Goal: Transaction & Acquisition: Purchase product/service

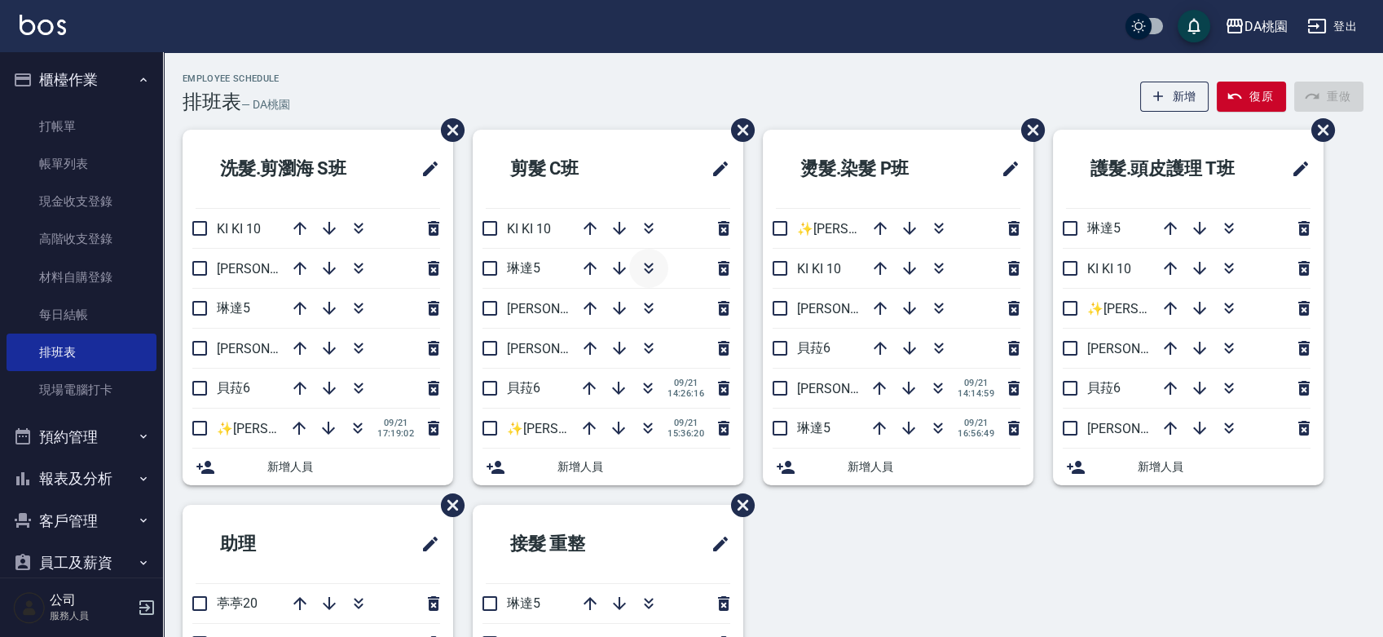
click at [648, 272] on icon "button" at bounding box center [648, 271] width 9 height 6
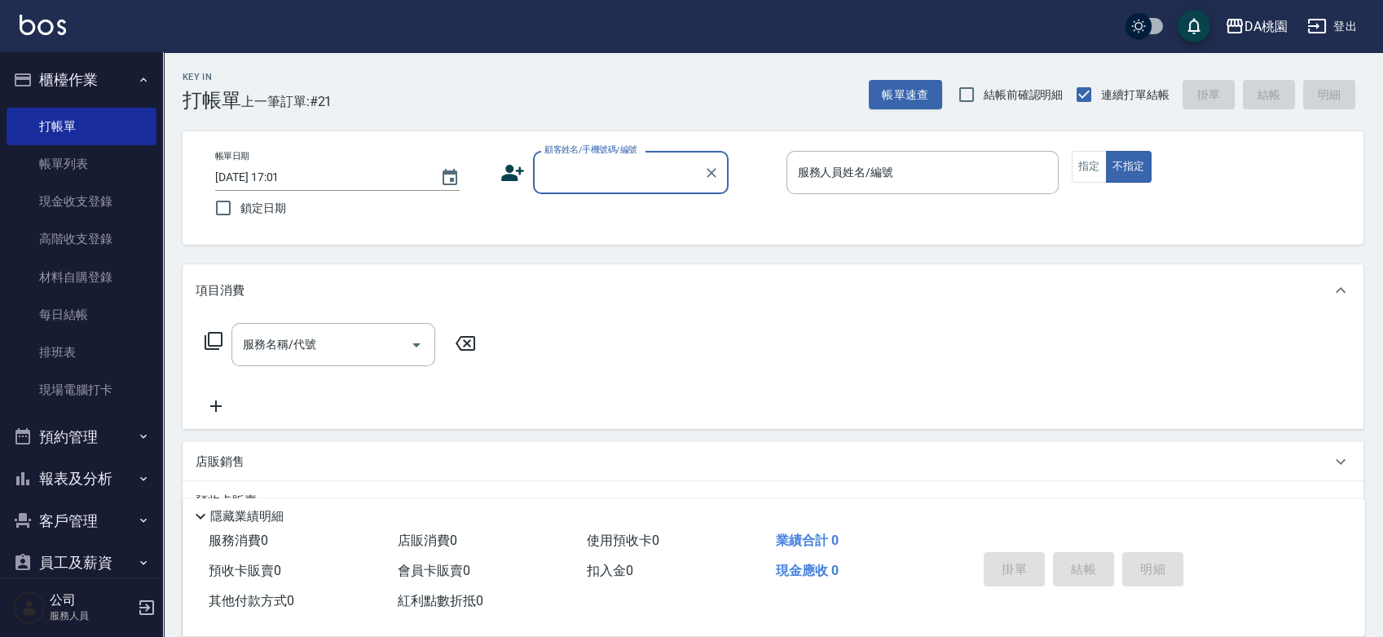
click at [580, 166] on input "顧客姓名/手機號碼/編號" at bounding box center [618, 172] width 156 height 29
type input "00040"
type input "1"
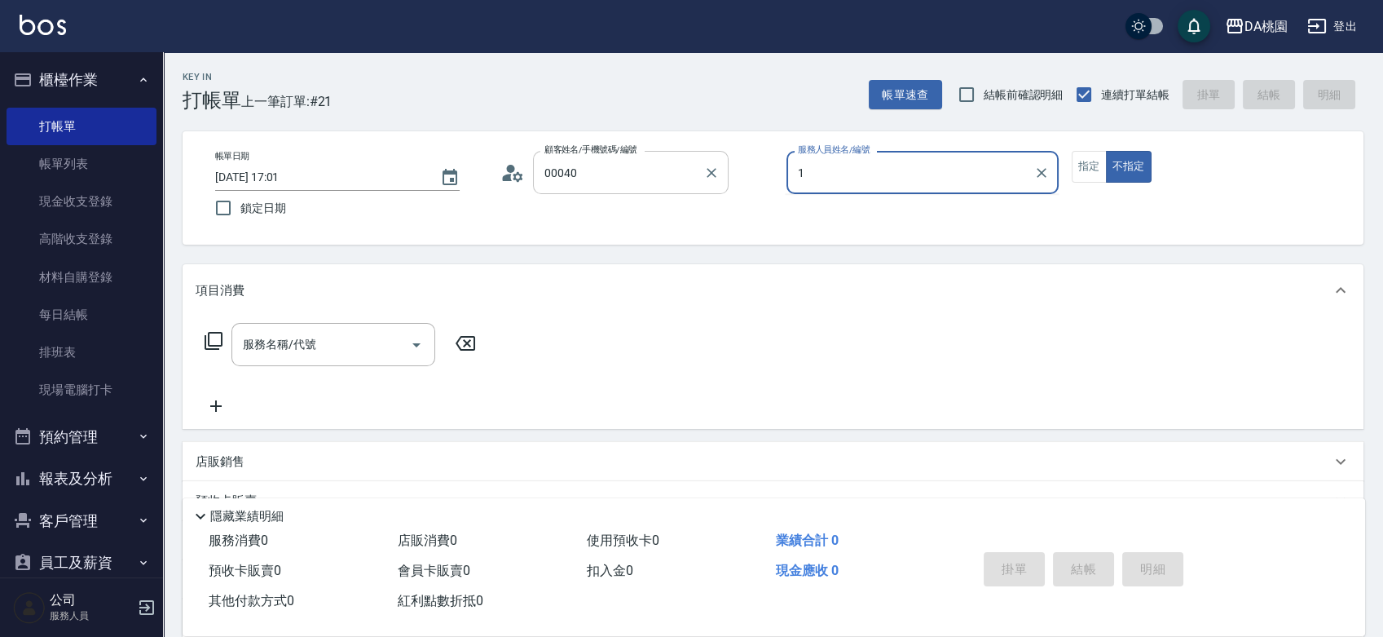
type input "公司/公司00040/00040"
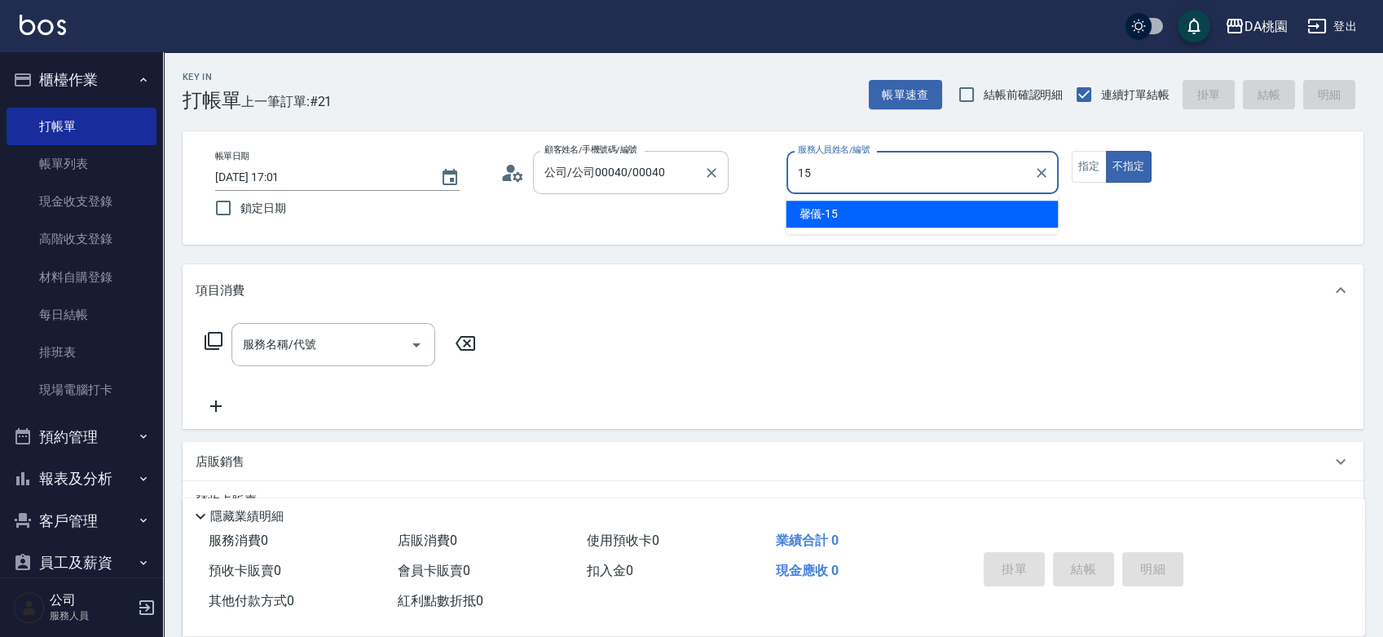
type input "馨儀-15"
type button "false"
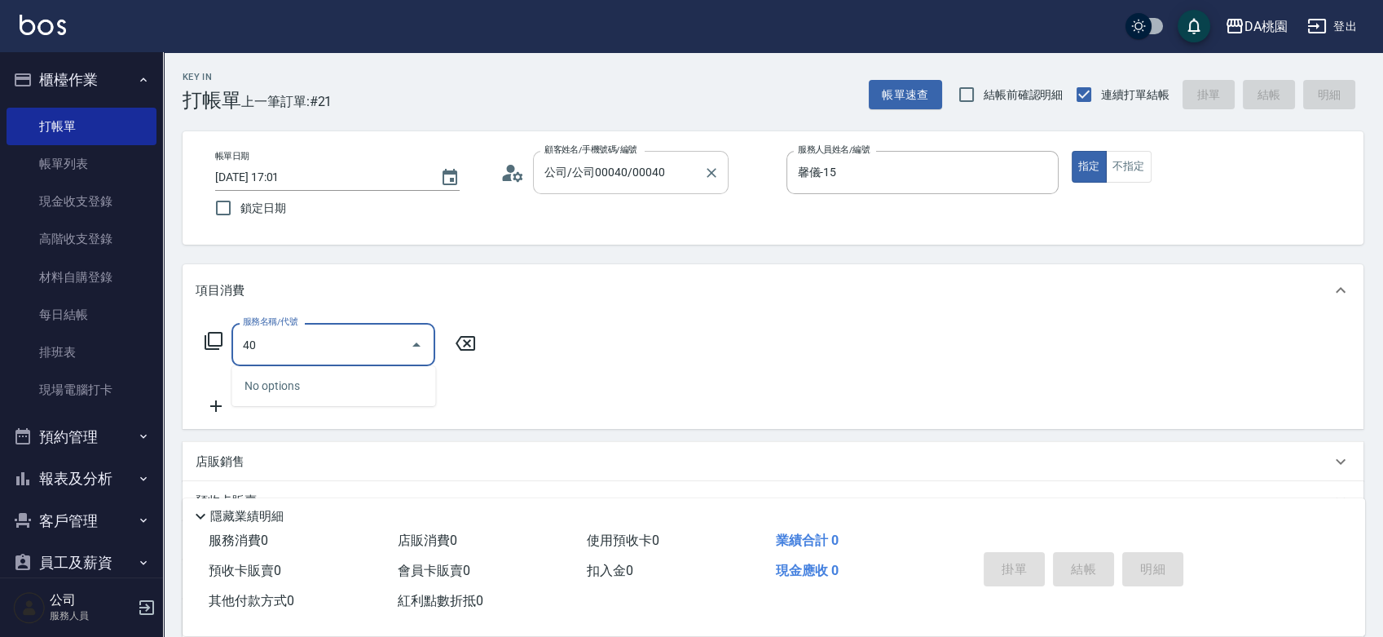
type input "400"
type input "150"
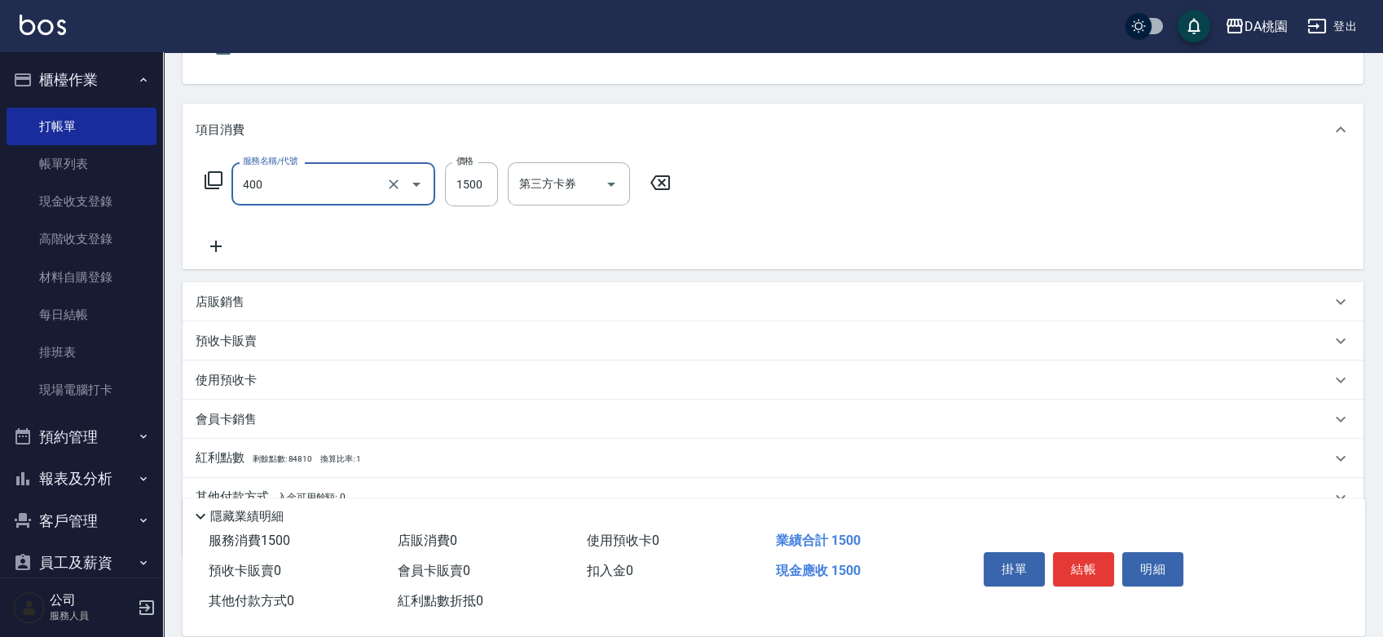
scroll to position [181, 0]
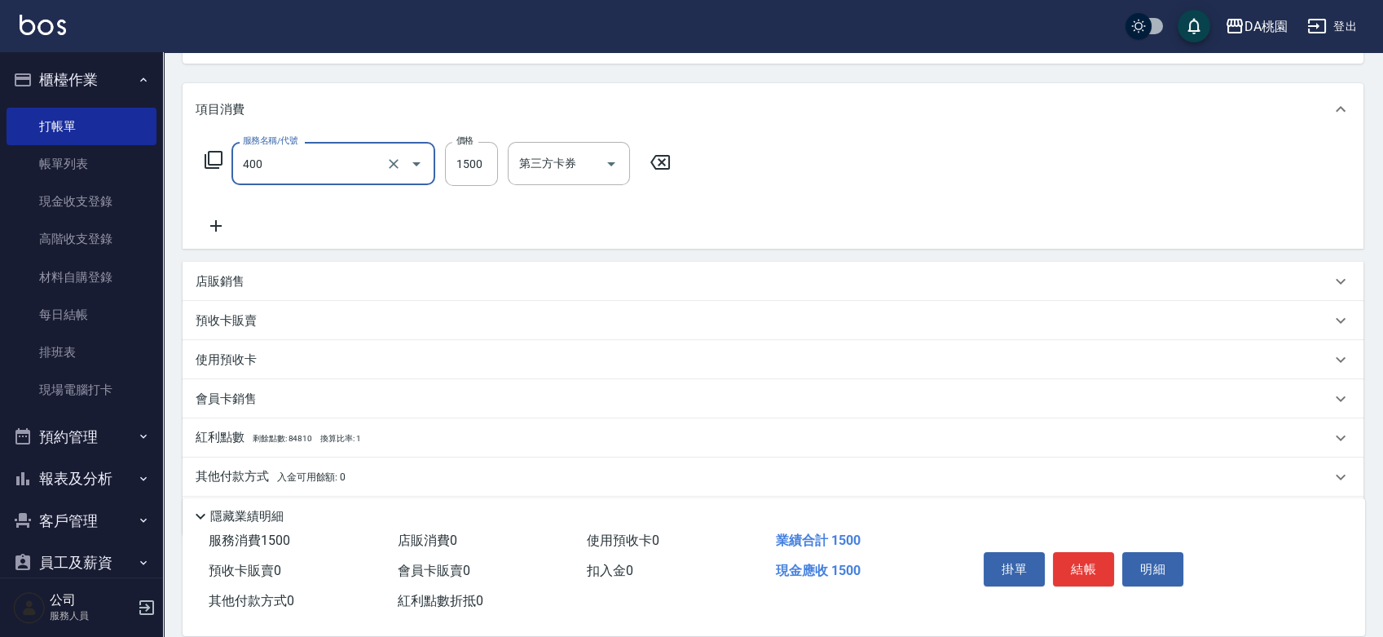
type input "染髮(400)"
click at [558, 276] on div "店販銷售" at bounding box center [763, 281] width 1135 height 17
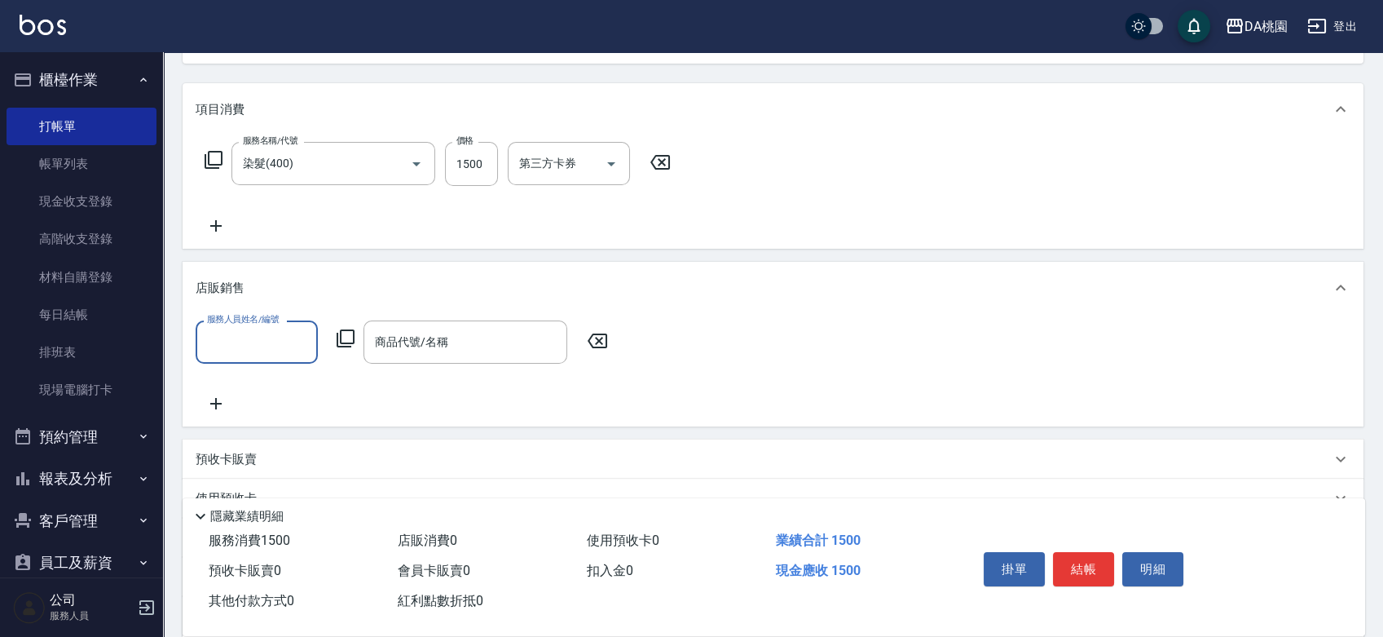
scroll to position [0, 0]
type input "馨儀-15"
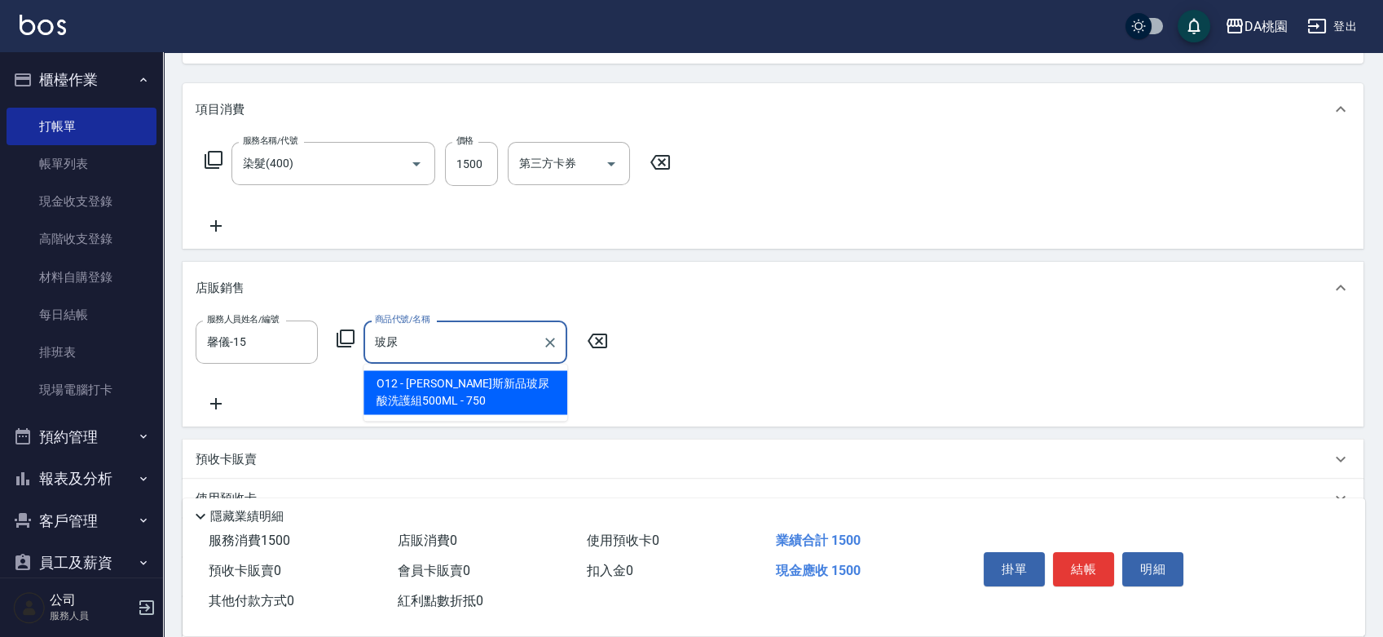
type input "喬娜斯新品玻尿酸洗護組500ML"
type input "220"
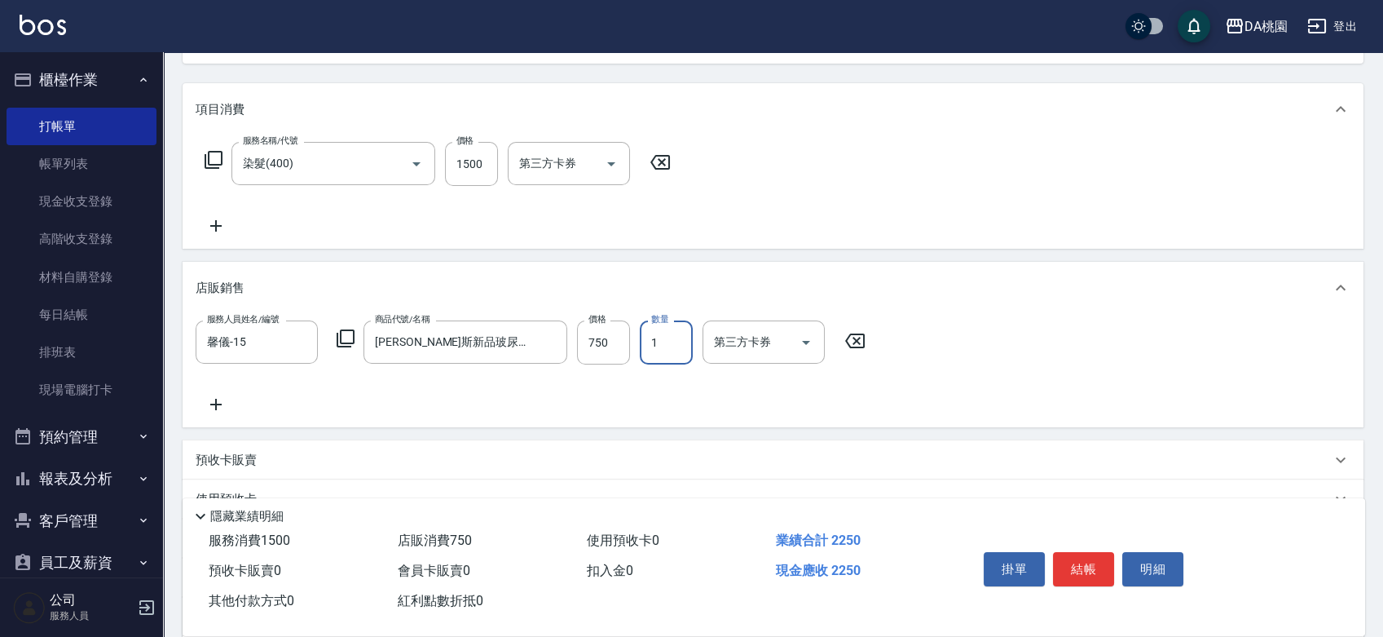
type input "2"
type input "300"
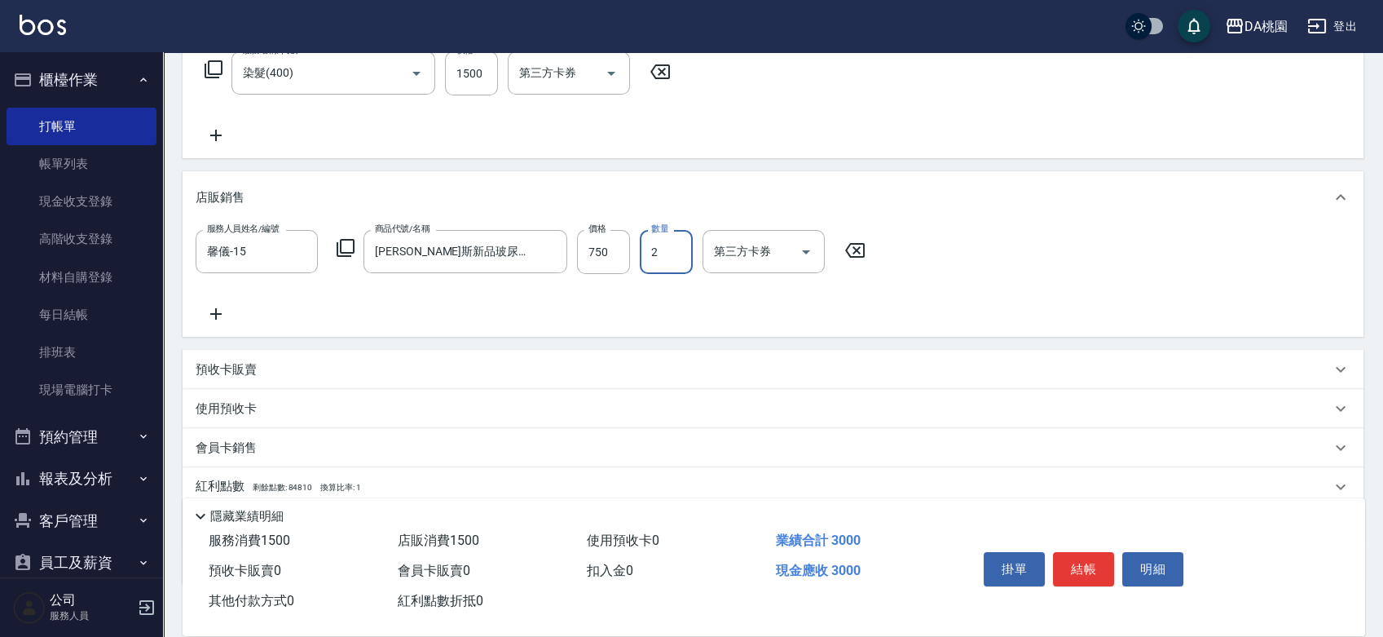
scroll to position [372, 0]
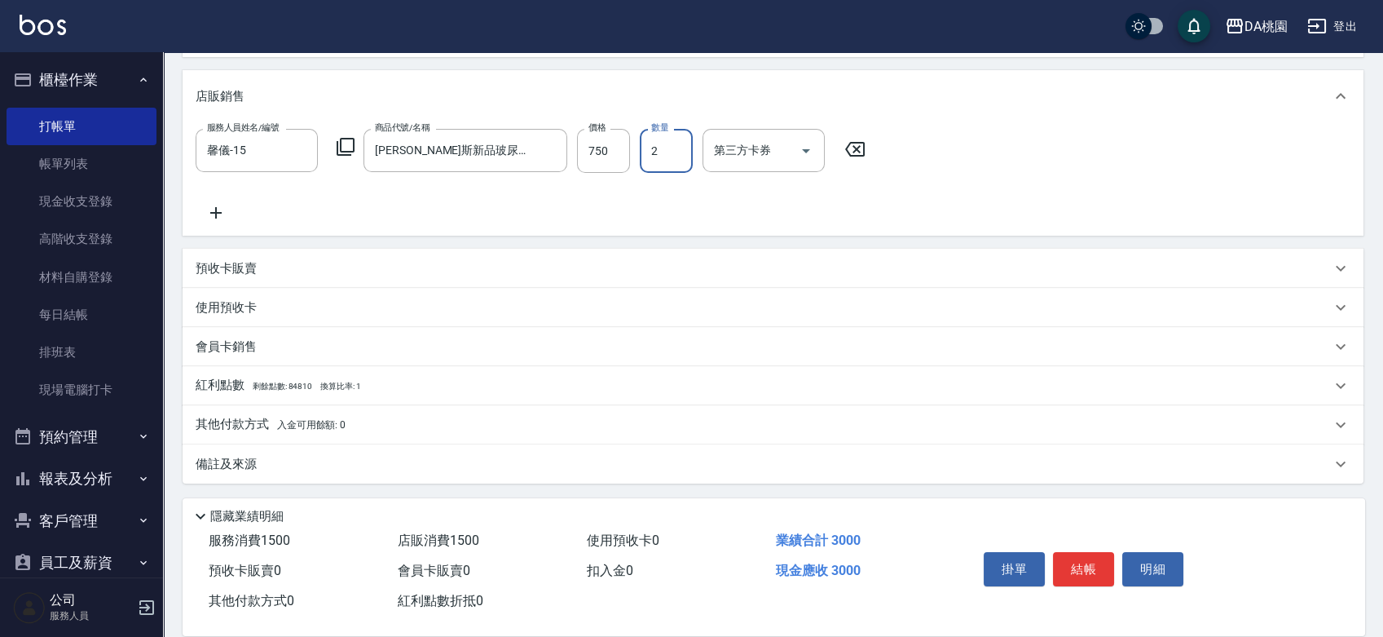
type input "2"
click at [423, 423] on div "其他付款方式 入金可用餘額: 0" at bounding box center [763, 425] width 1135 height 18
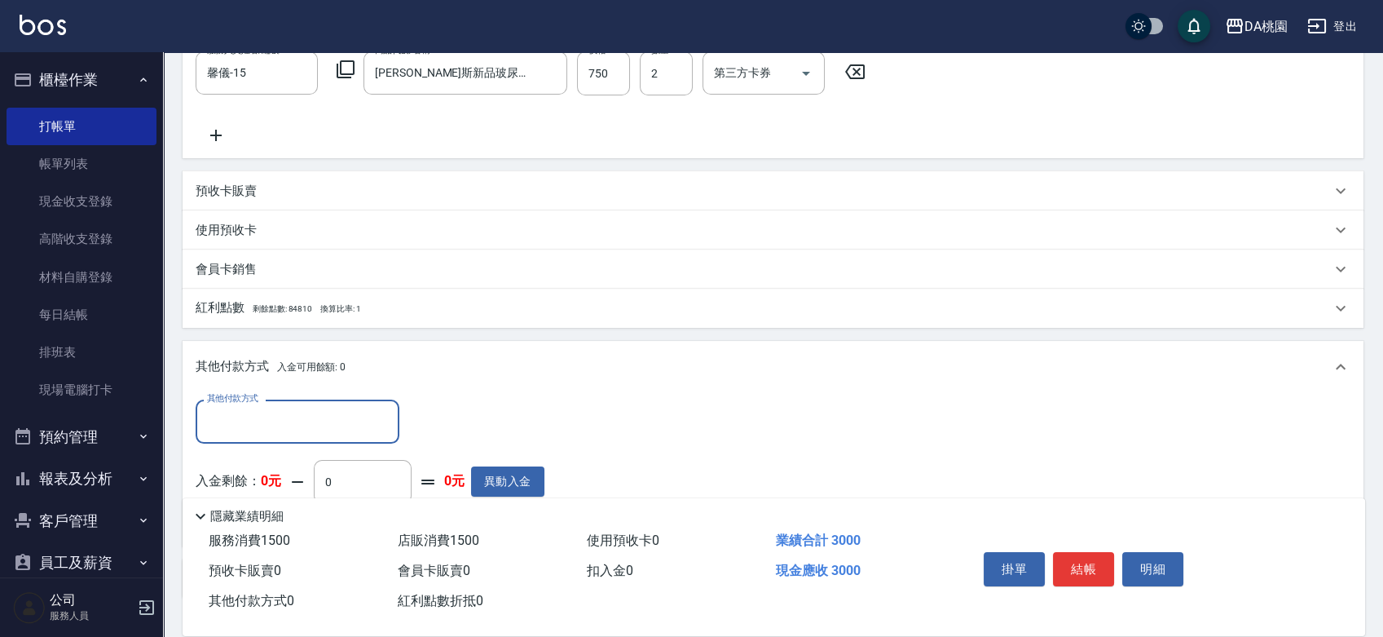
scroll to position [554, 0]
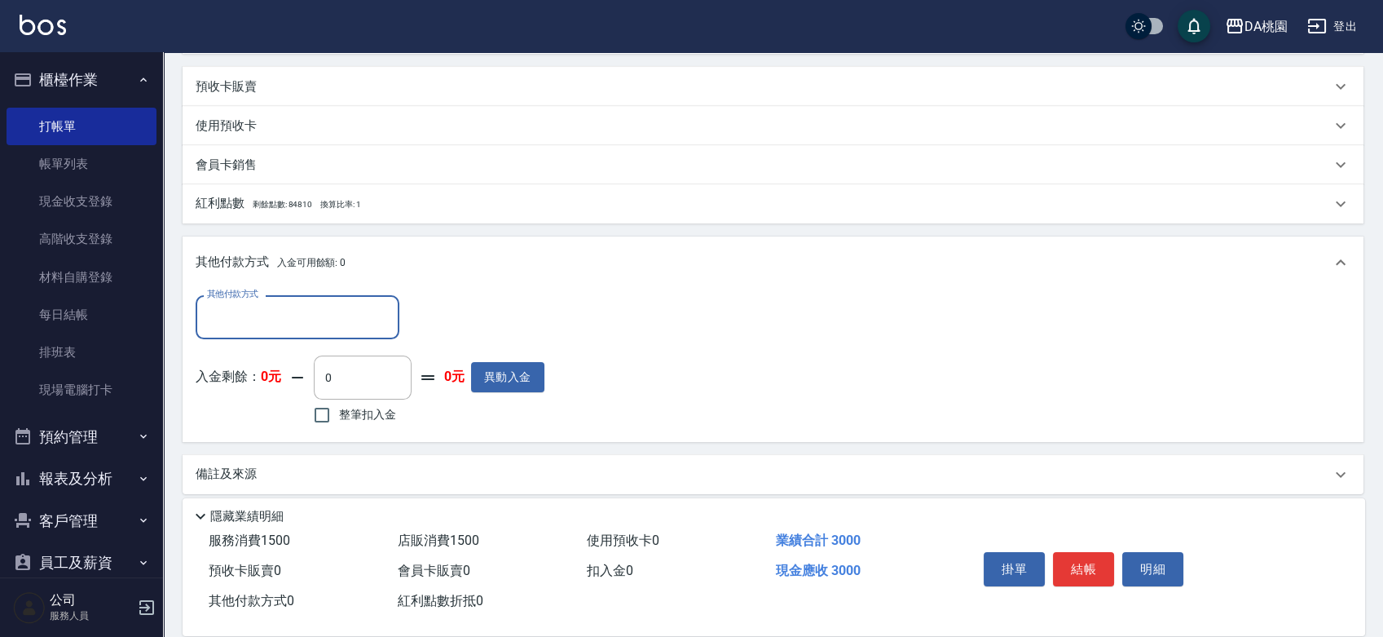
click at [245, 311] on input "其他付款方式" at bounding box center [297, 316] width 189 height 29
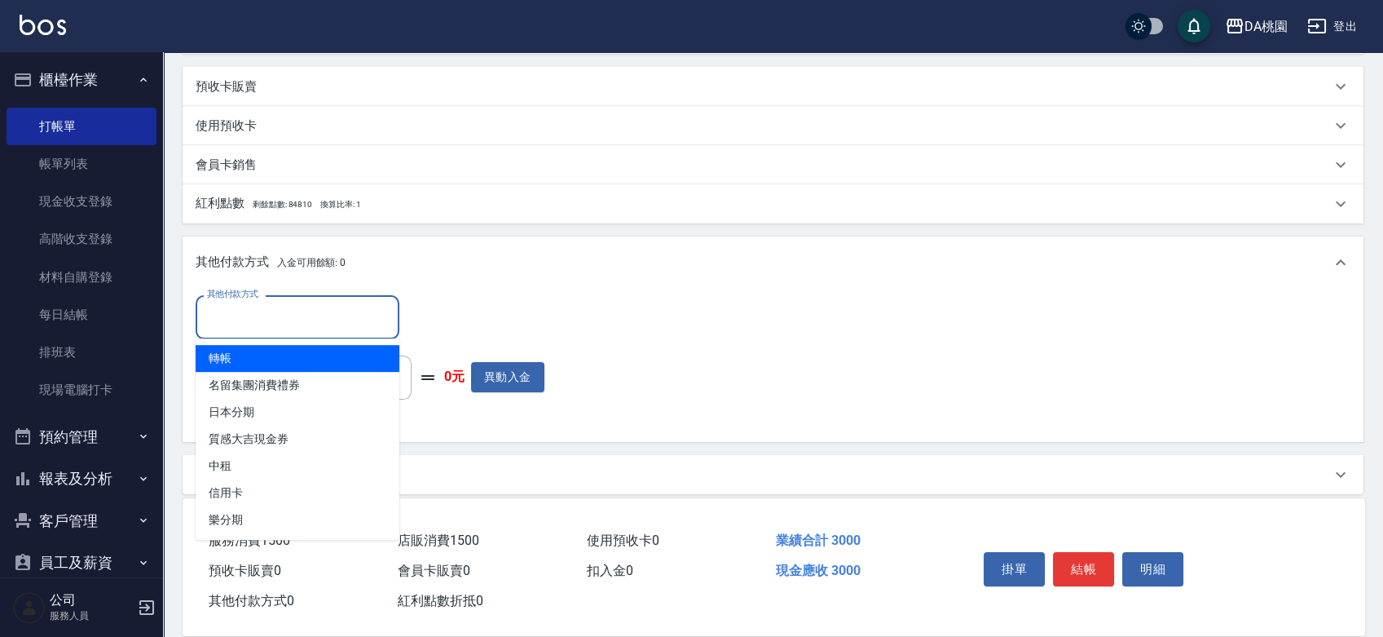
click at [245, 355] on span "轉帳" at bounding box center [298, 358] width 204 height 27
type input "轉帳"
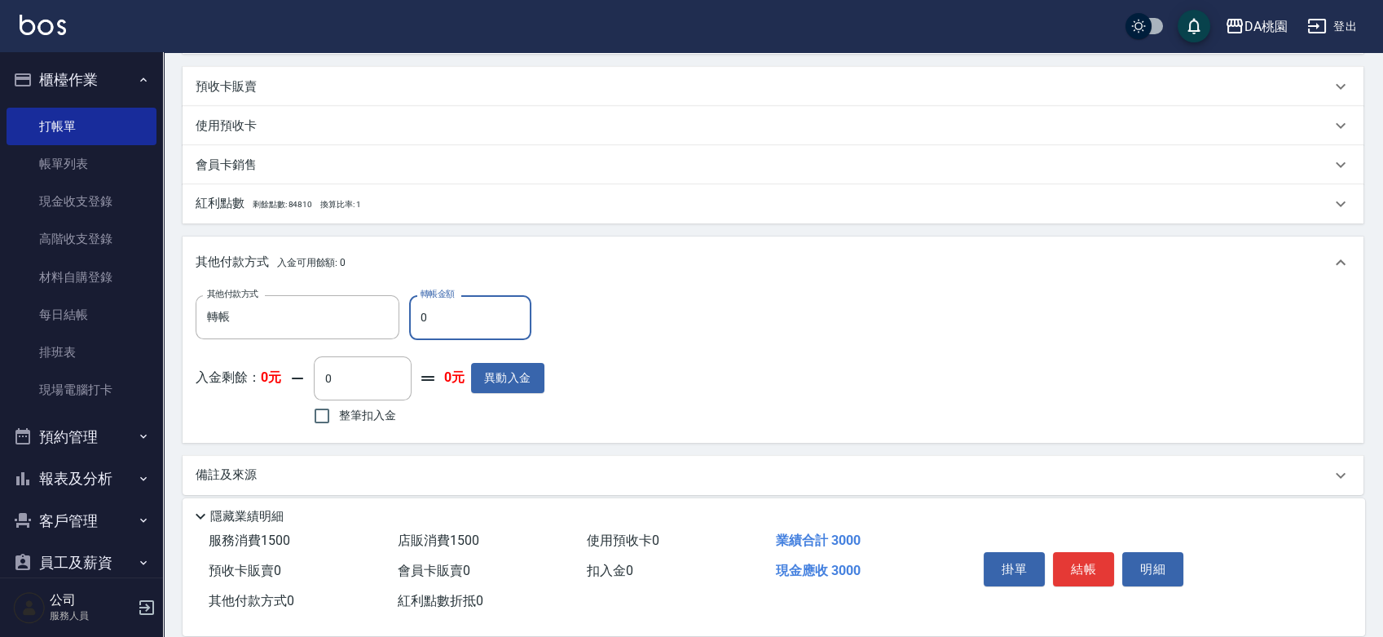
type input "290"
type input "150"
type input "280"
type input "1500"
type input "150"
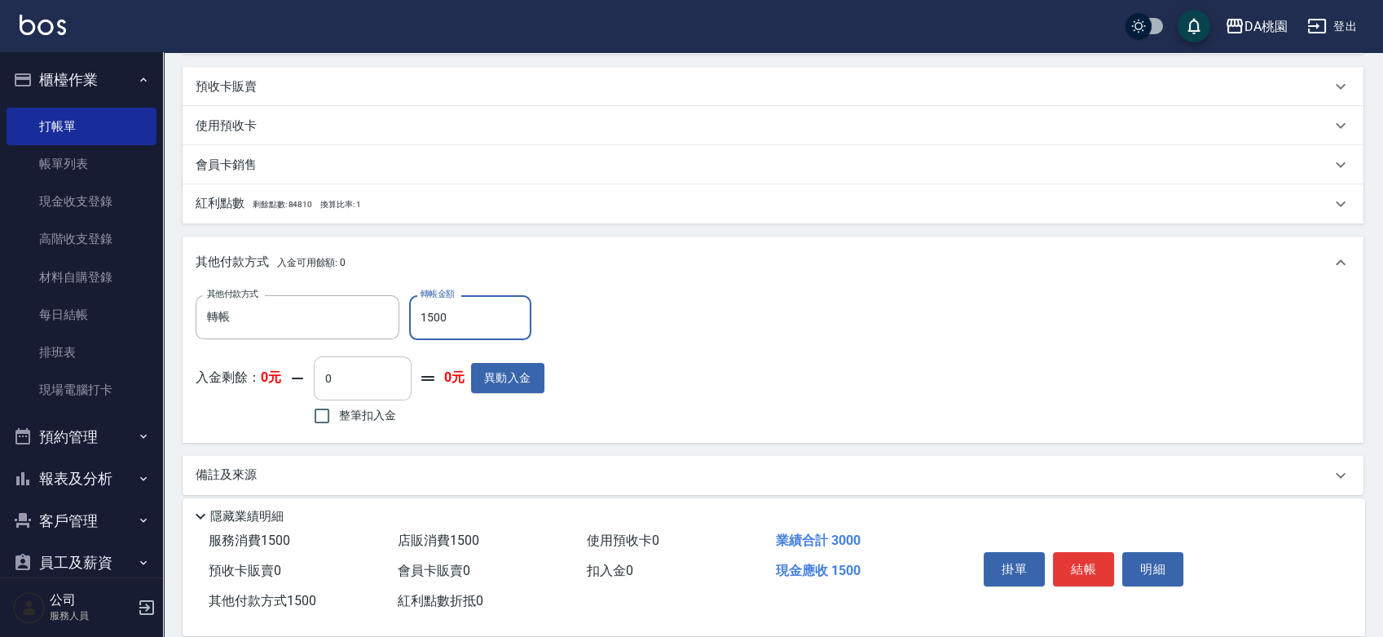
type input "150"
type input "280"
type input "10"
type input "290"
type input "0"
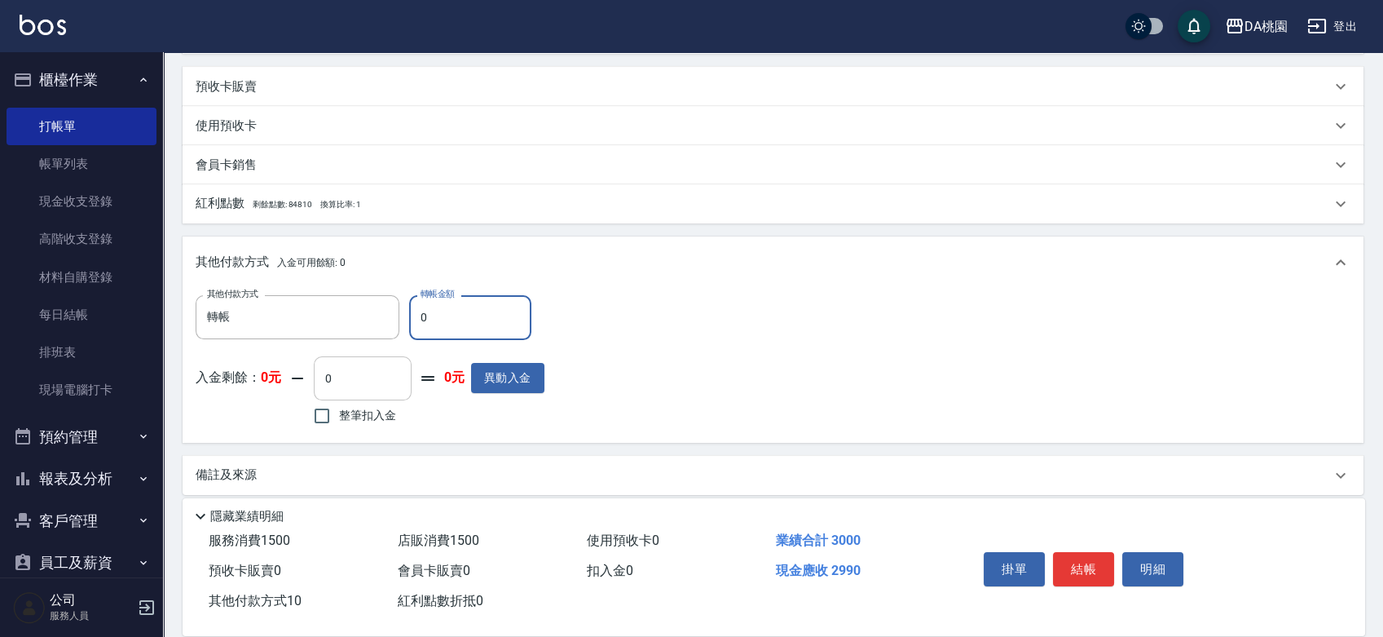
type input "300"
type input "30"
type input "290"
type input "300"
type input "270"
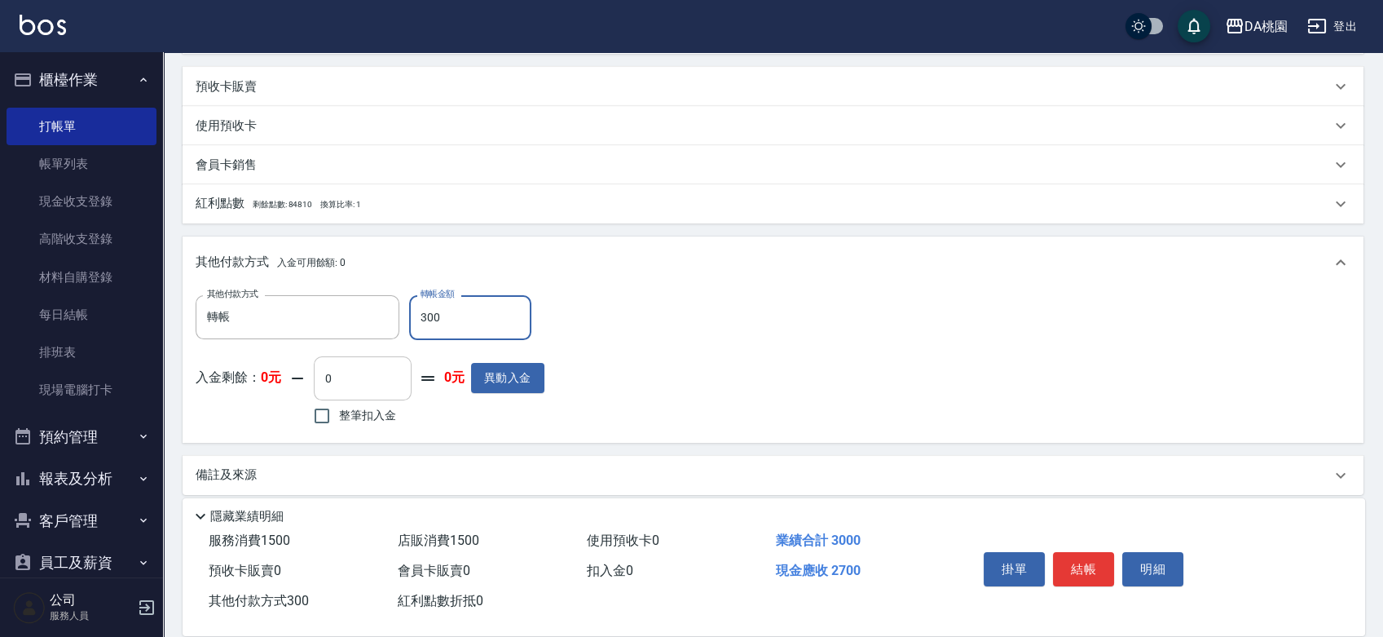
type input "3000"
type input "0"
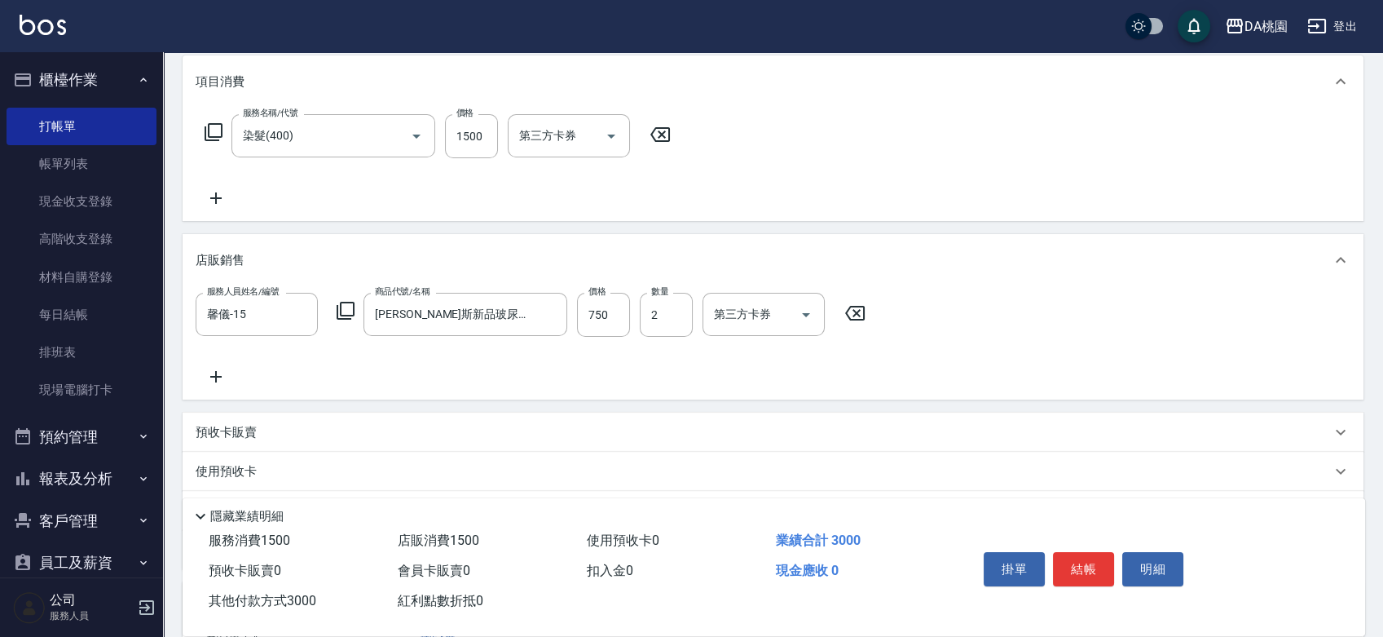
scroll to position [0, 0]
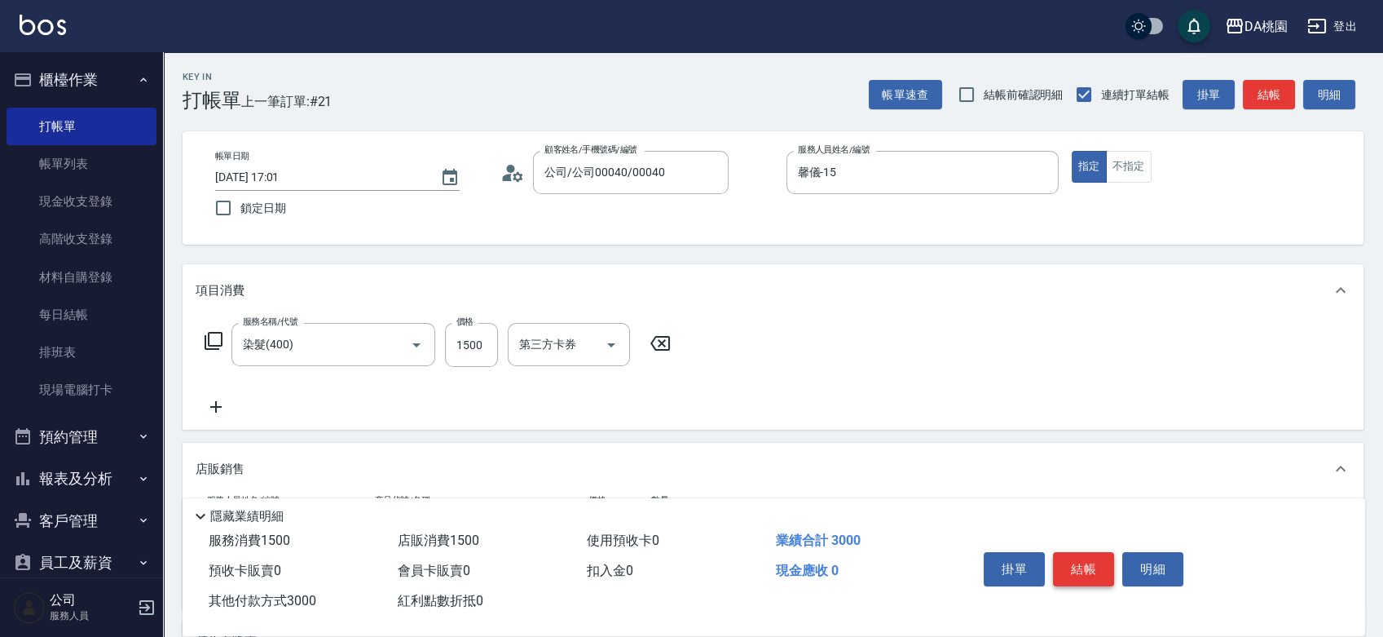
type input "3000"
click at [1078, 563] on button "結帳" at bounding box center [1083, 569] width 61 height 34
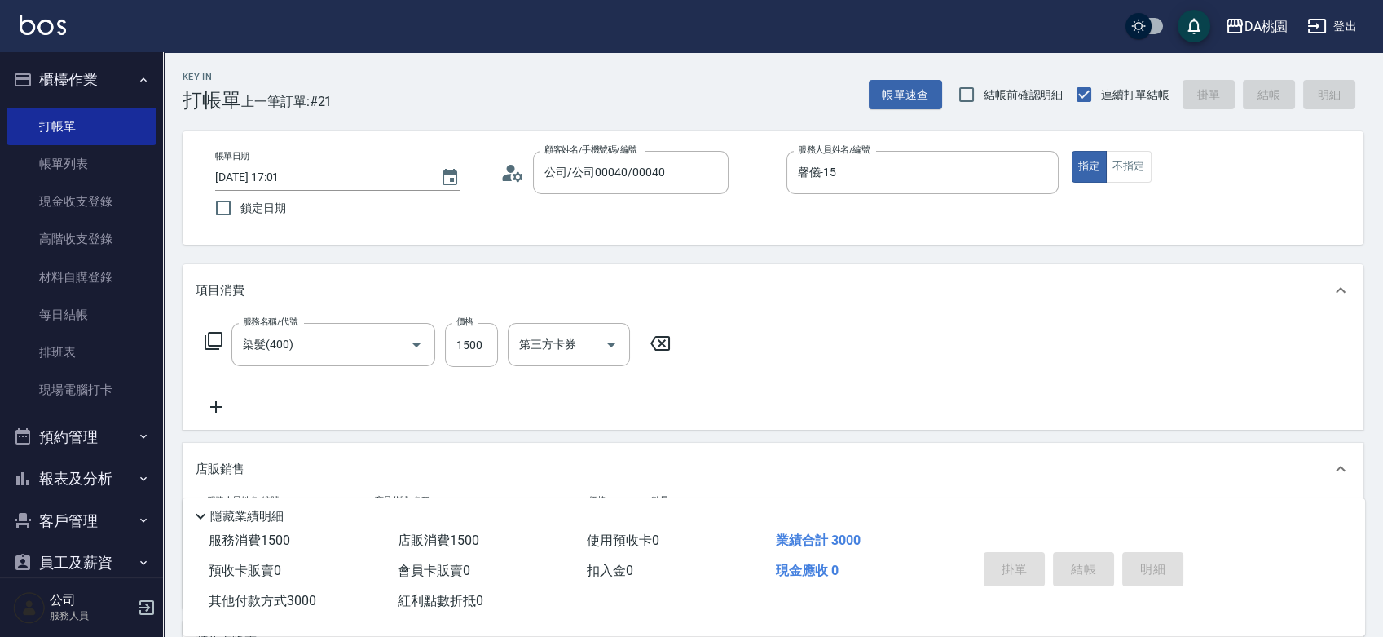
type input "2025/09/21 18:19"
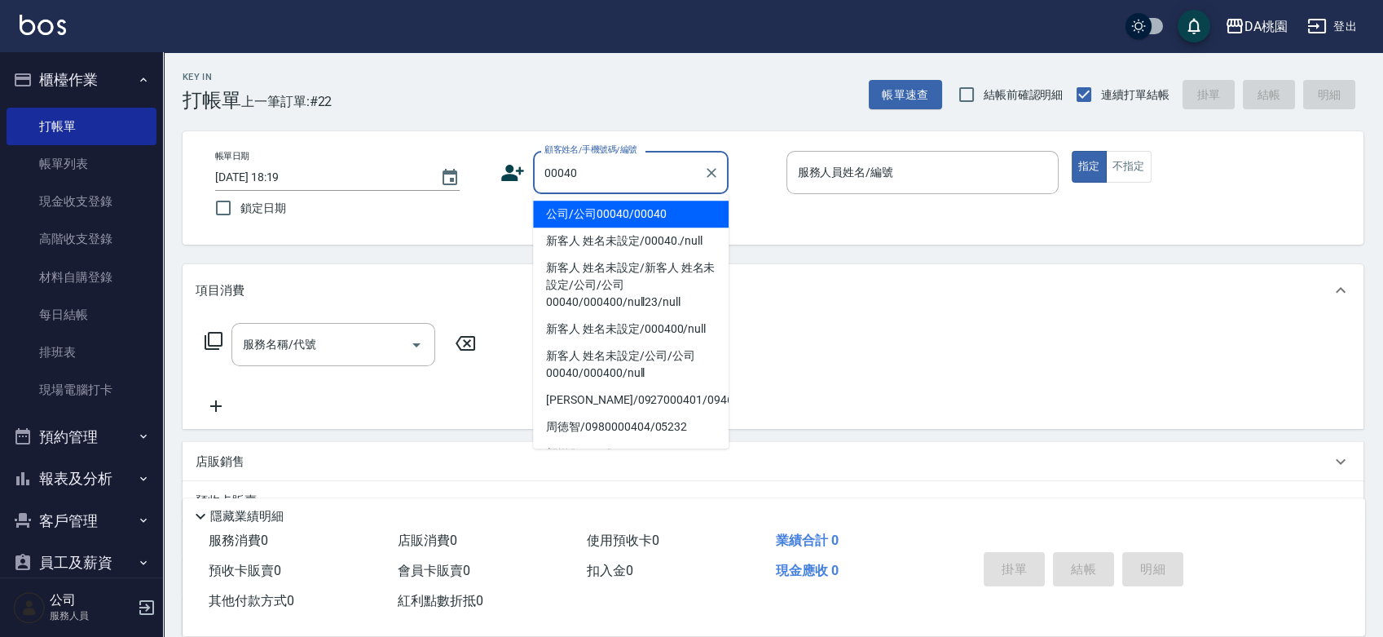
type input "公司/公司00040/00040"
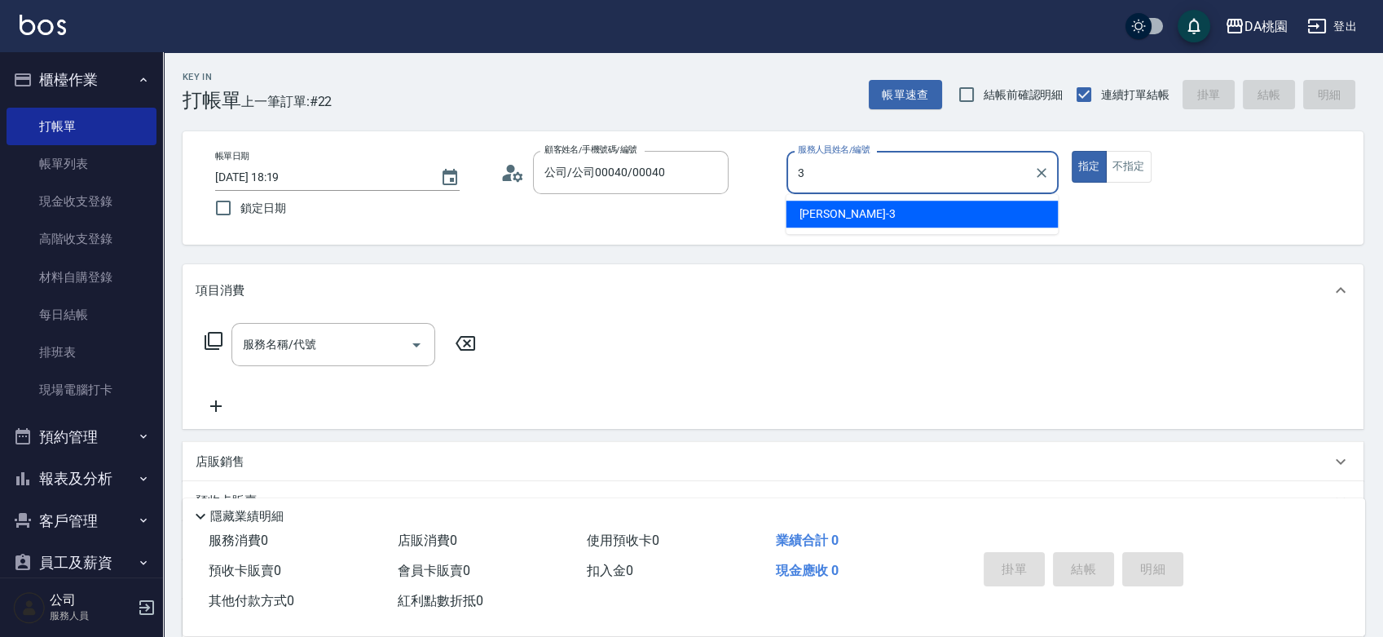
type input "愛莉絲-3"
type button "true"
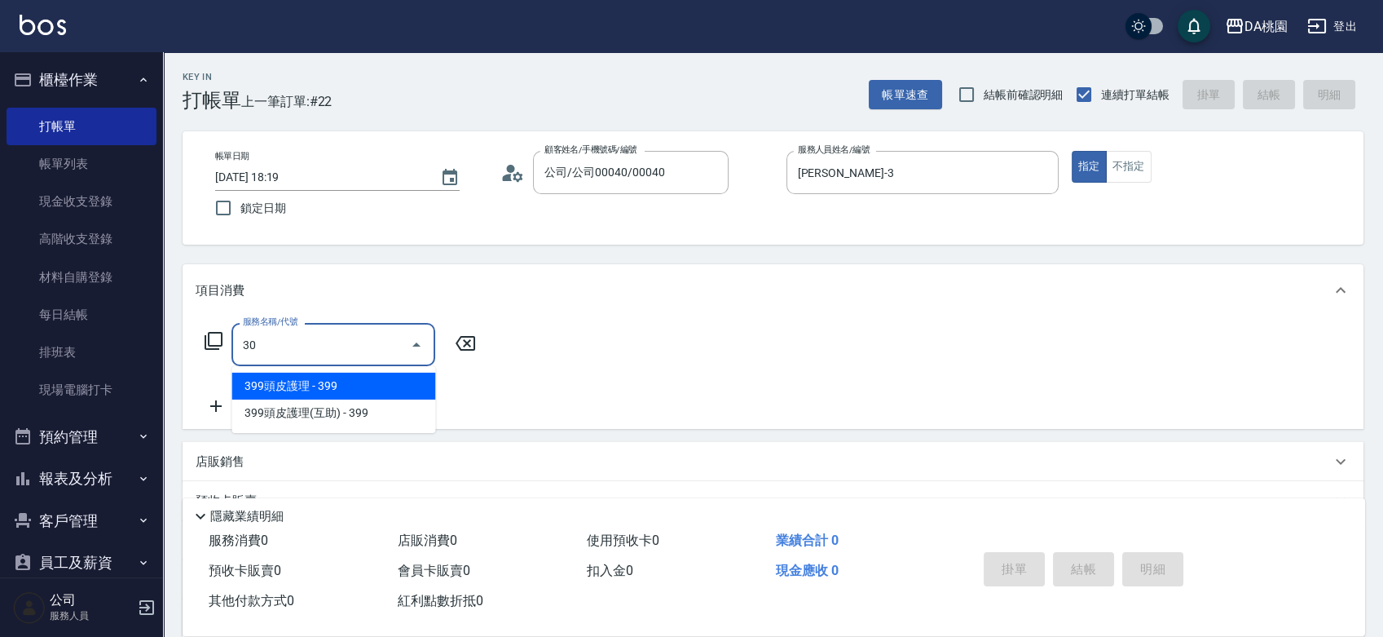
type input "303"
type input "30"
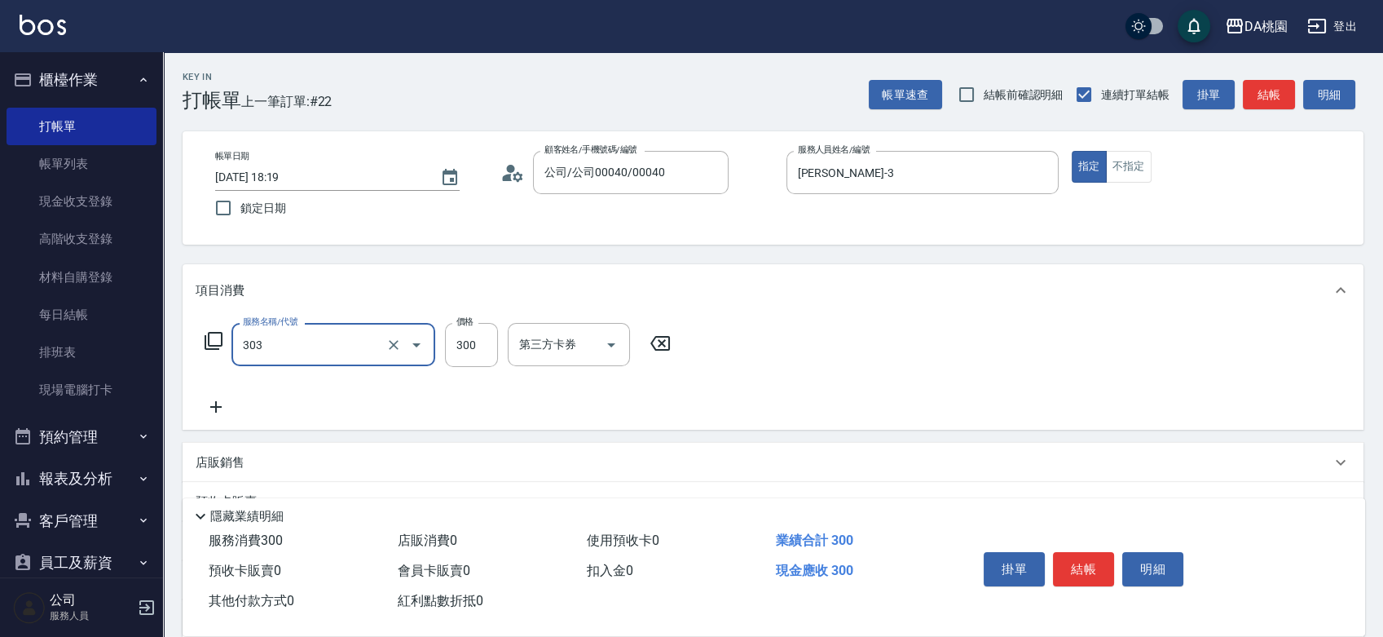
type input "A級剪髮(303)"
click at [1069, 562] on button "結帳" at bounding box center [1083, 569] width 61 height 34
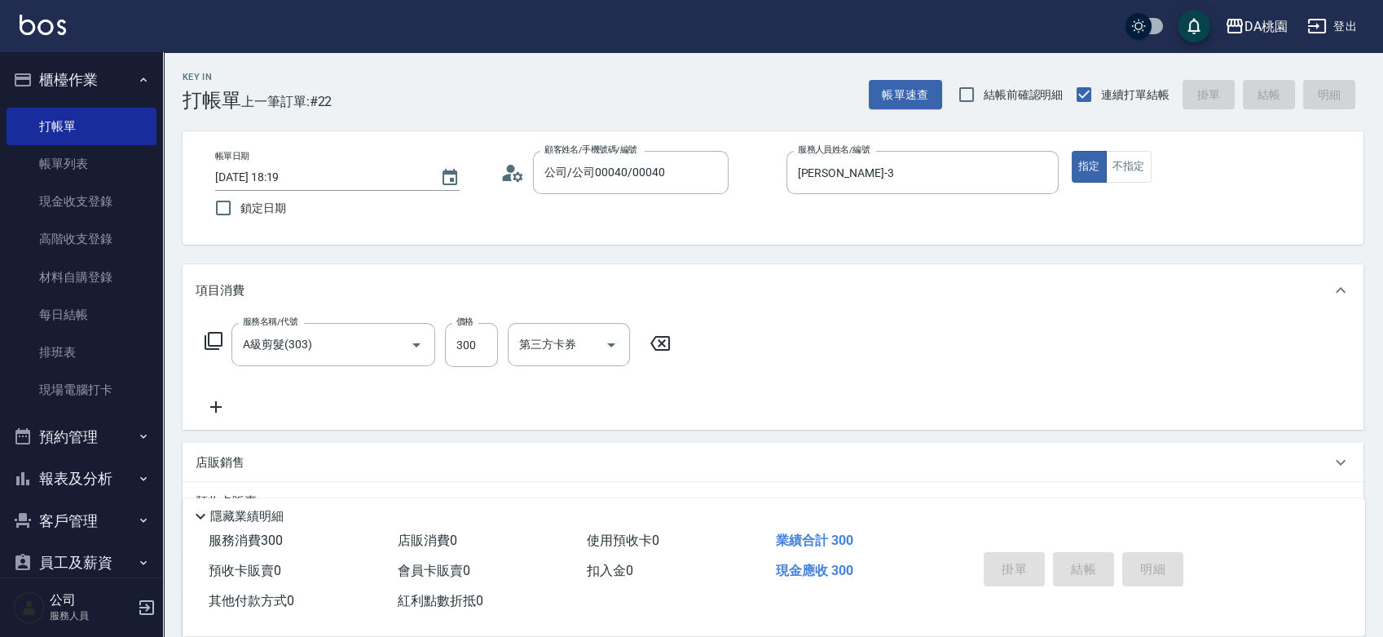
type input "0"
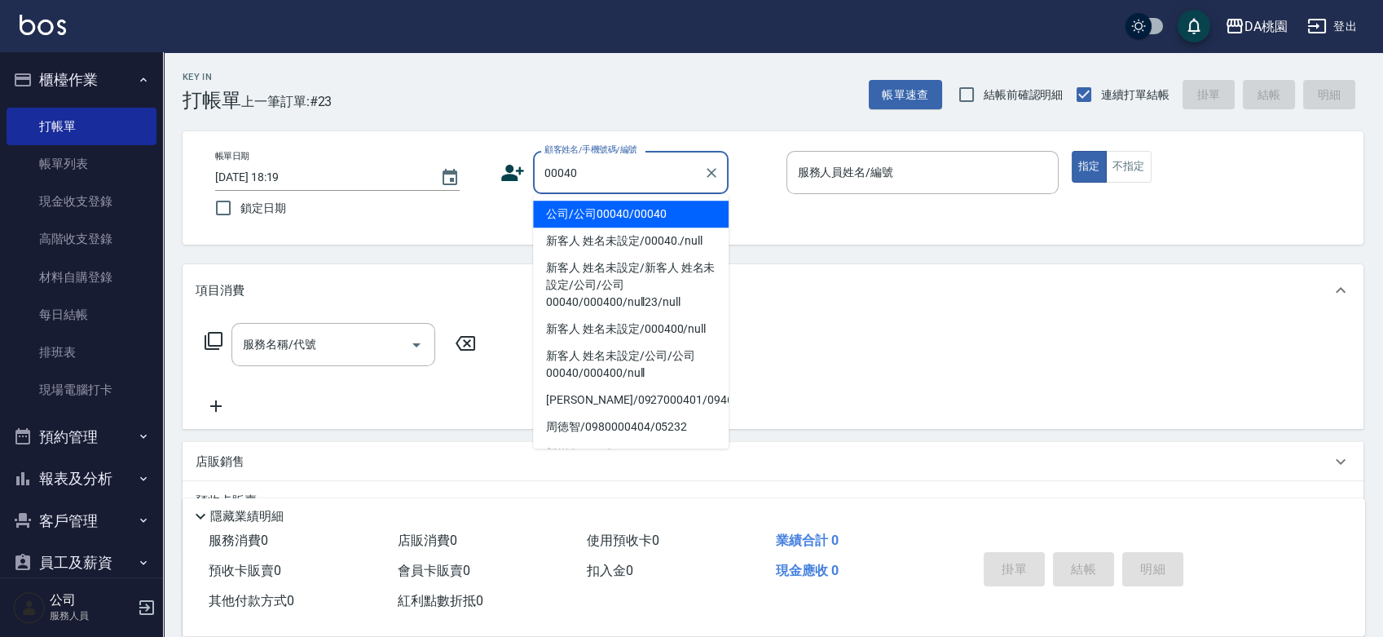
type input "公司/公司00040/00040"
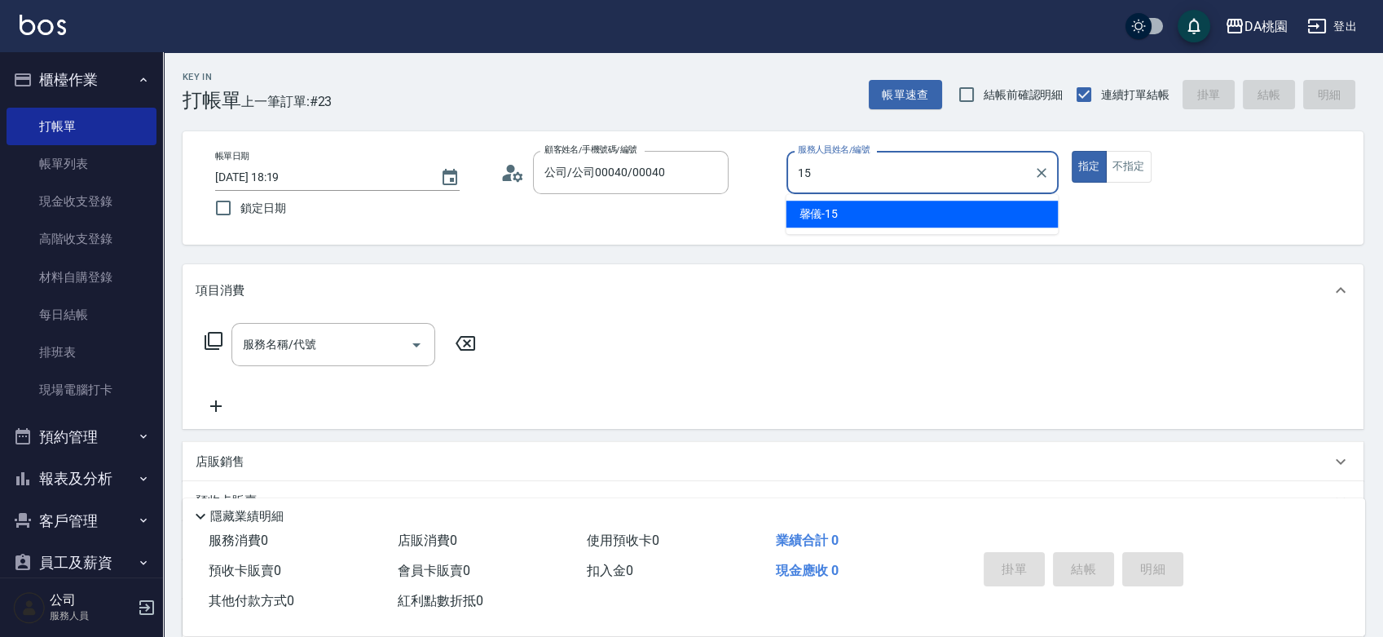
type input "馨儀-15"
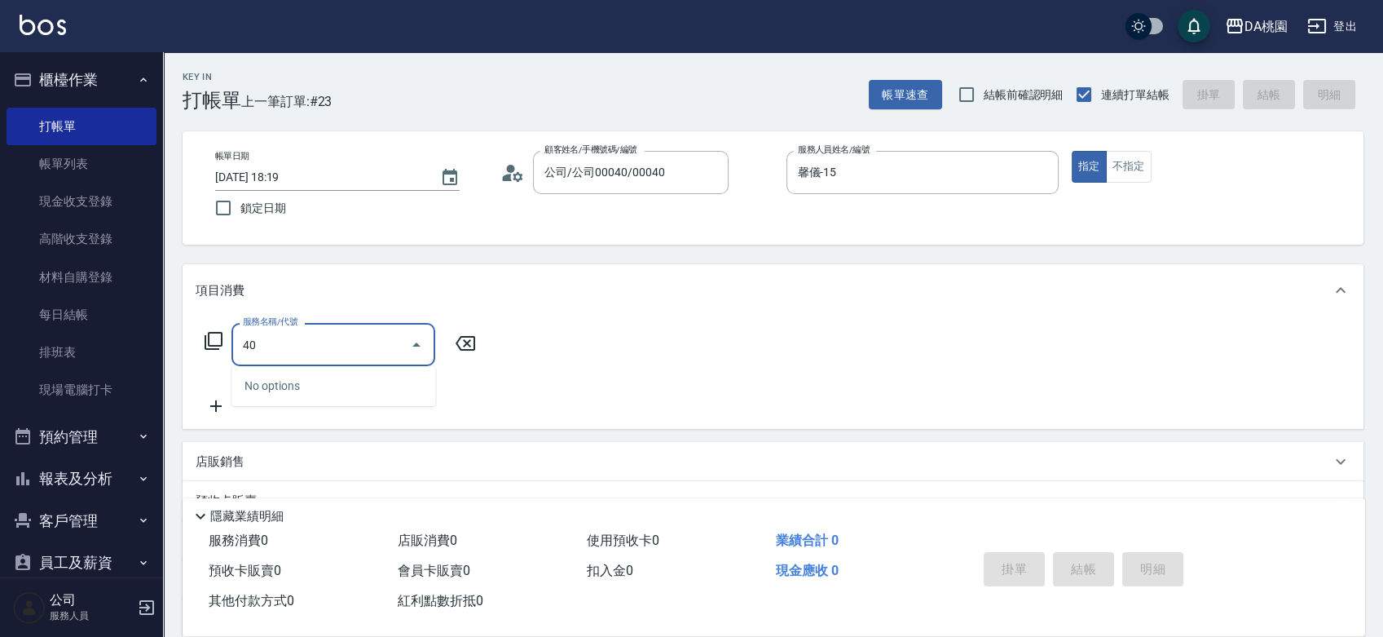
type input "400"
type input "150"
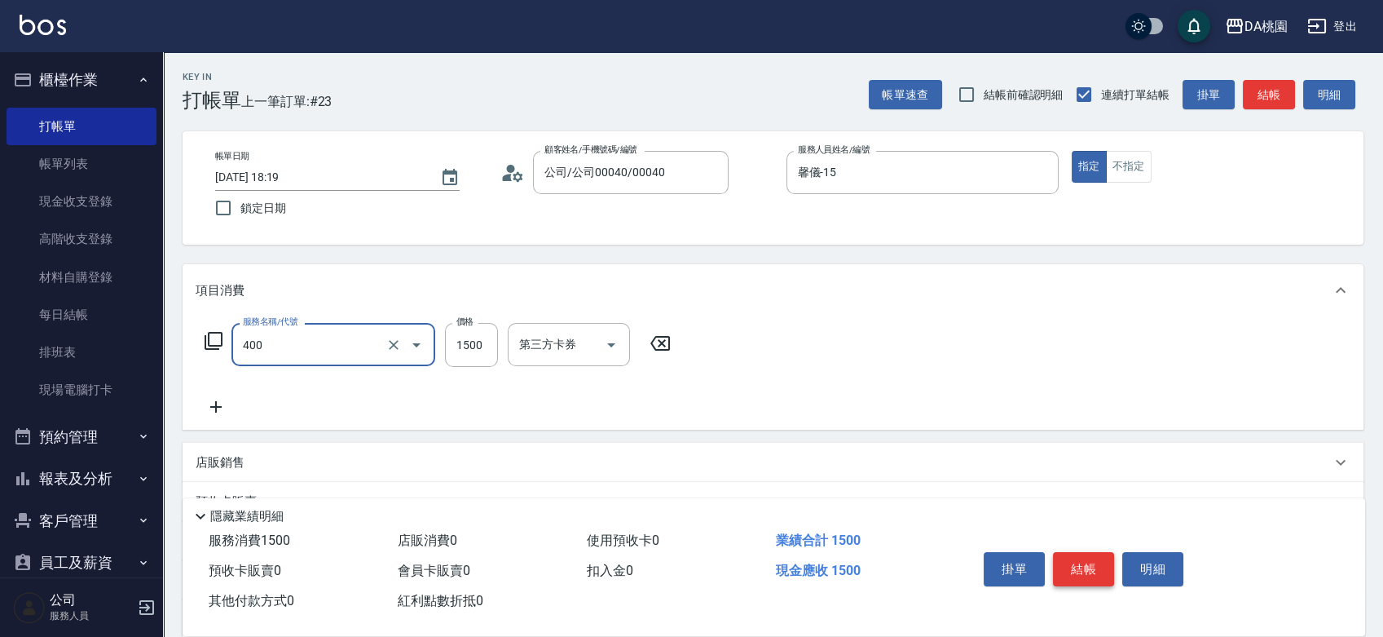
type input "染髮(400)"
type input "0"
type input "200"
type input "20"
type input "2000"
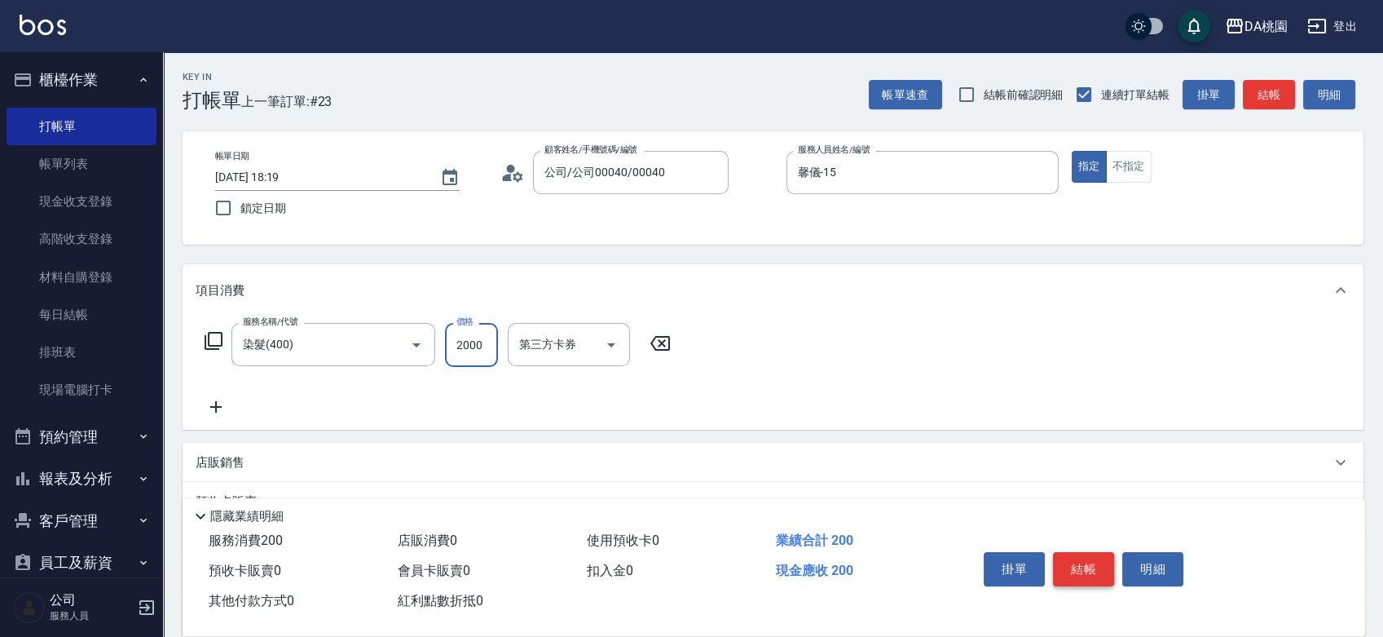
type input "200"
type input "2000"
click at [1069, 562] on button "結帳" at bounding box center [1083, 569] width 61 height 34
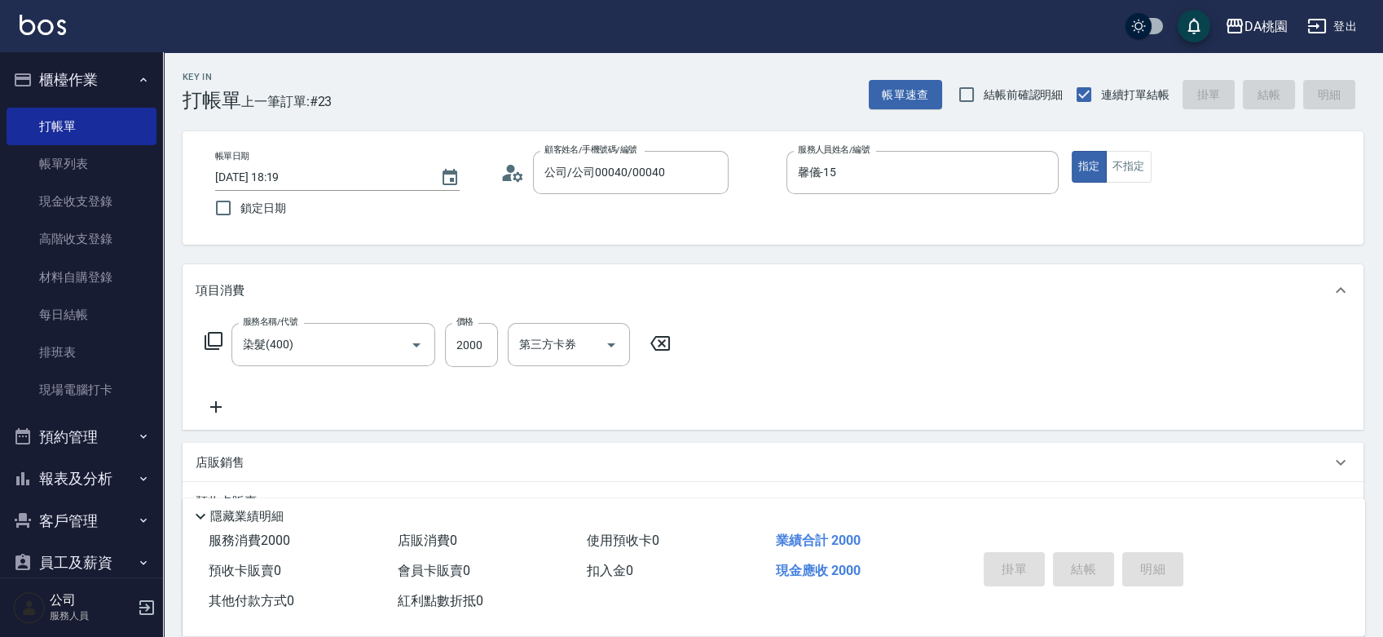
type input "2025/09/21 18:20"
type input "0"
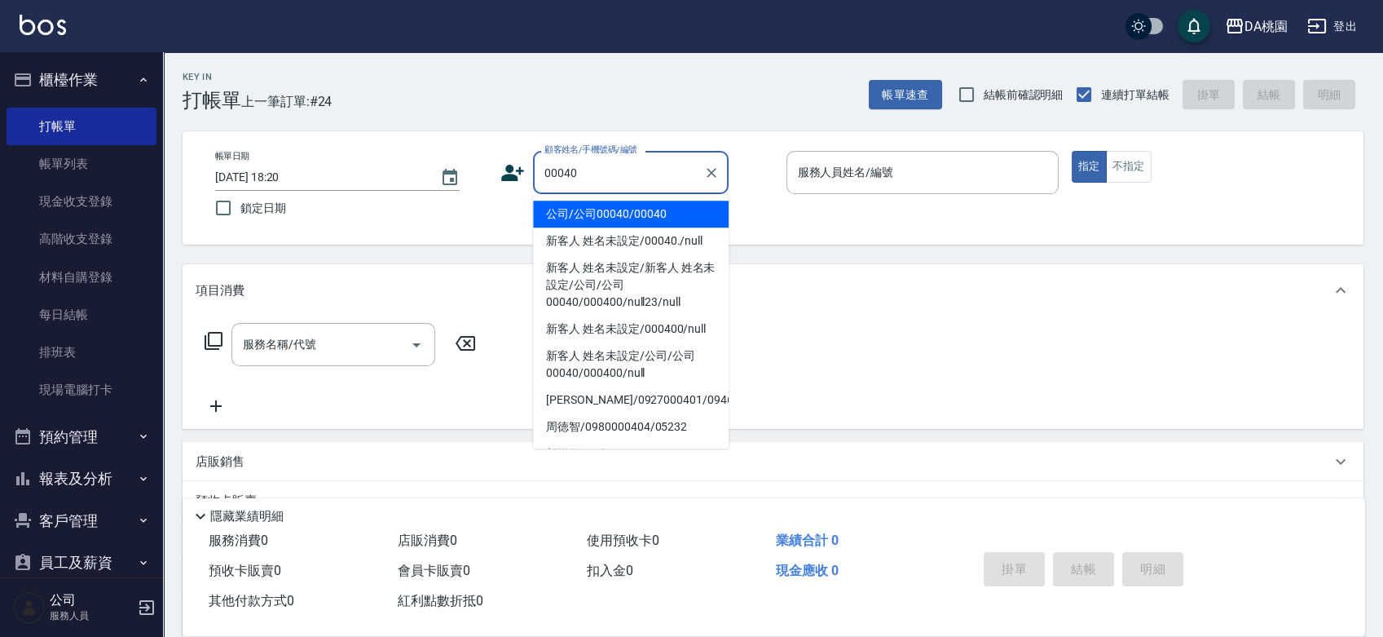
type input "公司/公司00040/00040"
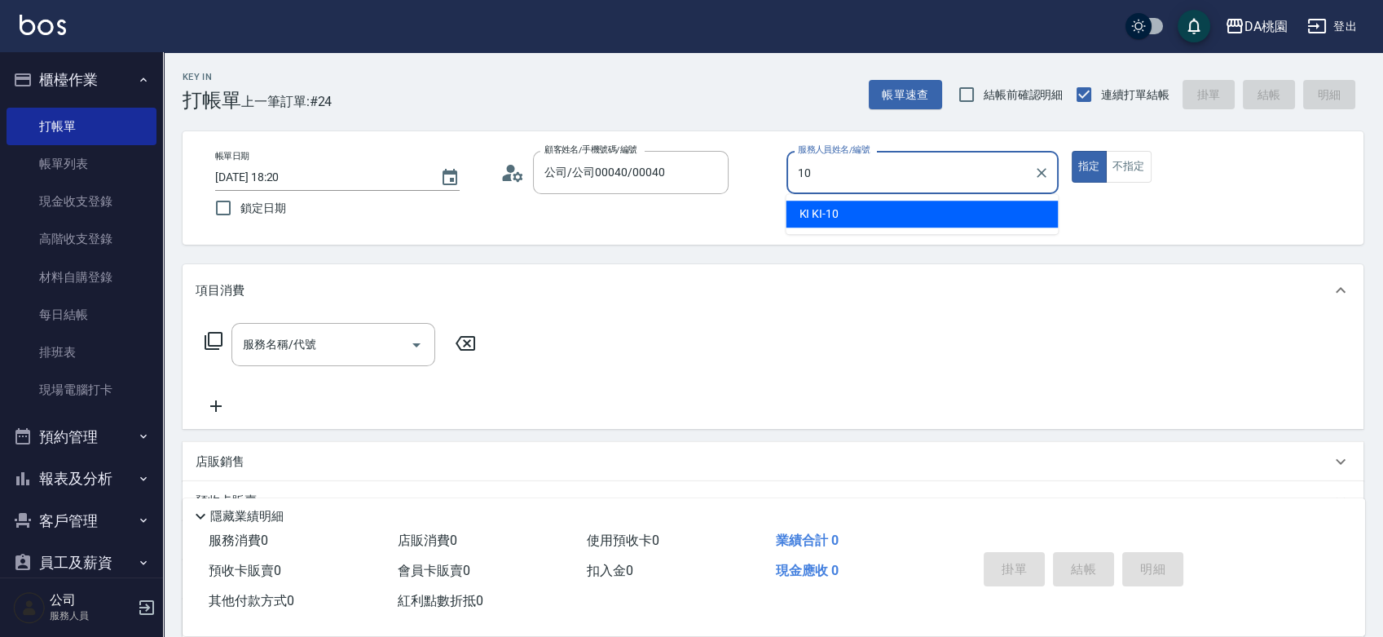
type input "KI KI -10"
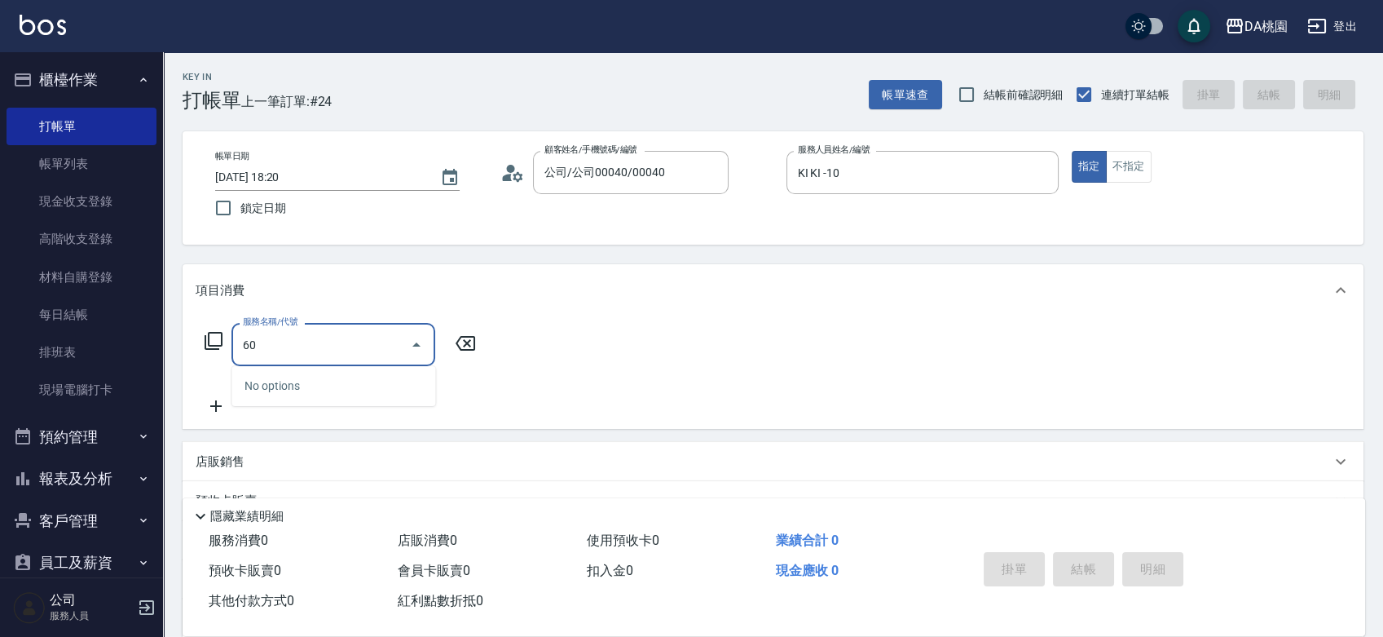
type input "608"
type input "120"
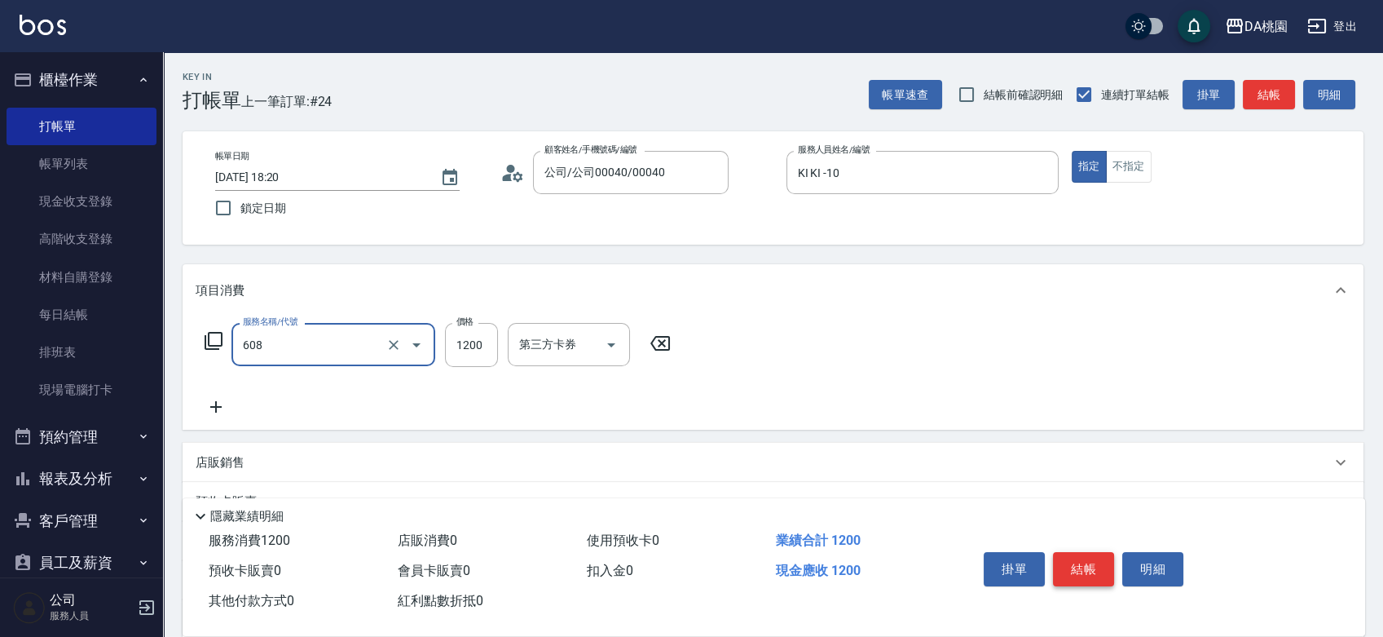
type input "鱗脂質護髮(608)"
type input "2"
type input "0"
type input "250"
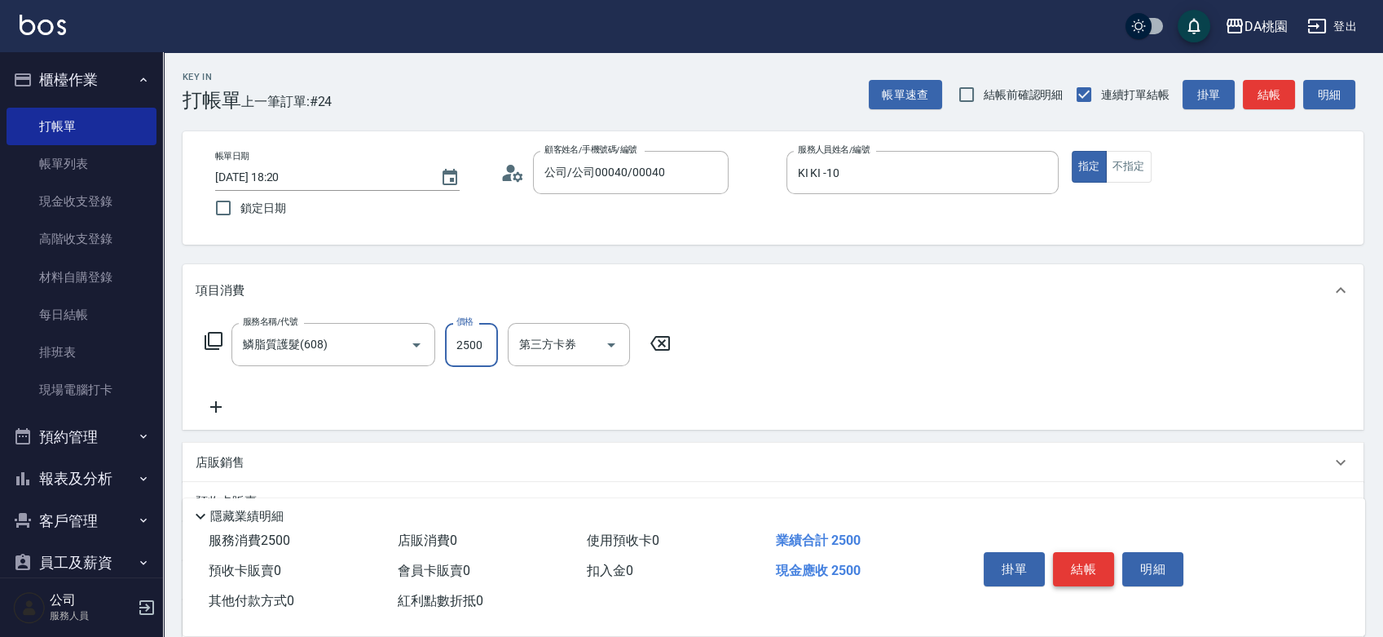
type input "2500"
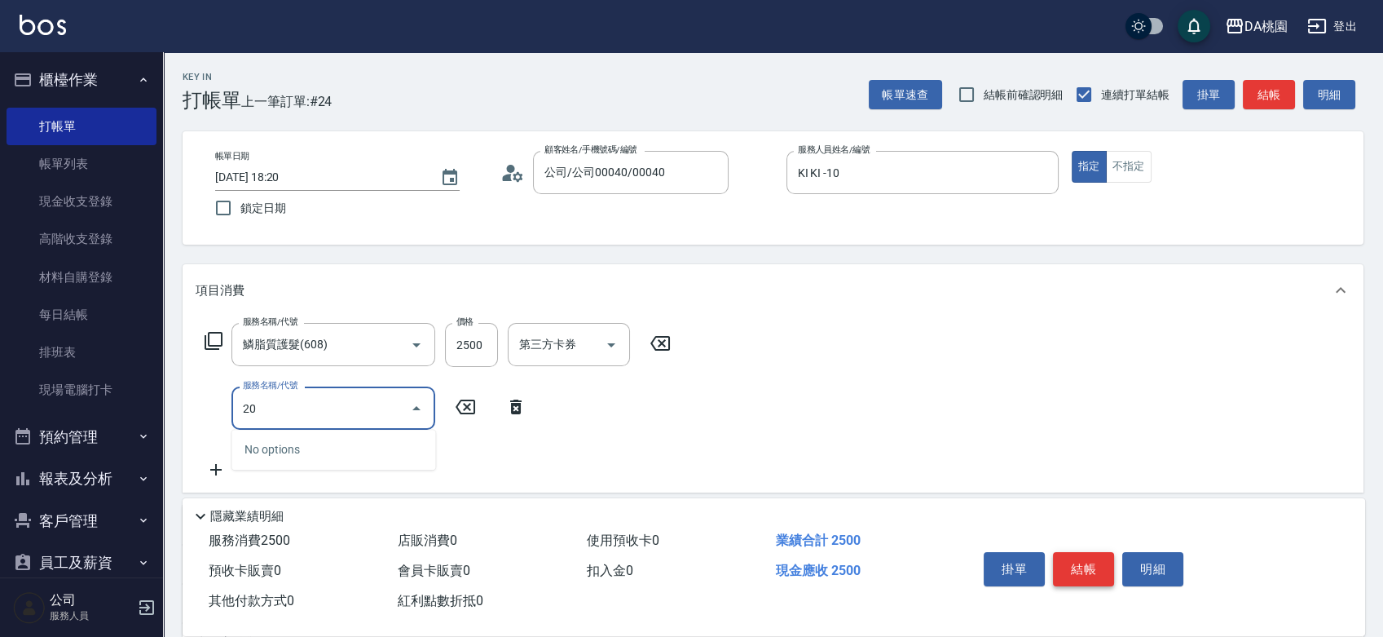
type input "200"
type input "400"
type input "離子燙(200)"
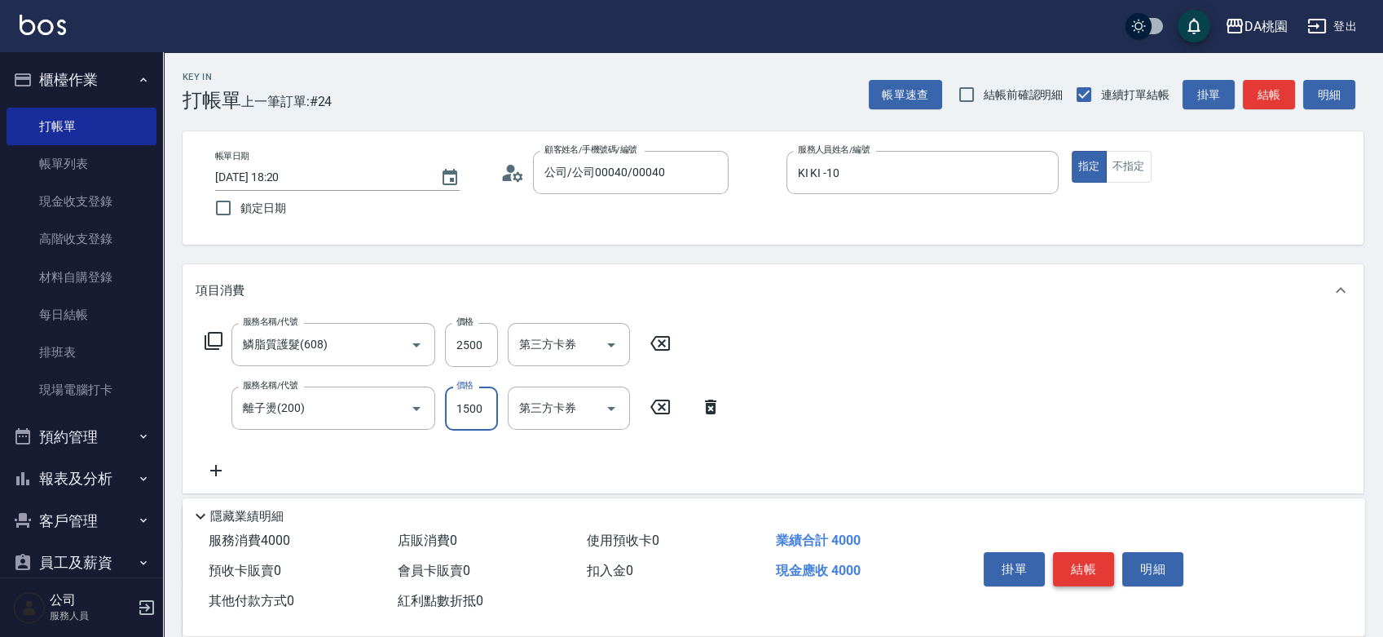
type input "1"
type input "250"
type input "139"
type input "260"
type input "1399"
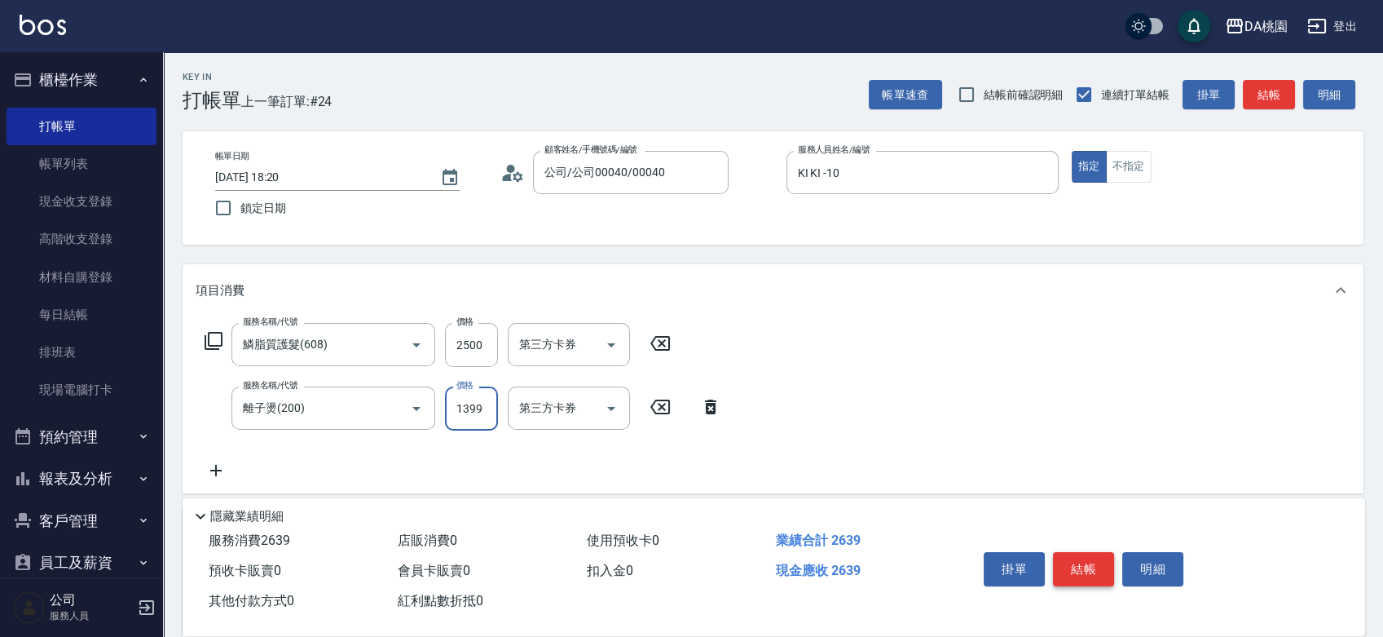
type input "380"
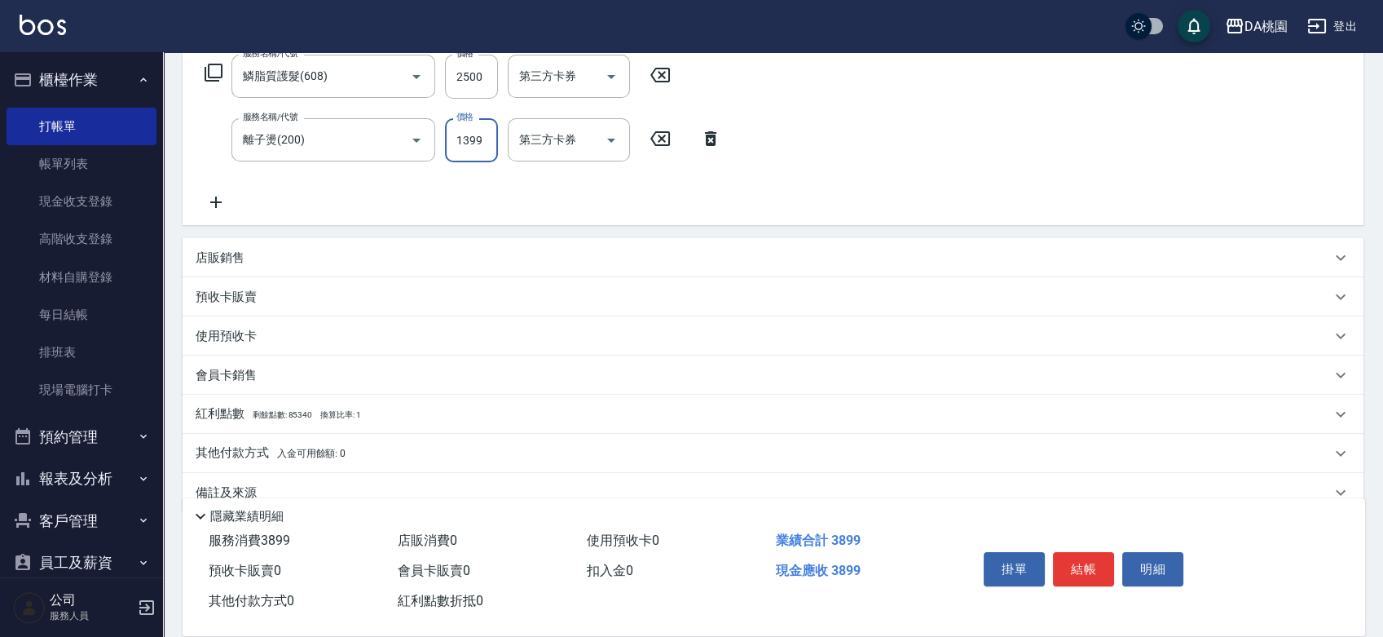
scroll to position [271, 0]
type input "1399"
click at [717, 252] on div "店販銷售" at bounding box center [763, 254] width 1135 height 17
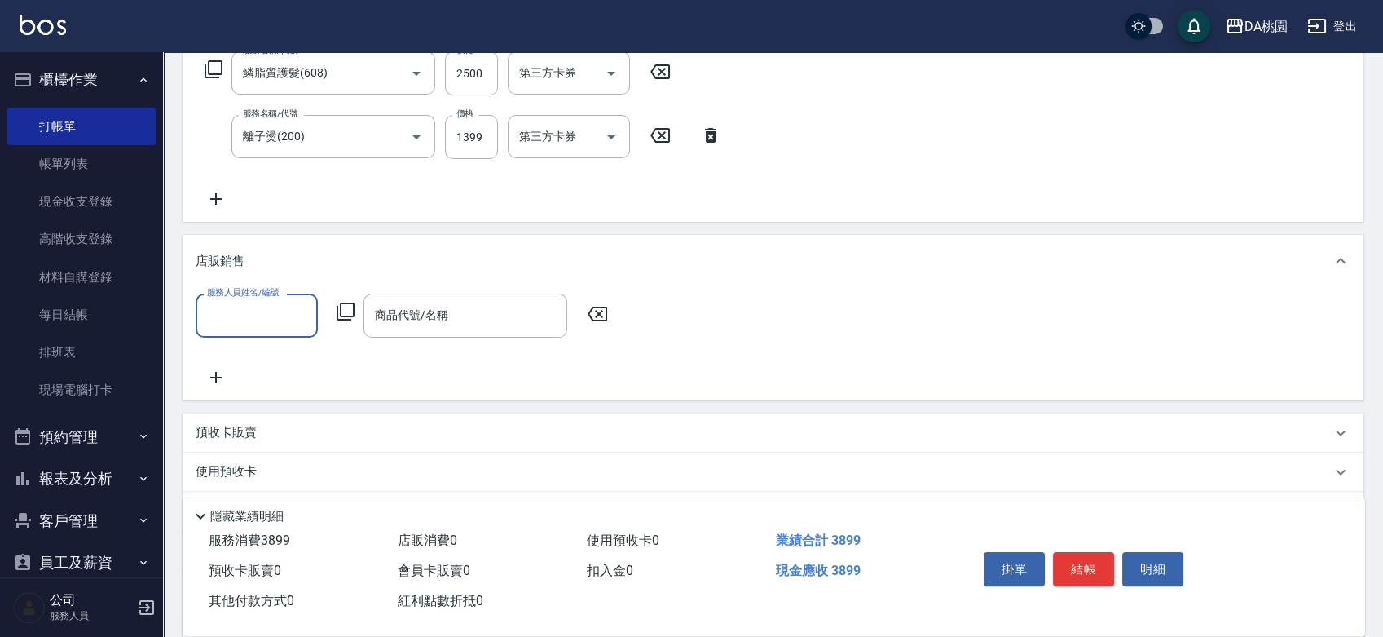
scroll to position [0, 0]
type input "KI KI -10"
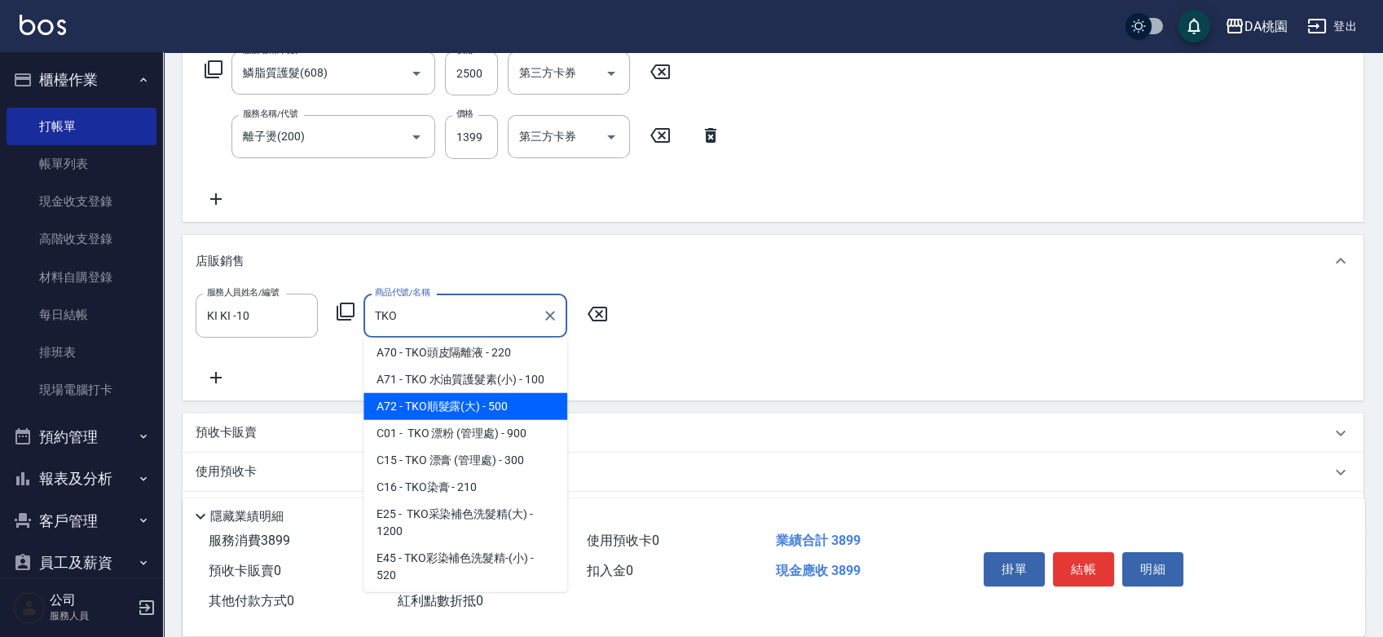
scroll to position [90, 0]
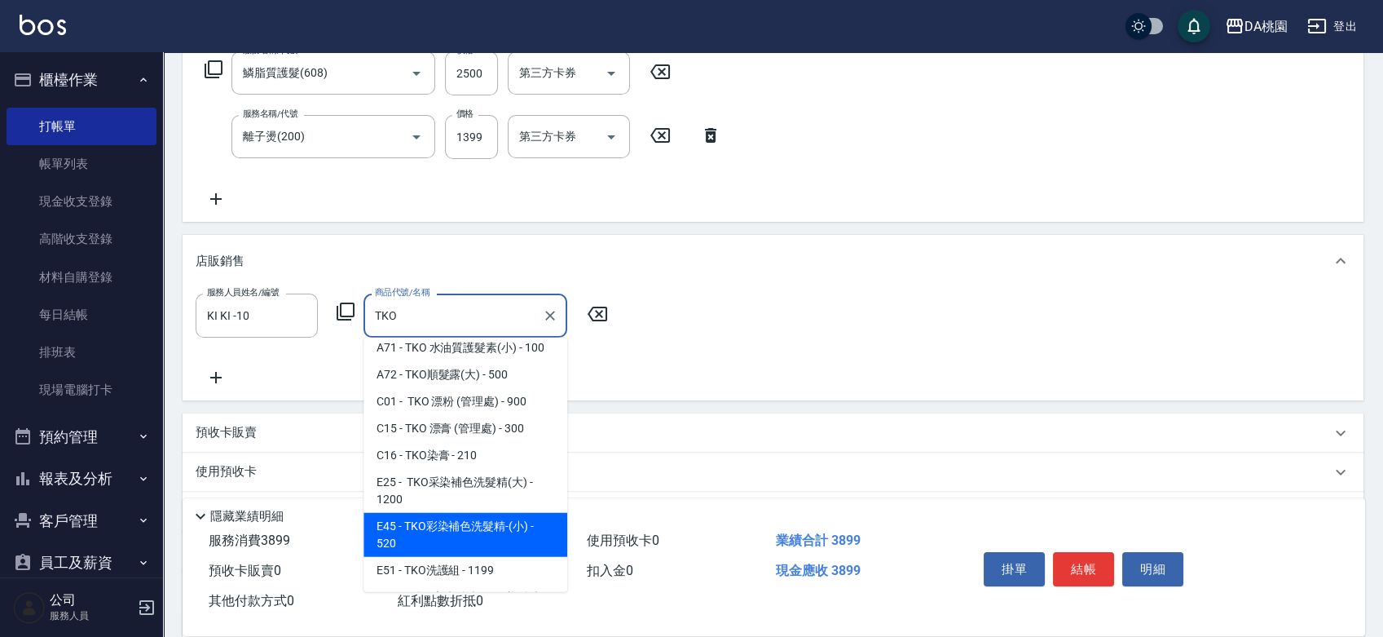
click at [469, 544] on span "E45 - TKO彩染補色洗髮精-(小) - 520" at bounding box center [466, 535] width 204 height 44
type input "TKO彩染補色洗髮精-(小)"
type input "440"
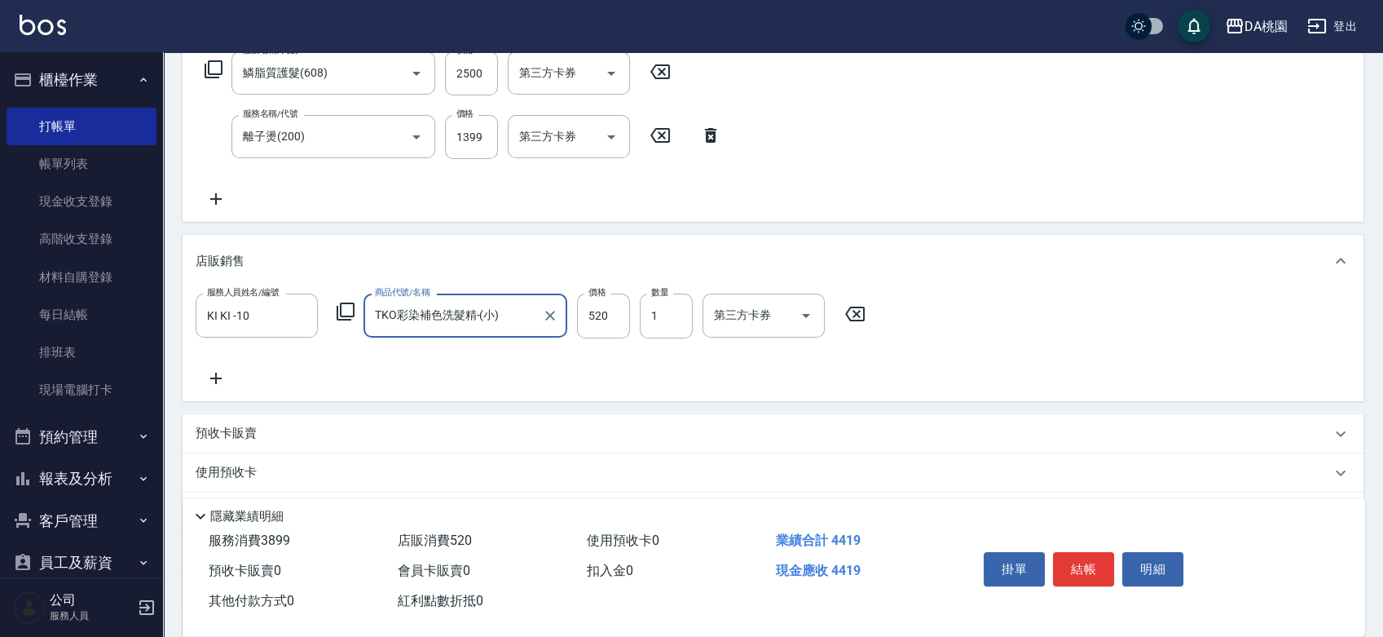
type input "TKO彩染補色洗髮精-(小)"
type input "5"
type input "390"
type input "500"
type input "430"
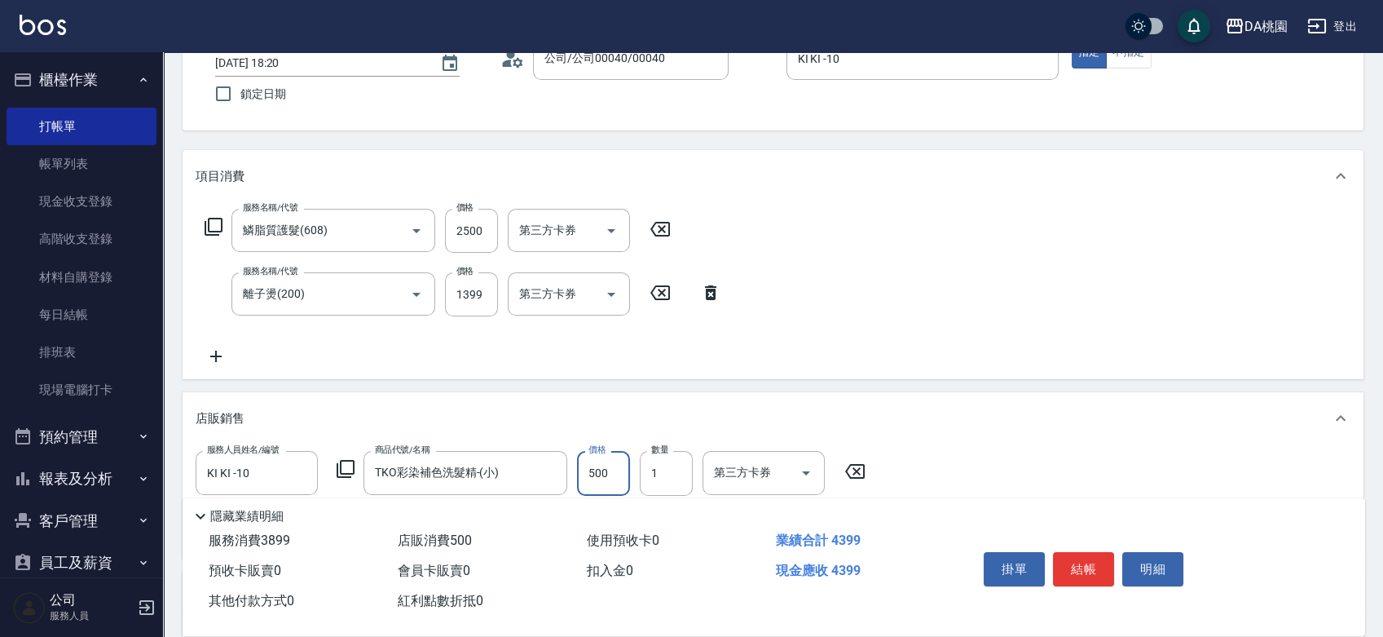
scroll to position [0, 0]
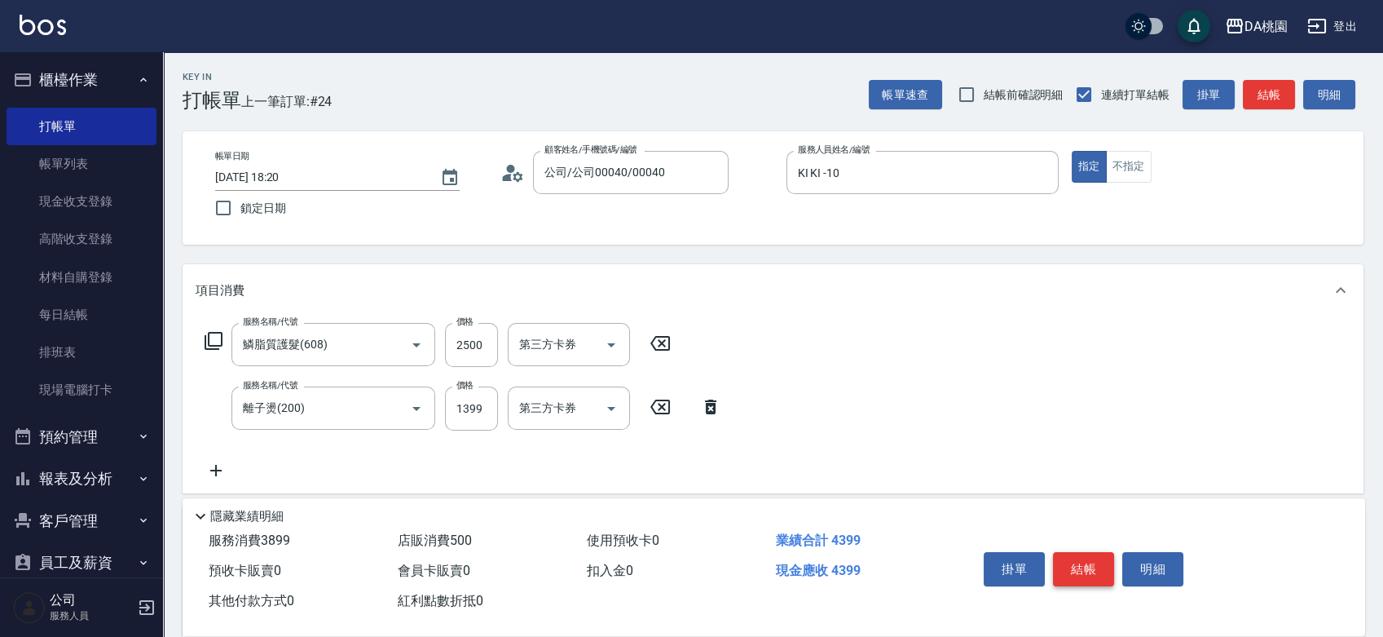
type input "500"
click at [1080, 565] on button "結帳" at bounding box center [1083, 569] width 61 height 34
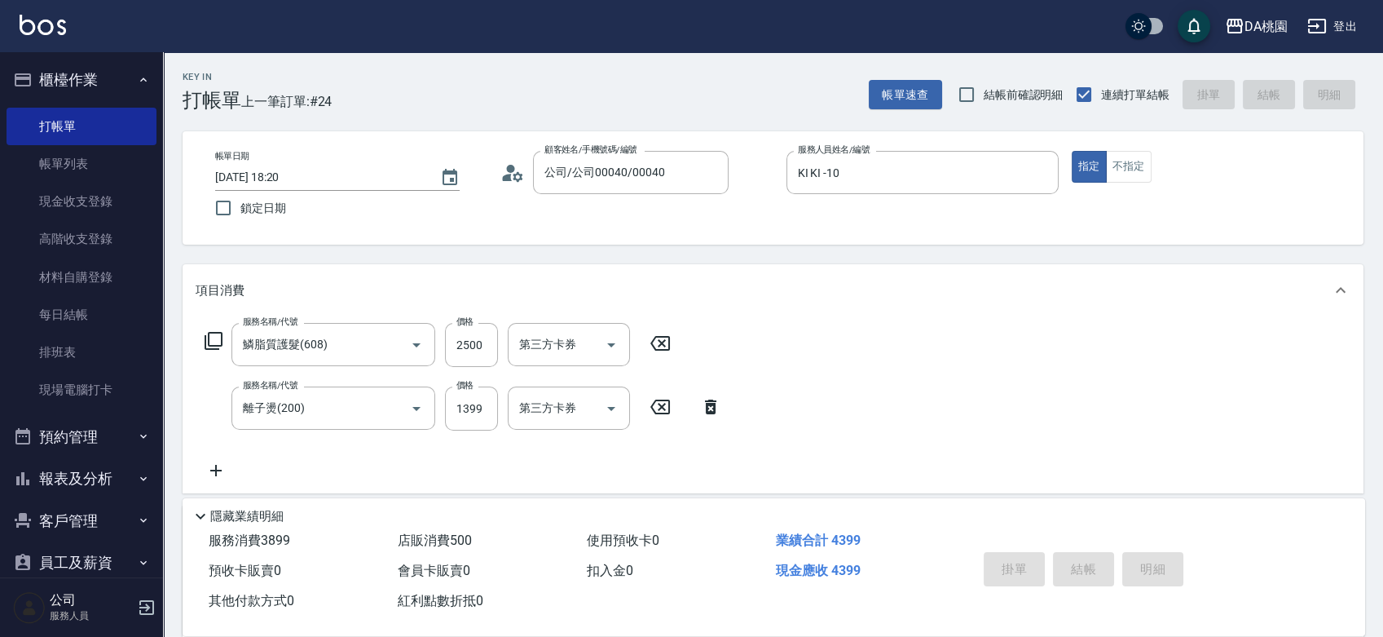
type input "0"
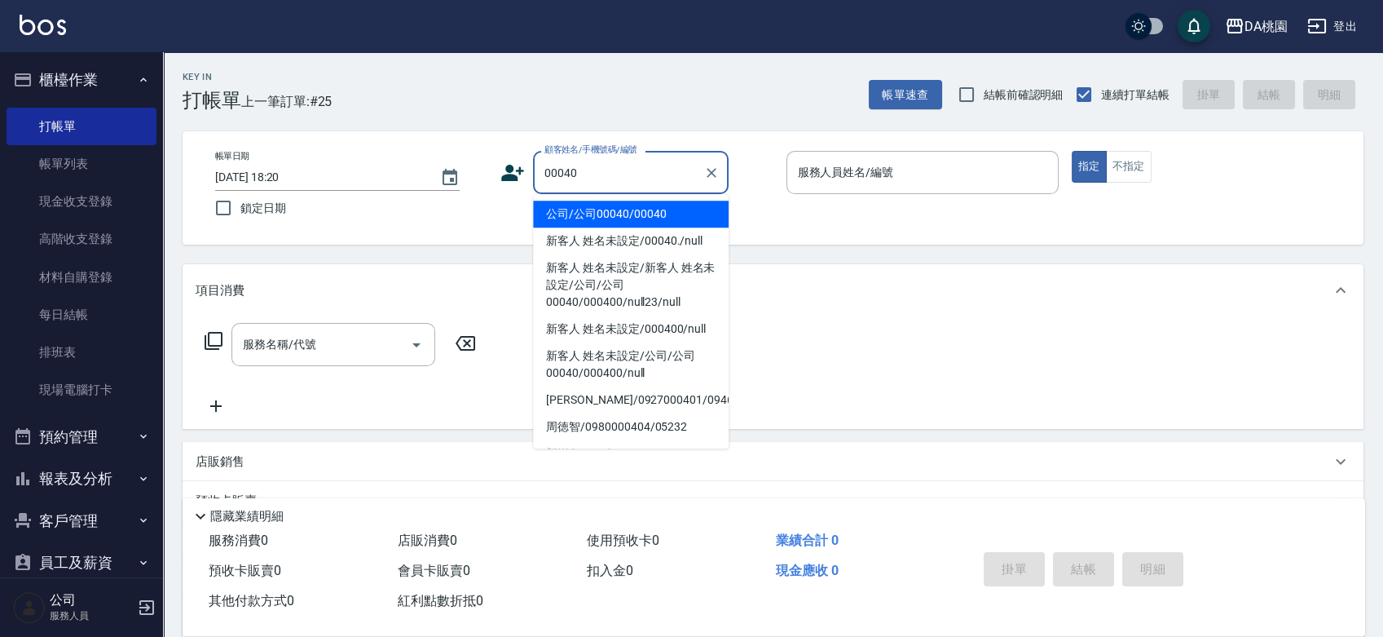
type input "公司/公司00040/00040"
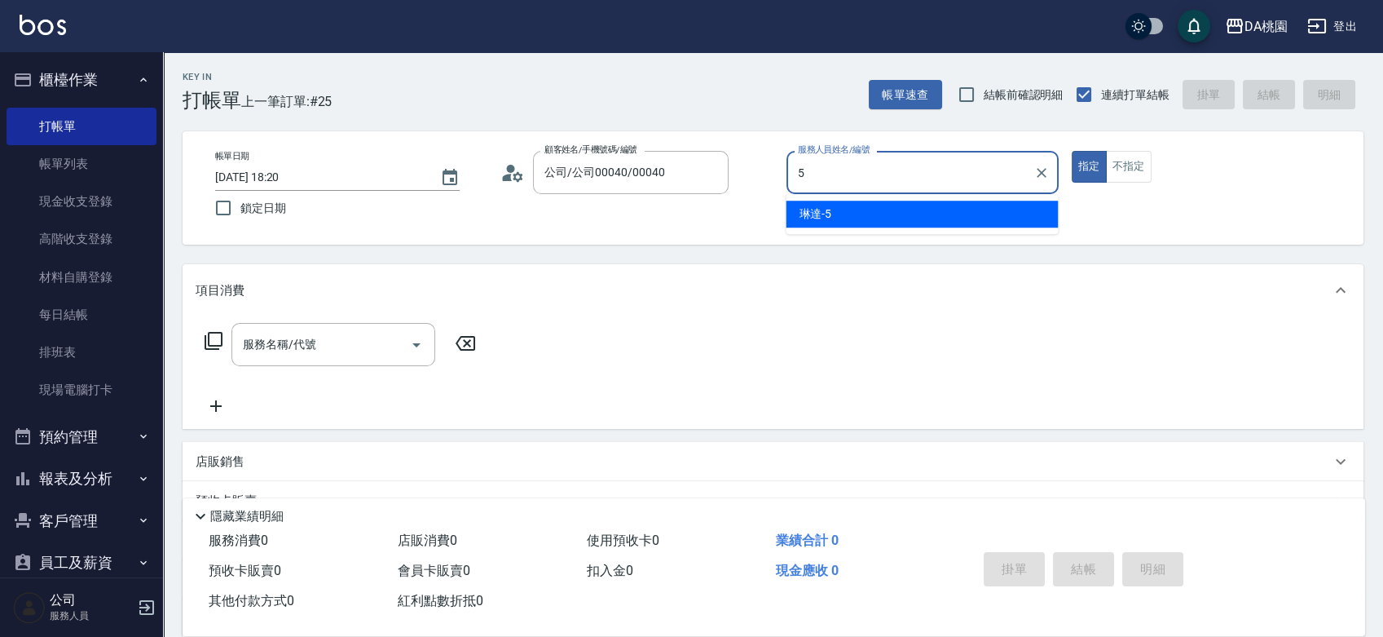
type input "琳達-5"
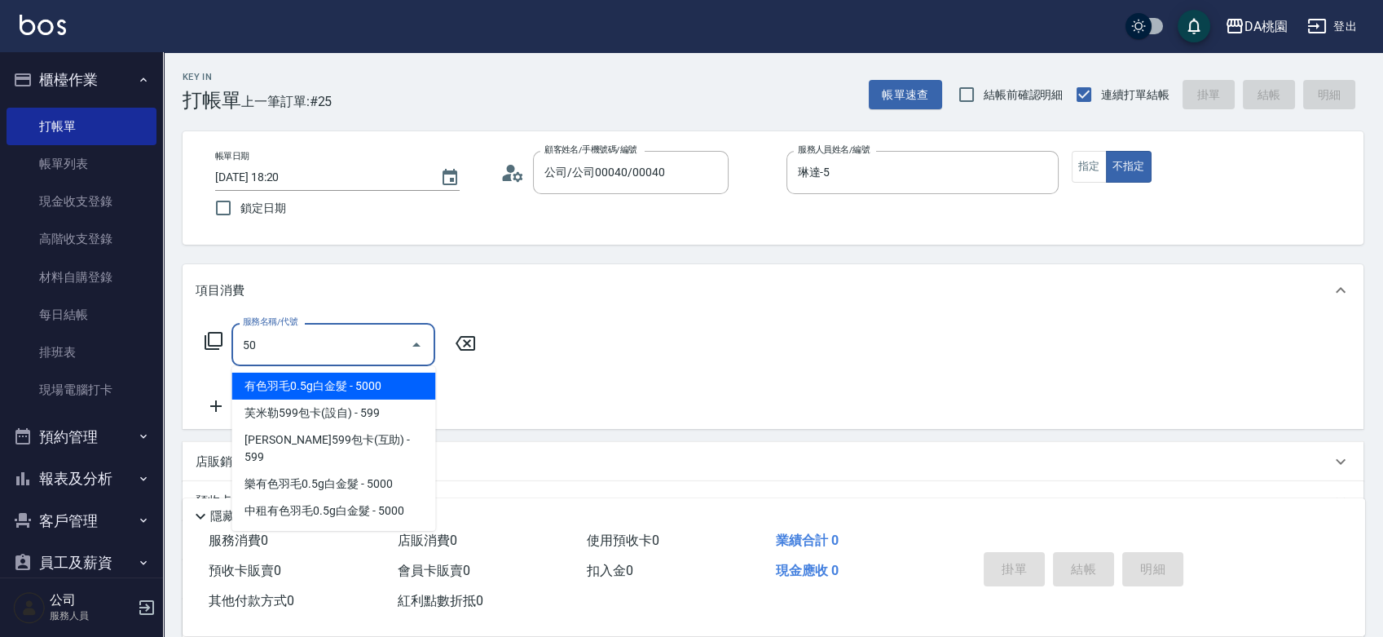
type input "501"
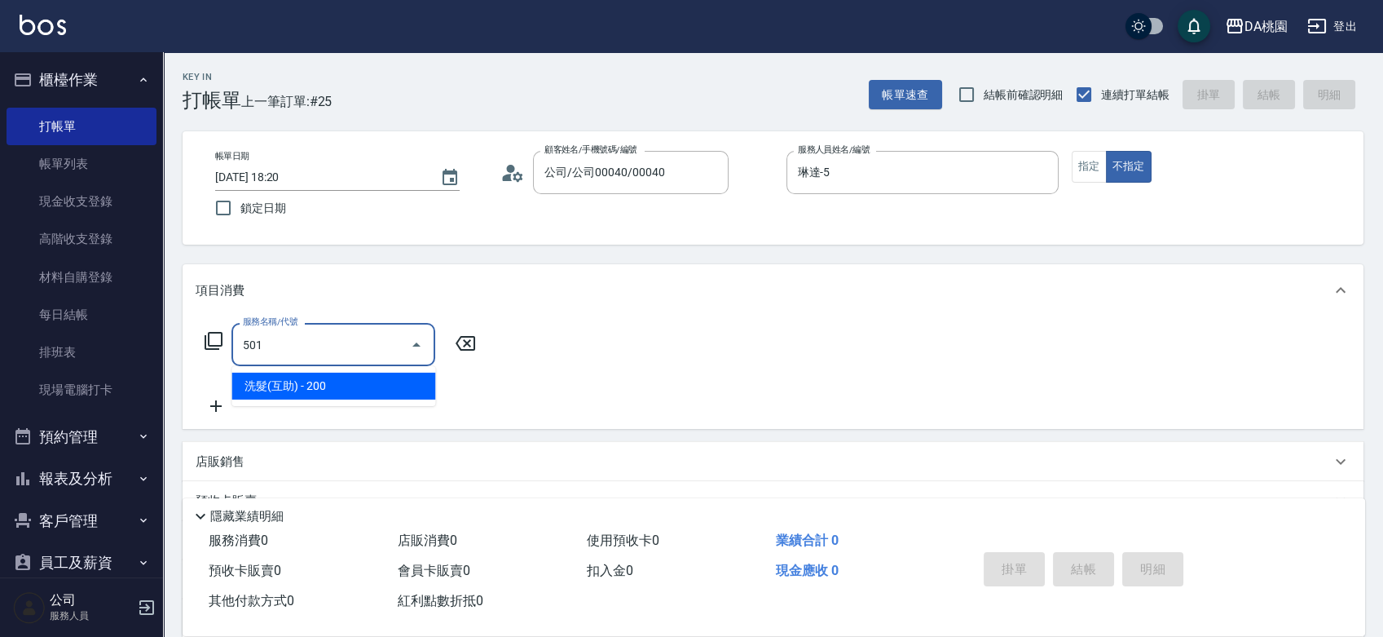
type input "20"
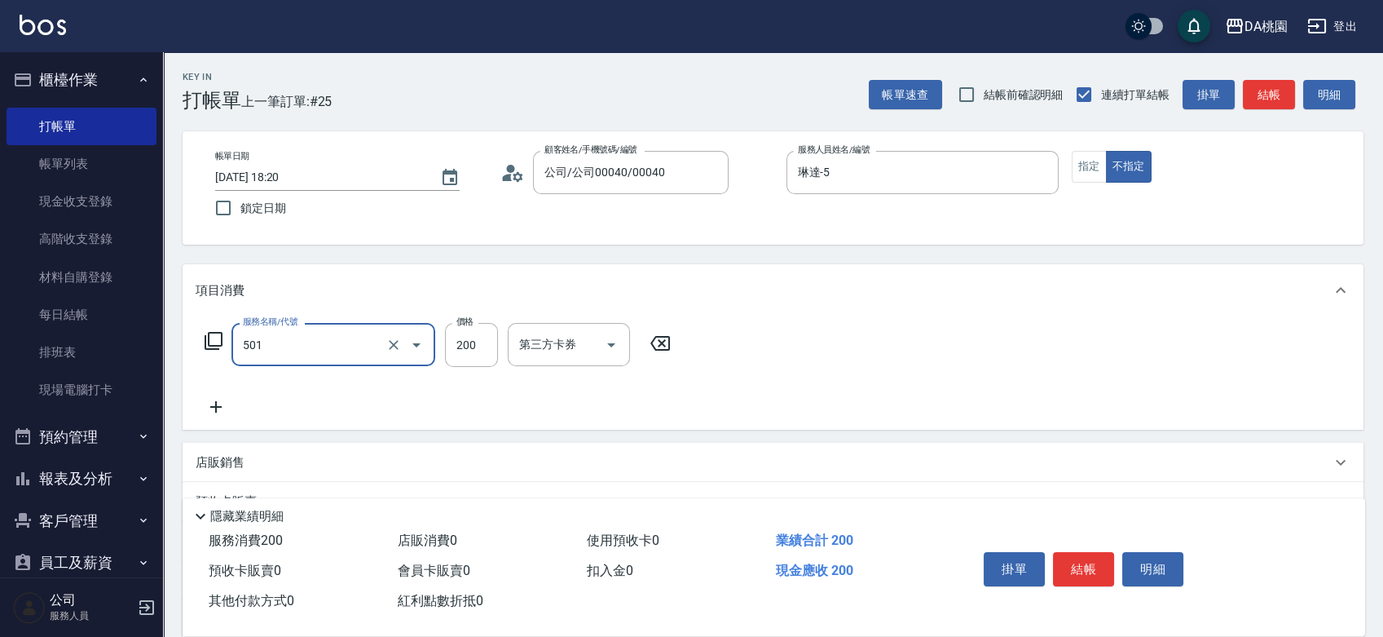
type input "洗髮(互助)(501)"
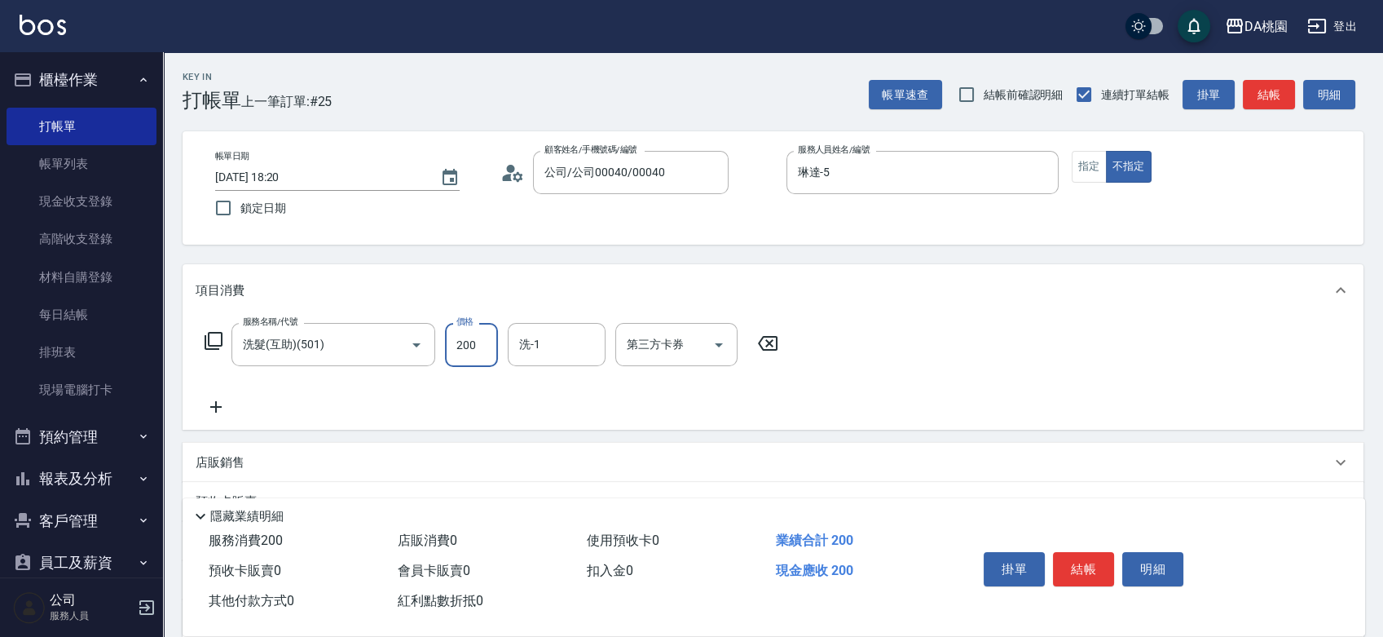
type input "0"
type input "250"
type input "20"
type input "250"
type input "小妤-18"
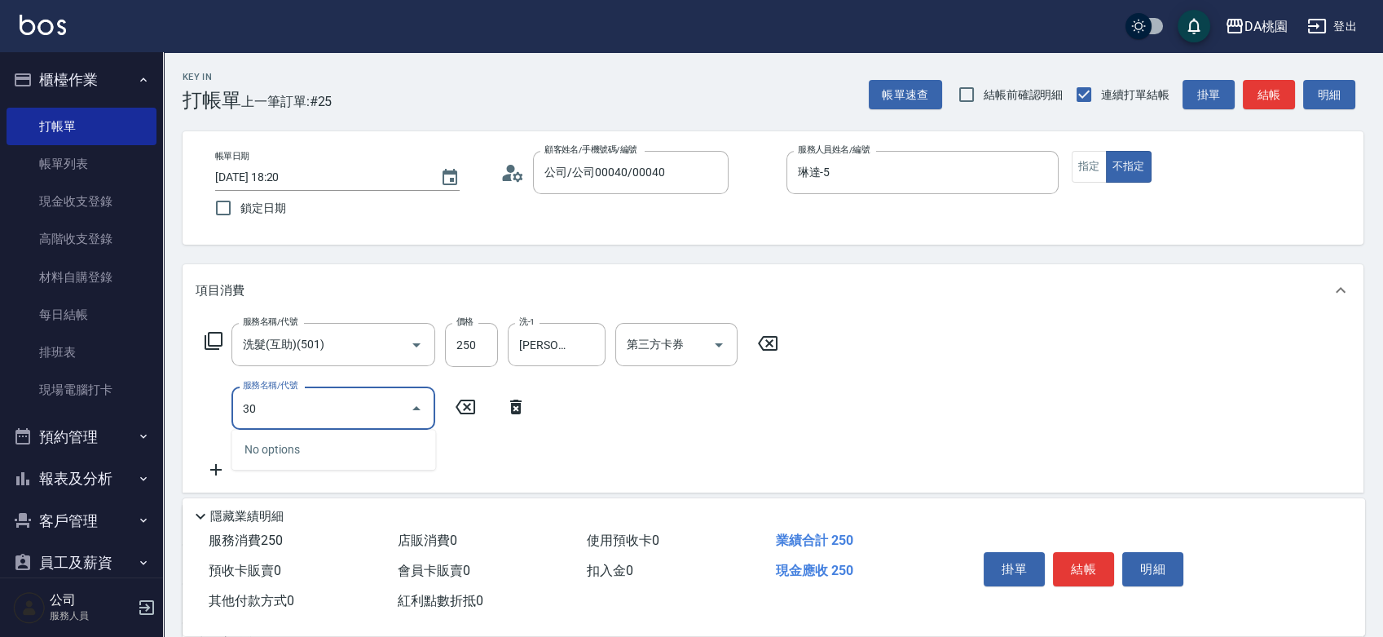
type input "303"
type input "50"
type input "A級剪髮(303)"
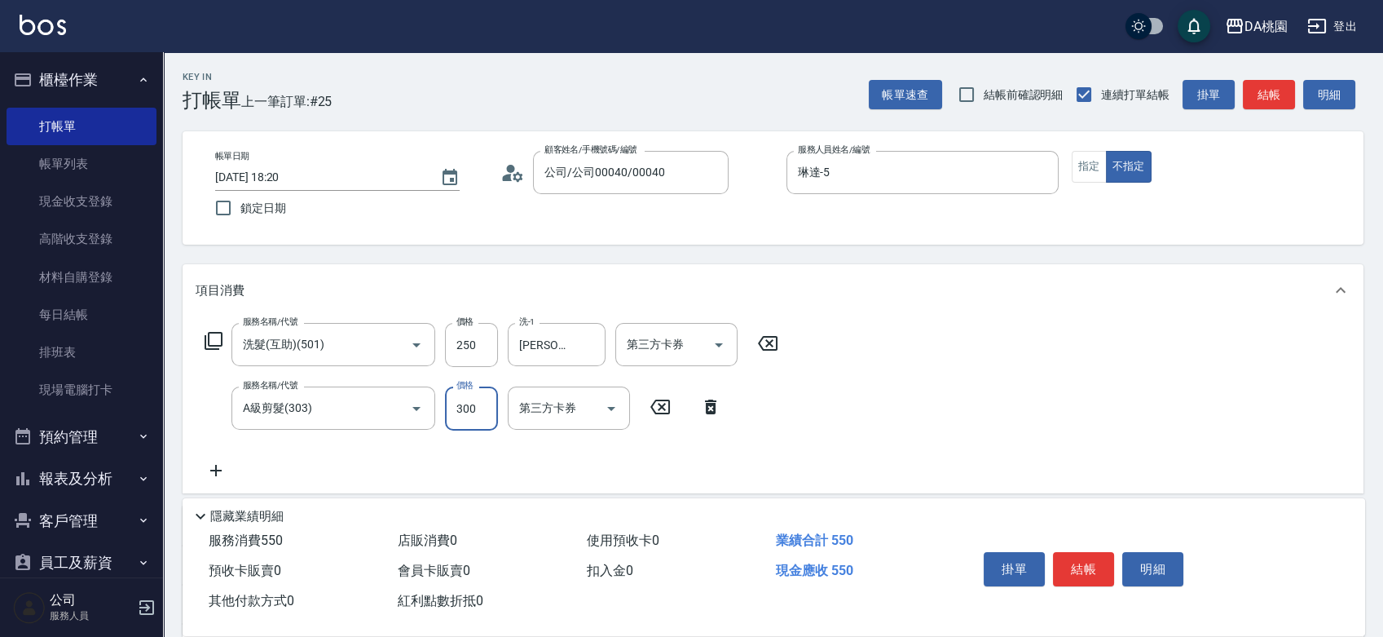
type input "20"
type input "350"
type input "60"
type input "350"
click at [1077, 567] on button "結帳" at bounding box center [1083, 569] width 61 height 34
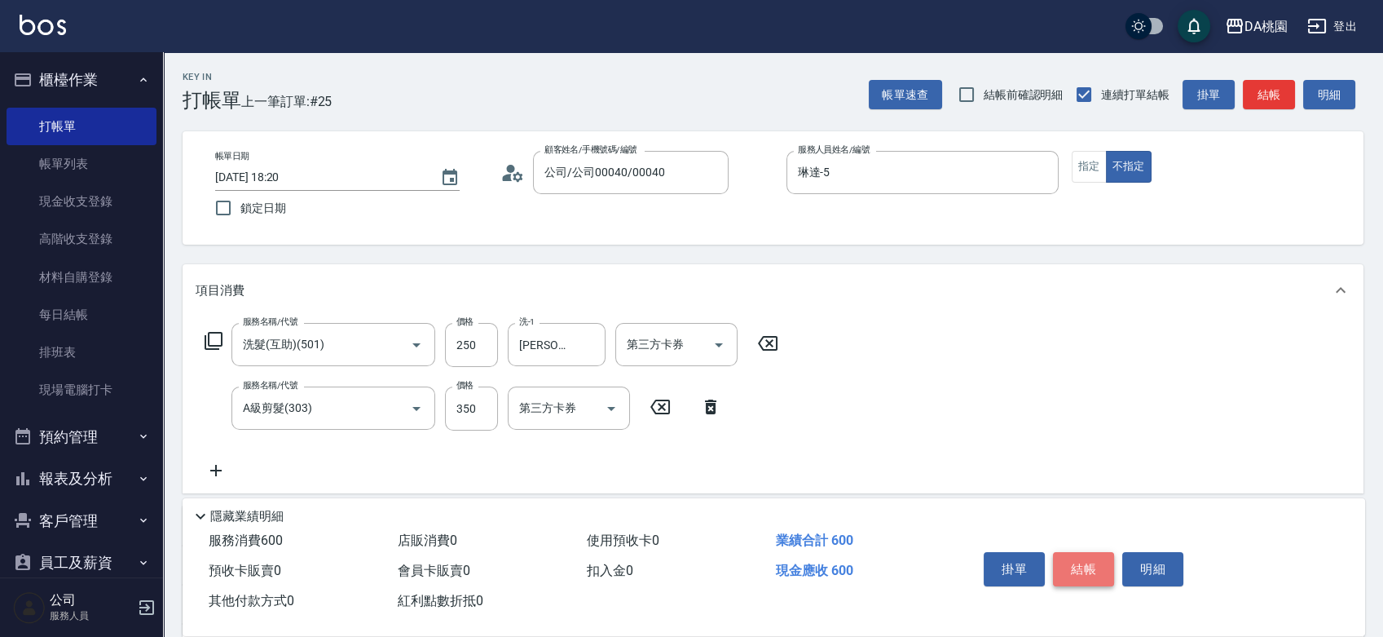
type input "2025/09/21 18:21"
type input "0"
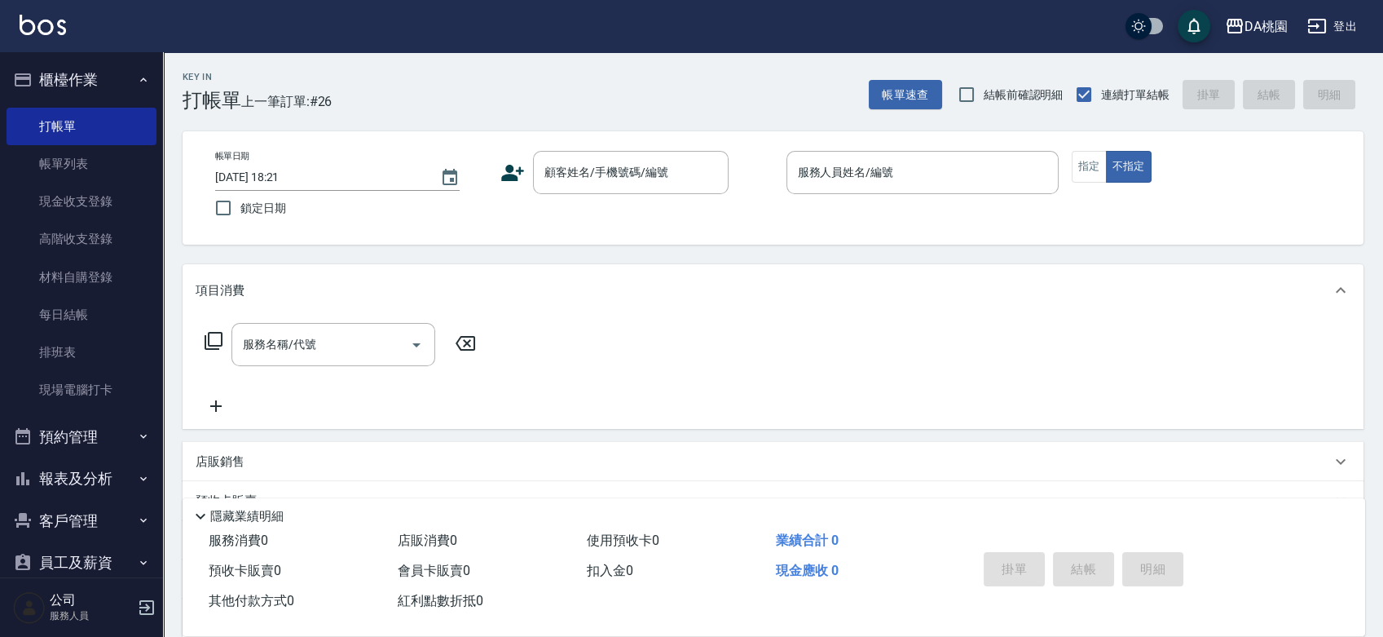
click at [760, 210] on div "帳單日期 2025/09/21 18:21 鎖定日期 顧客姓名/手機號碼/編號 顧客姓名/手機號碼/編號 服務人員姓名/編號 服務人員姓名/編號 指定 不指定" at bounding box center [773, 188] width 1142 height 74
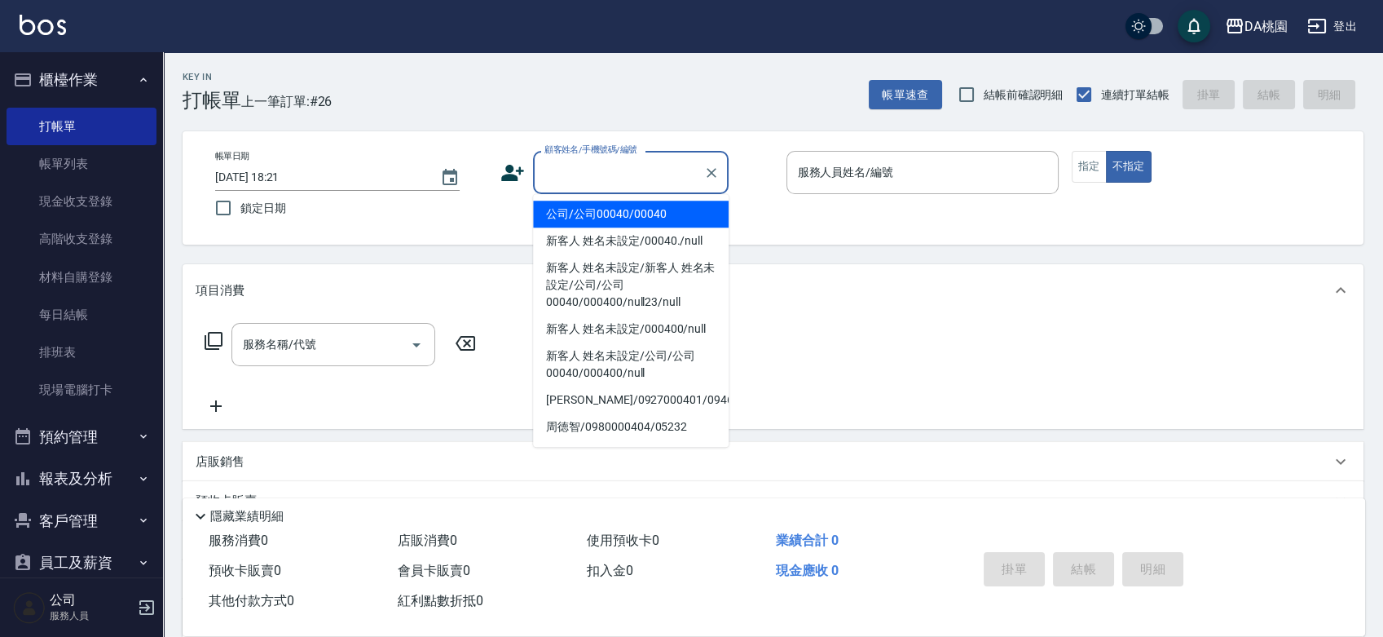
click at [587, 161] on input "顧客姓名/手機號碼/編號" at bounding box center [618, 172] width 156 height 29
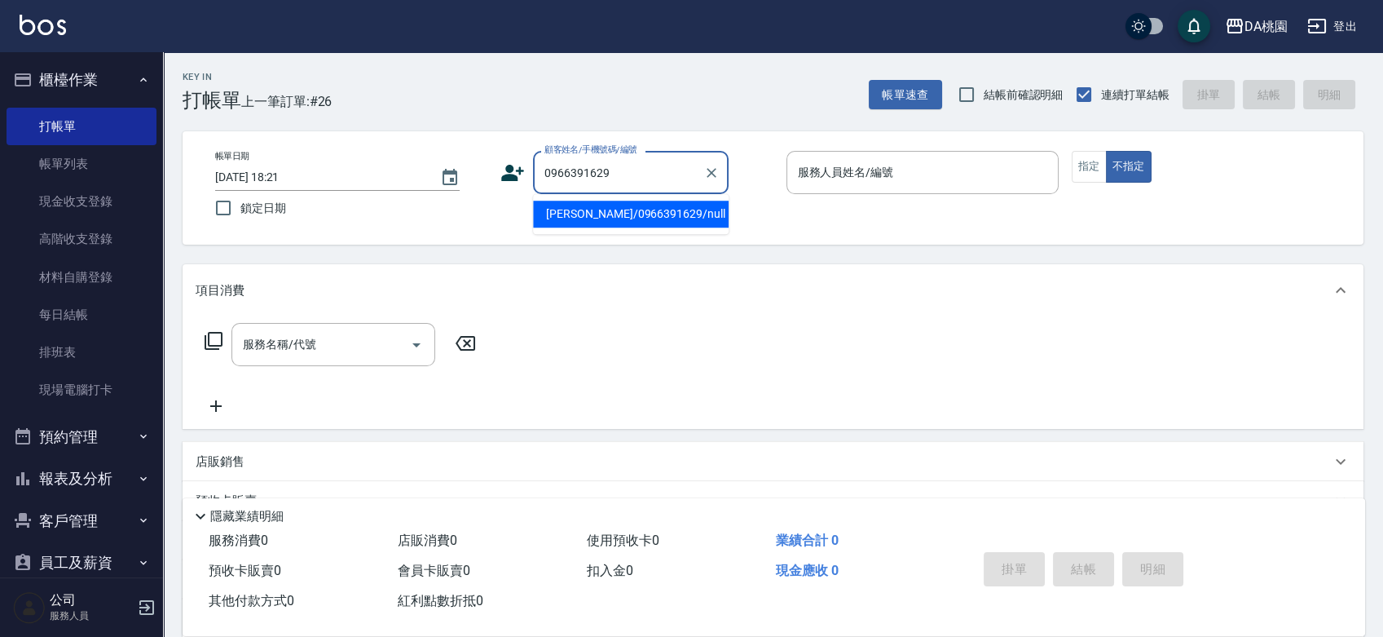
type input "邱柔緹/0966391629/null"
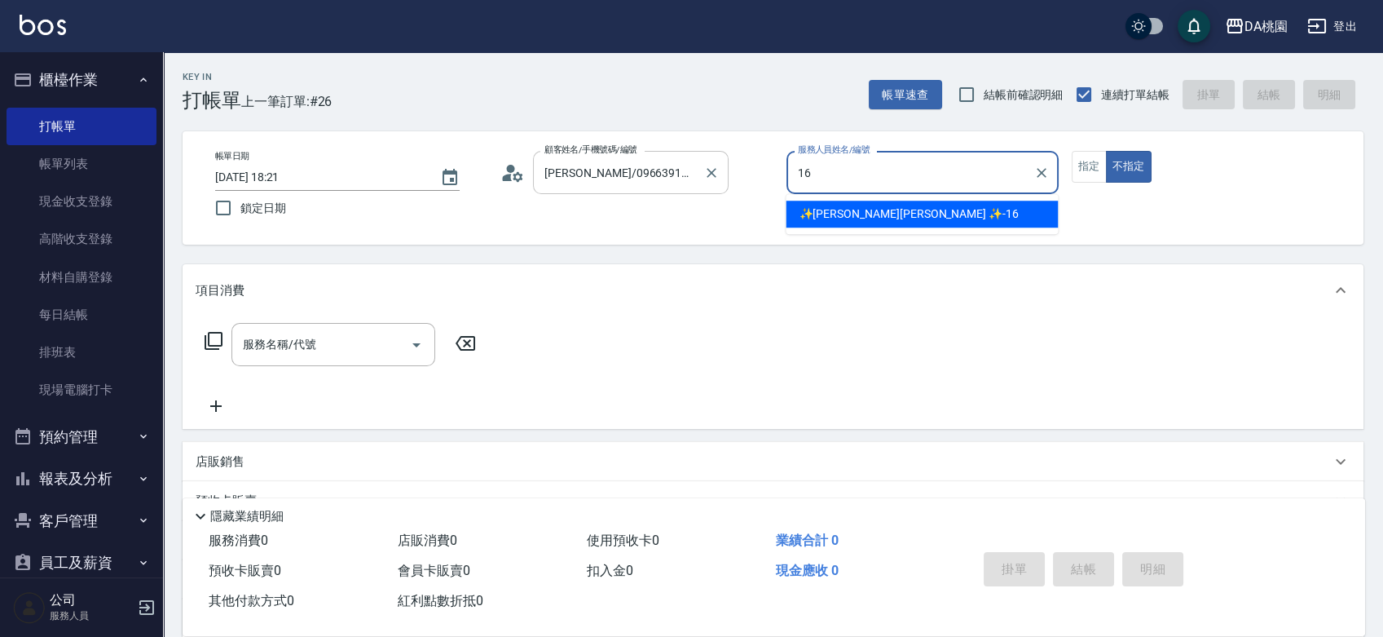
type input "✨GARY蓋瑞 ✨-16"
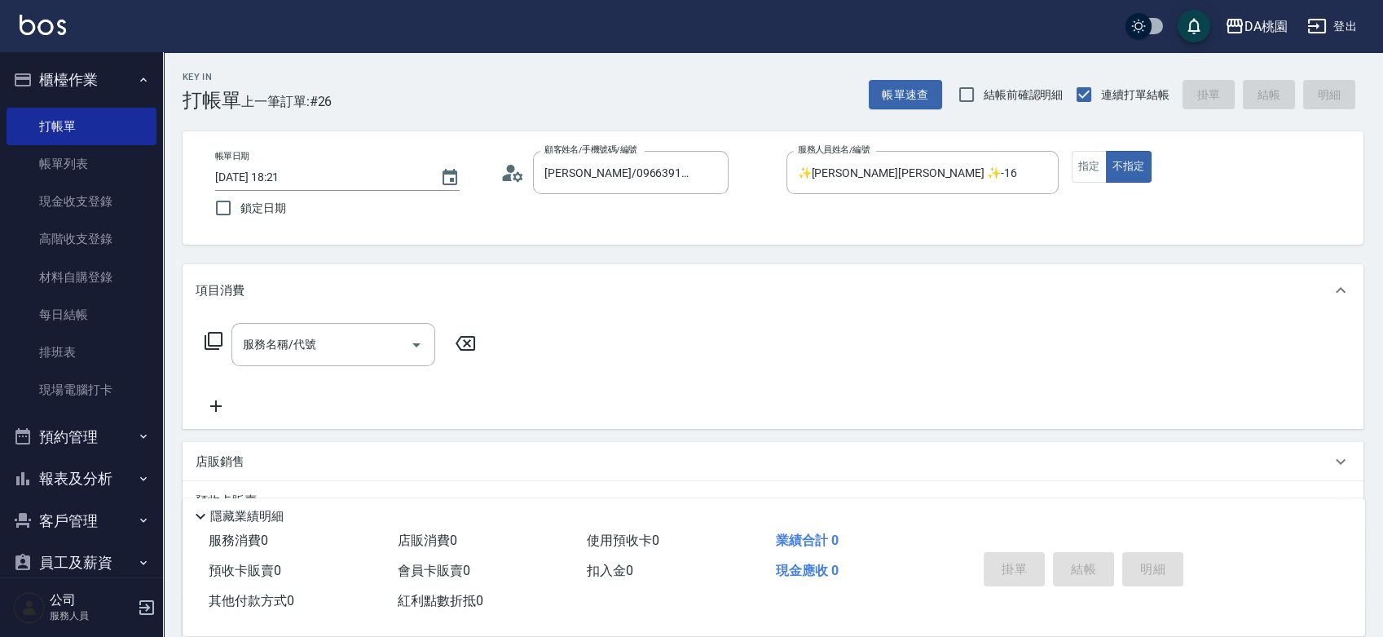
click at [212, 344] on icon at bounding box center [214, 341] width 20 height 20
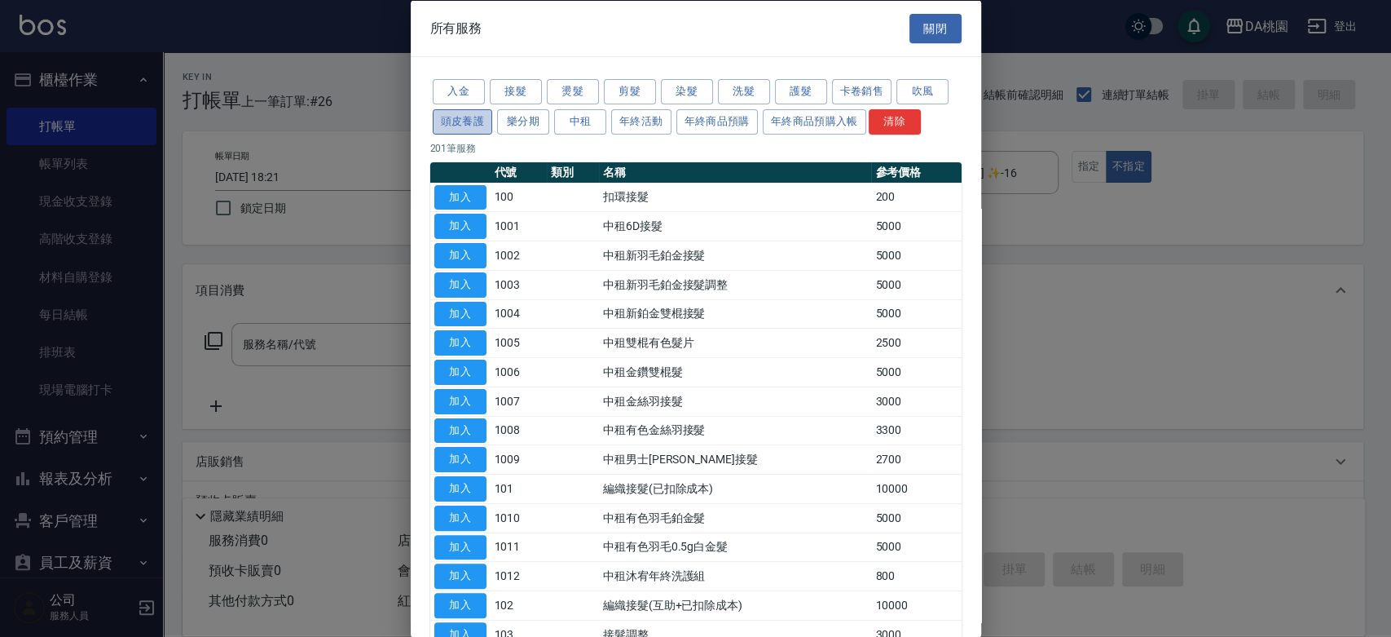
click at [486, 117] on button "頭皮養護" at bounding box center [463, 120] width 60 height 25
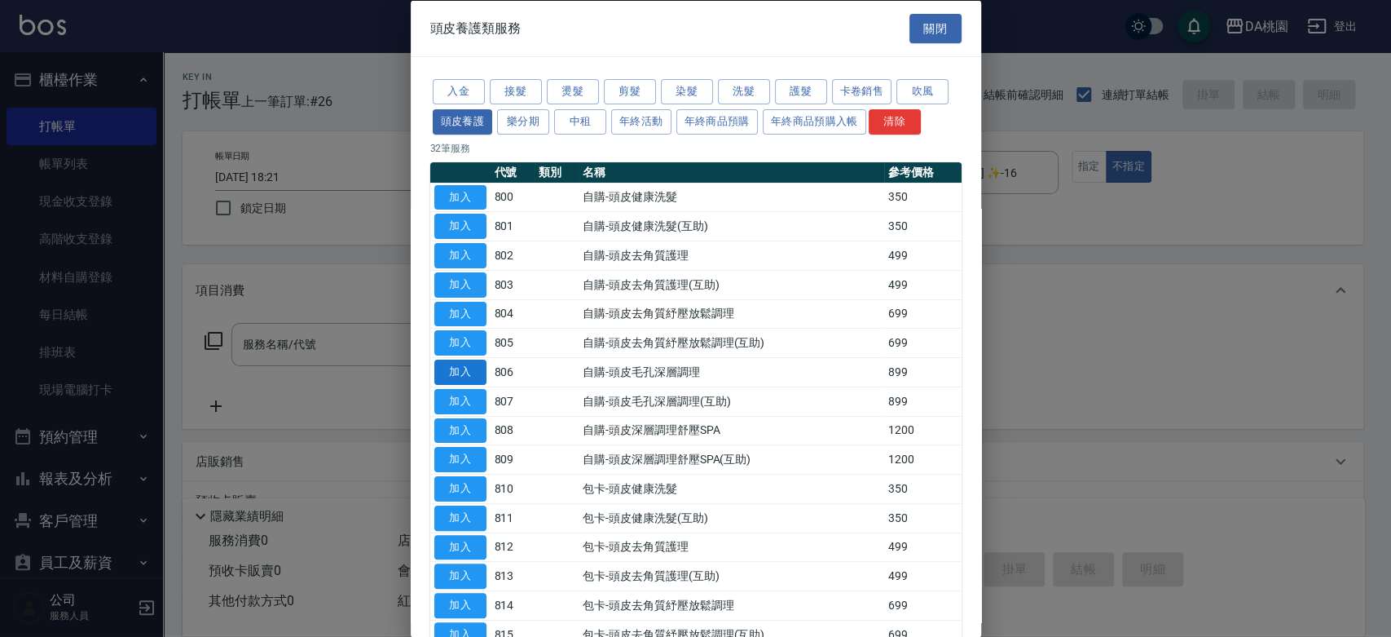
click at [476, 368] on button "加入" at bounding box center [460, 371] width 52 height 25
type input "自購-頭皮毛孔深層調理(806)"
type input "80"
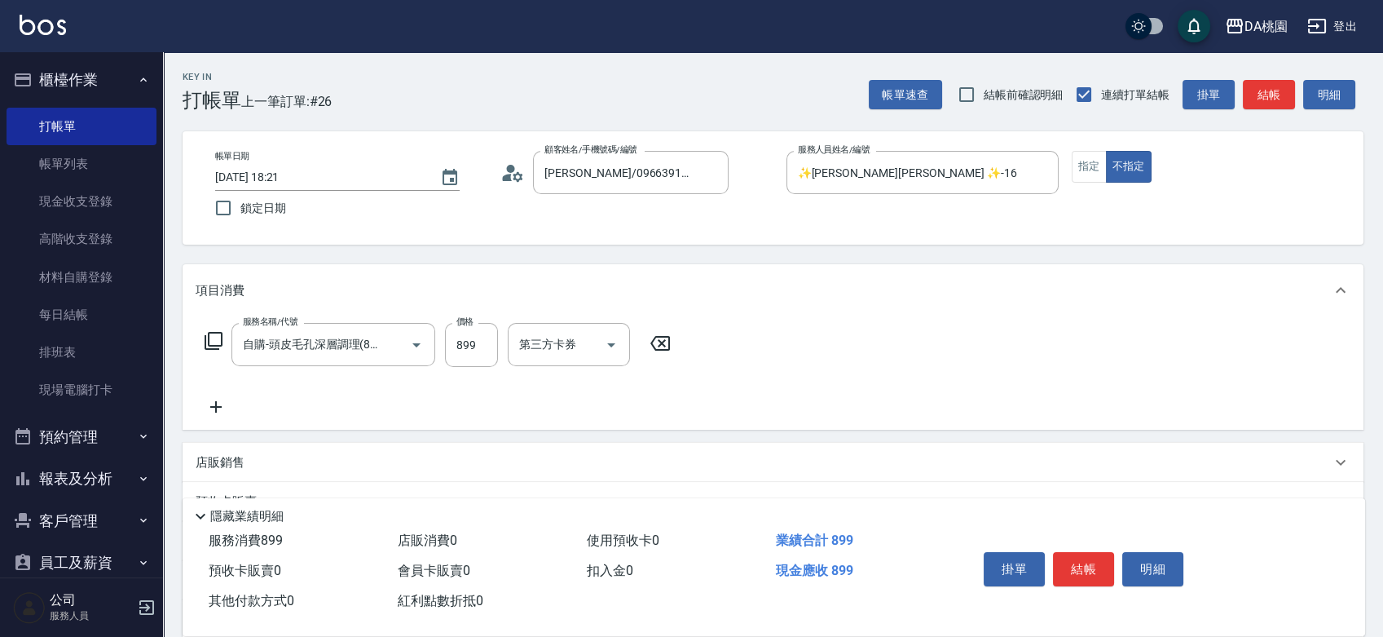
click at [222, 406] on icon at bounding box center [215, 406] width 11 height 11
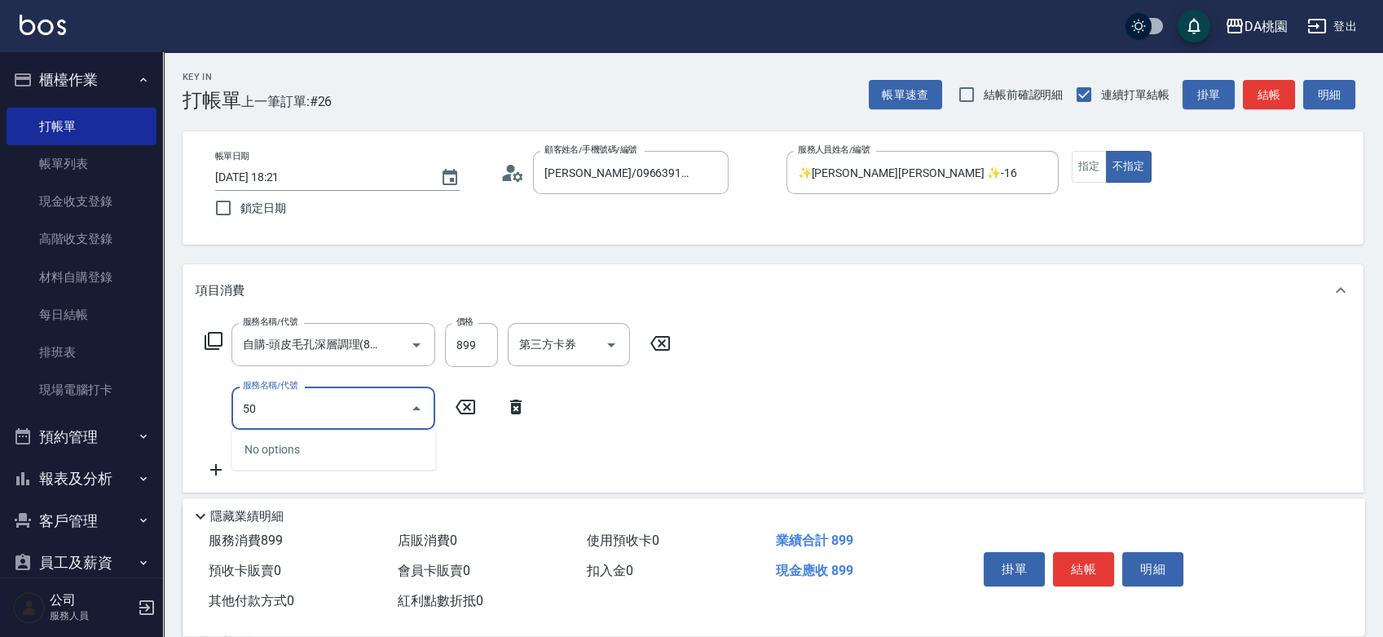
type input "504"
type input "90"
type input "潤絲(互助)(504)"
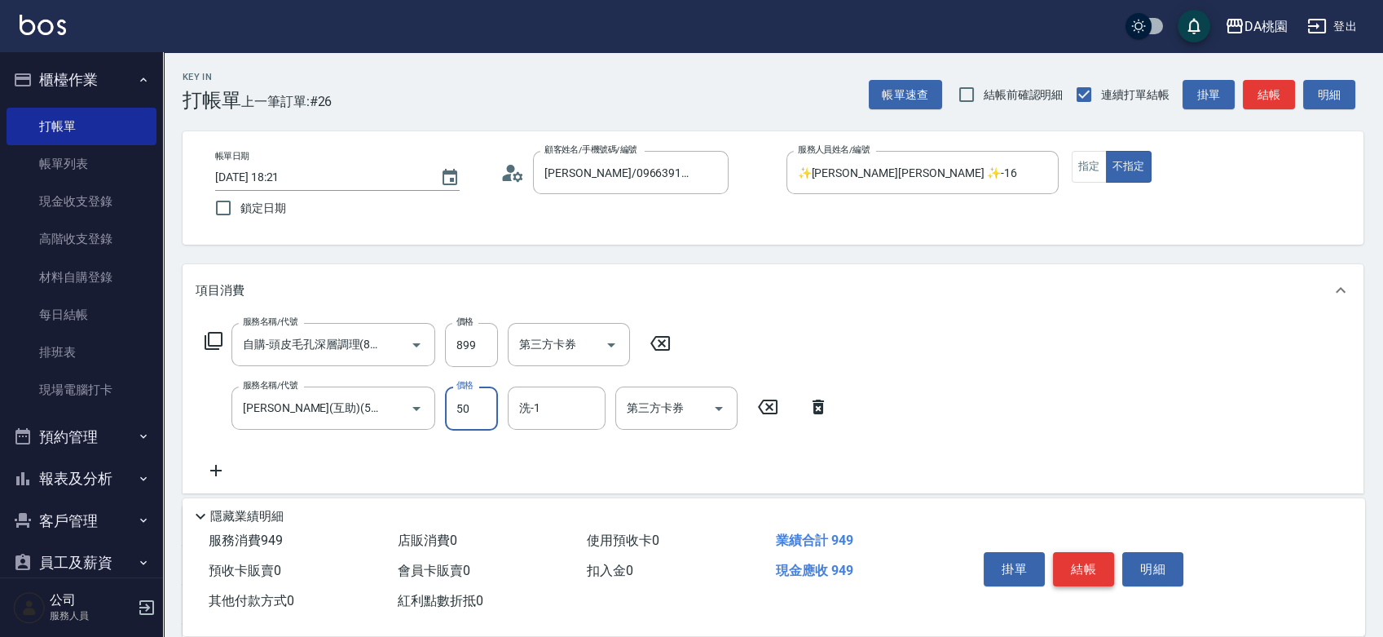
click at [1085, 562] on button "結帳" at bounding box center [1083, 569] width 61 height 34
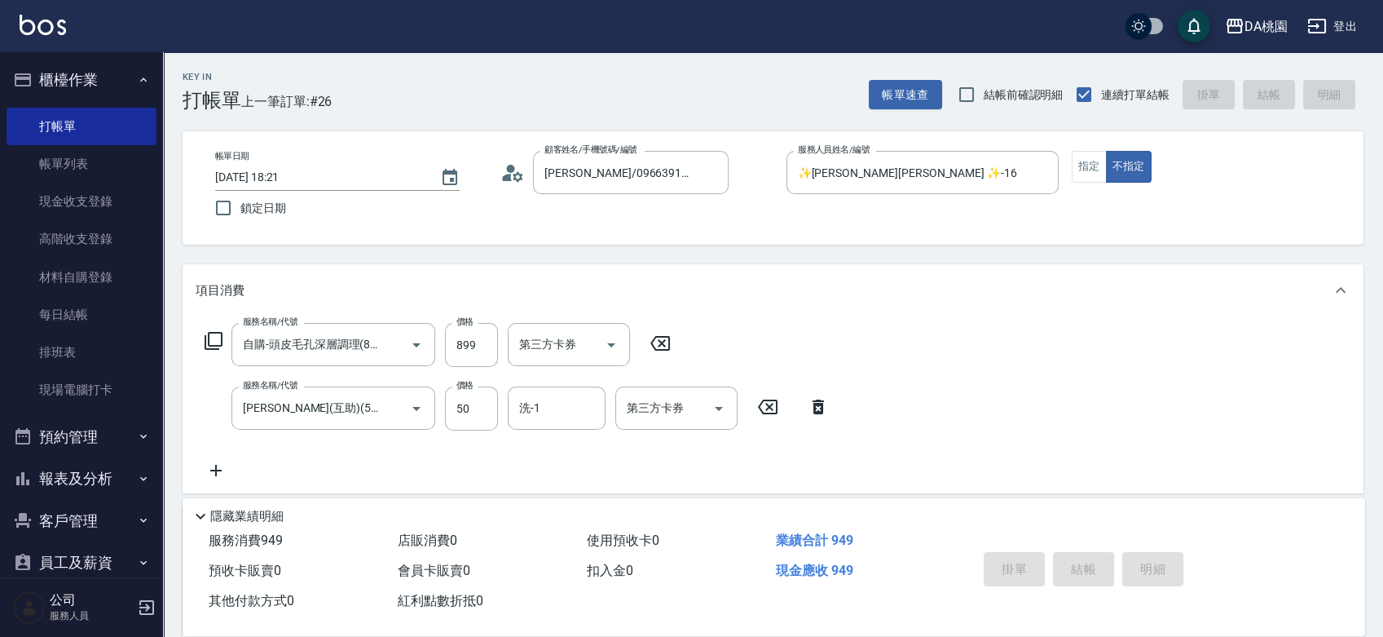
type input "2025/09/21 18:24"
type input "0"
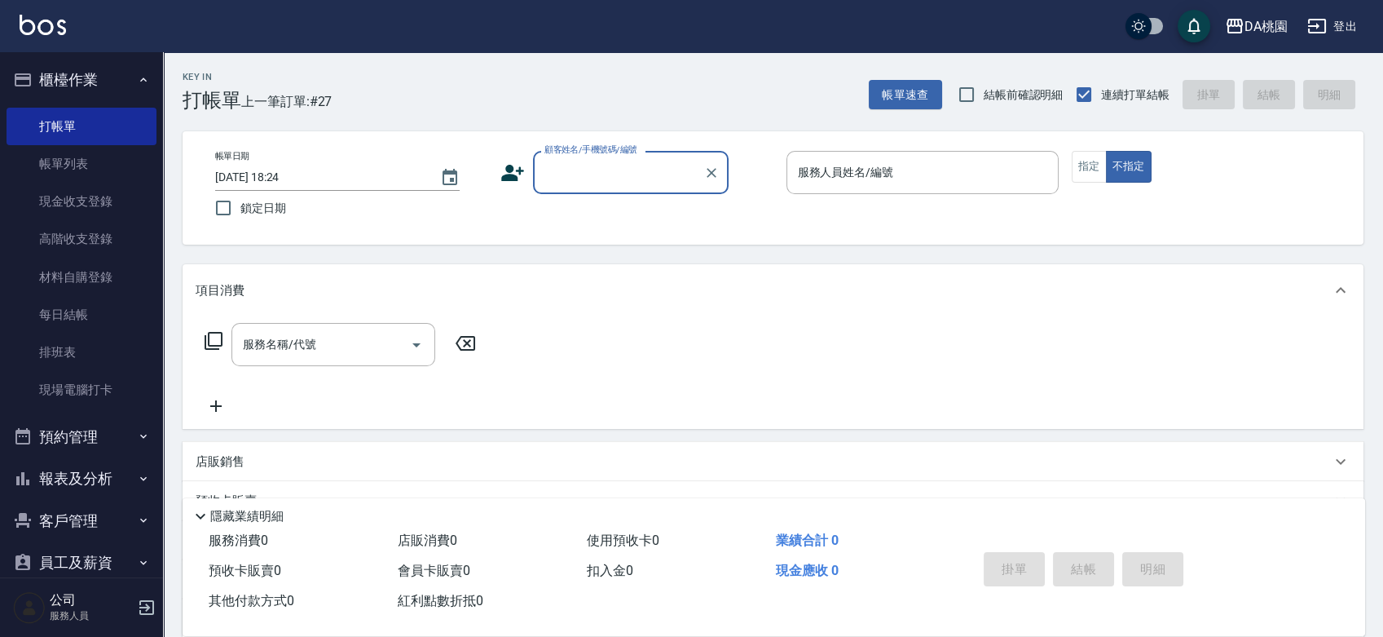
click at [759, 251] on div "Key In 打帳單 上一筆訂單:#27 帳單速查 結帳前確認明細 連續打單結帳 掛單 結帳 明細 帳單日期 2025/09/21 18:24 鎖定日期 顧客…" at bounding box center [773, 460] width 1220 height 817
click at [573, 168] on input "顧客姓名/手機號碼/編號" at bounding box center [618, 172] width 156 height 29
type input "00040"
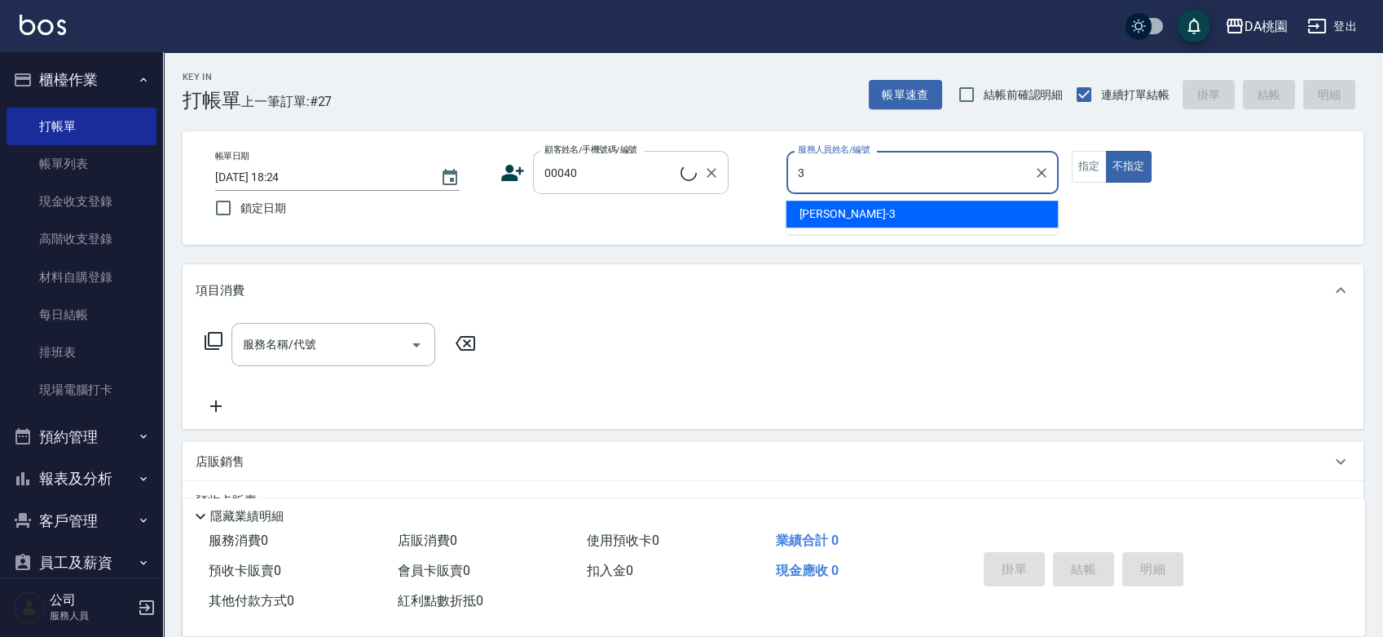
type input "愛莉絲-3"
type input "公司/公司00040/00040"
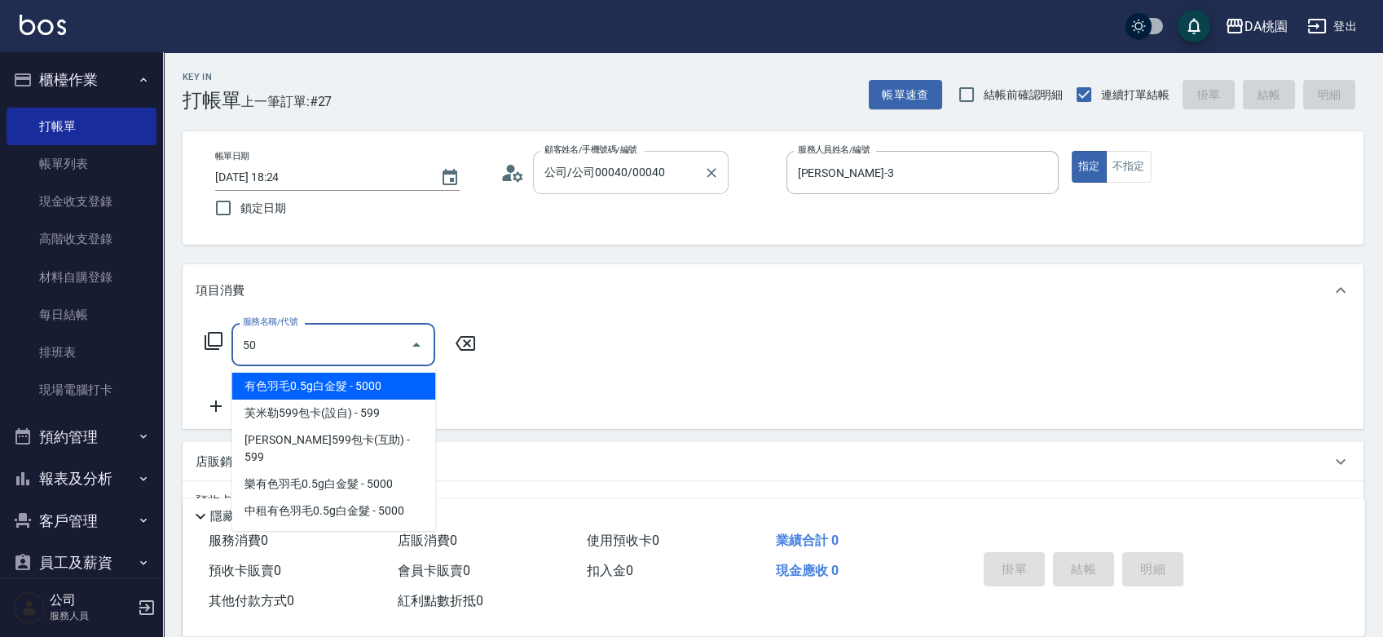
type input "501"
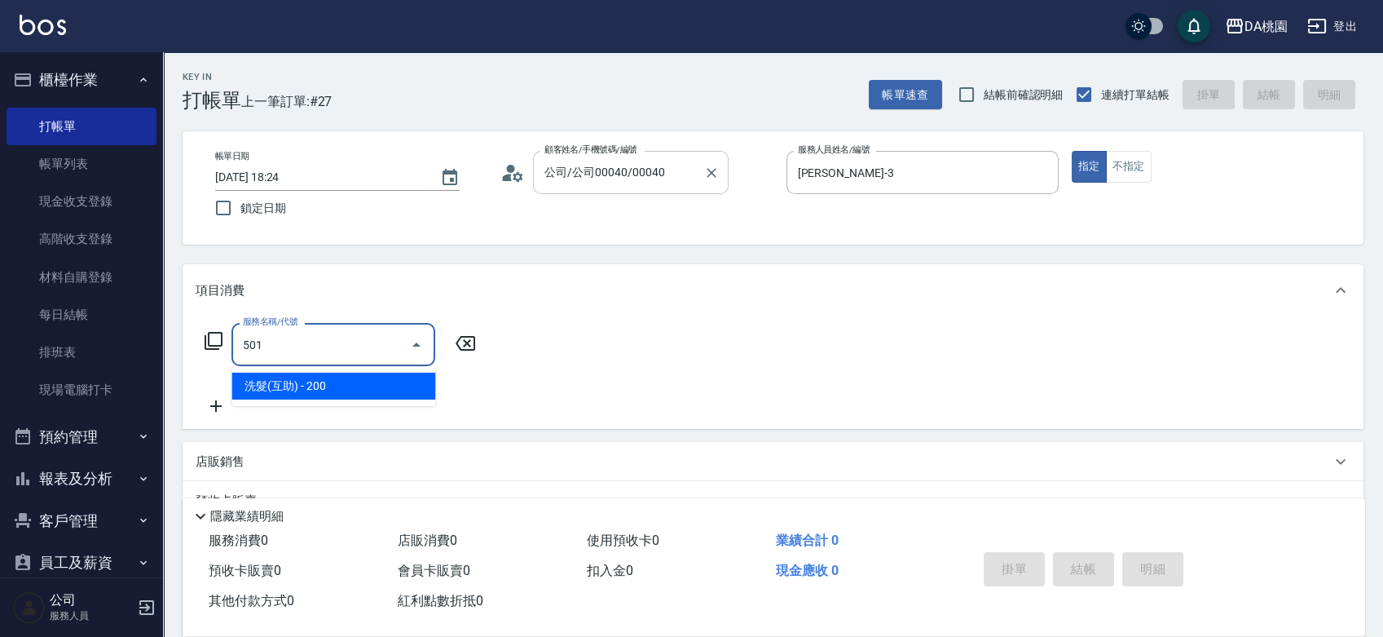
type input "20"
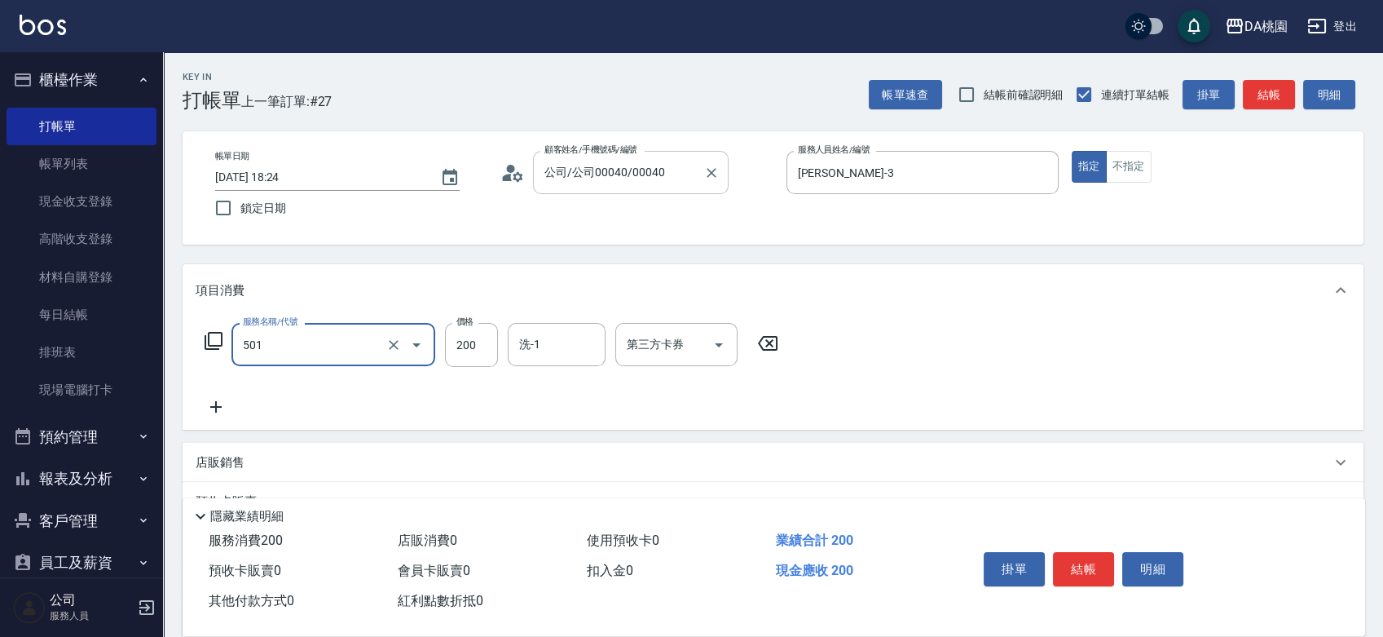
type input "洗髮(互助)(501)"
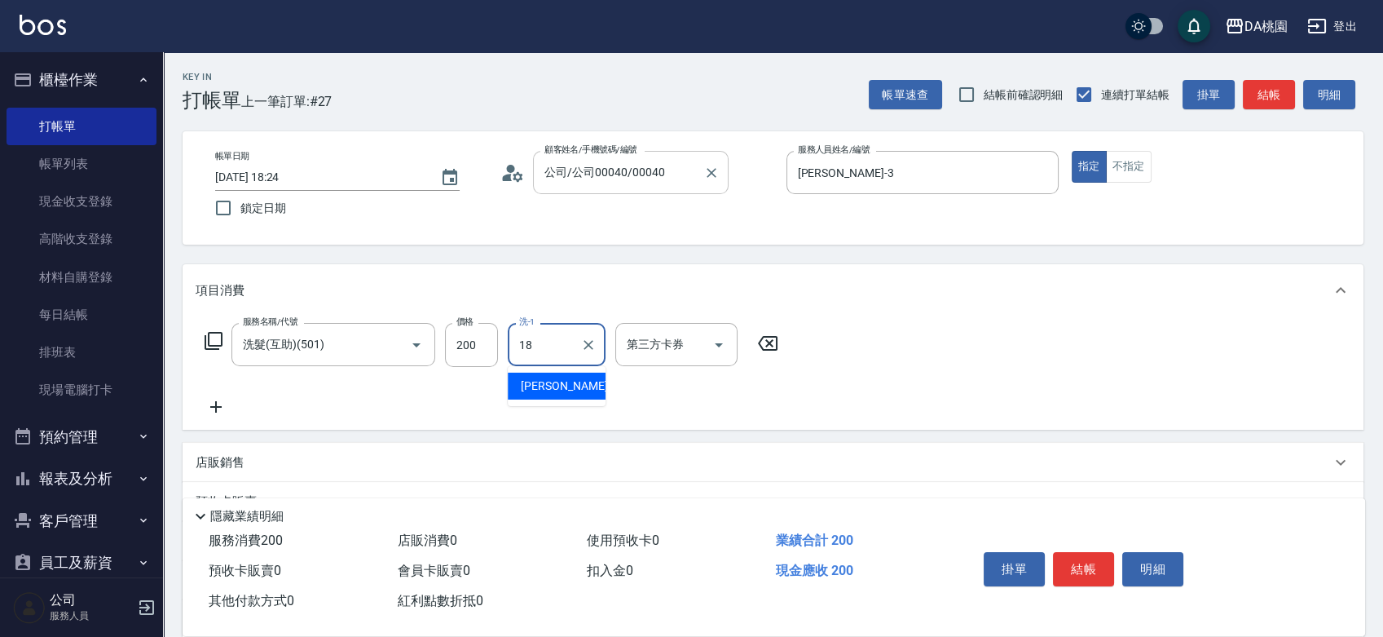
type input "小妤-18"
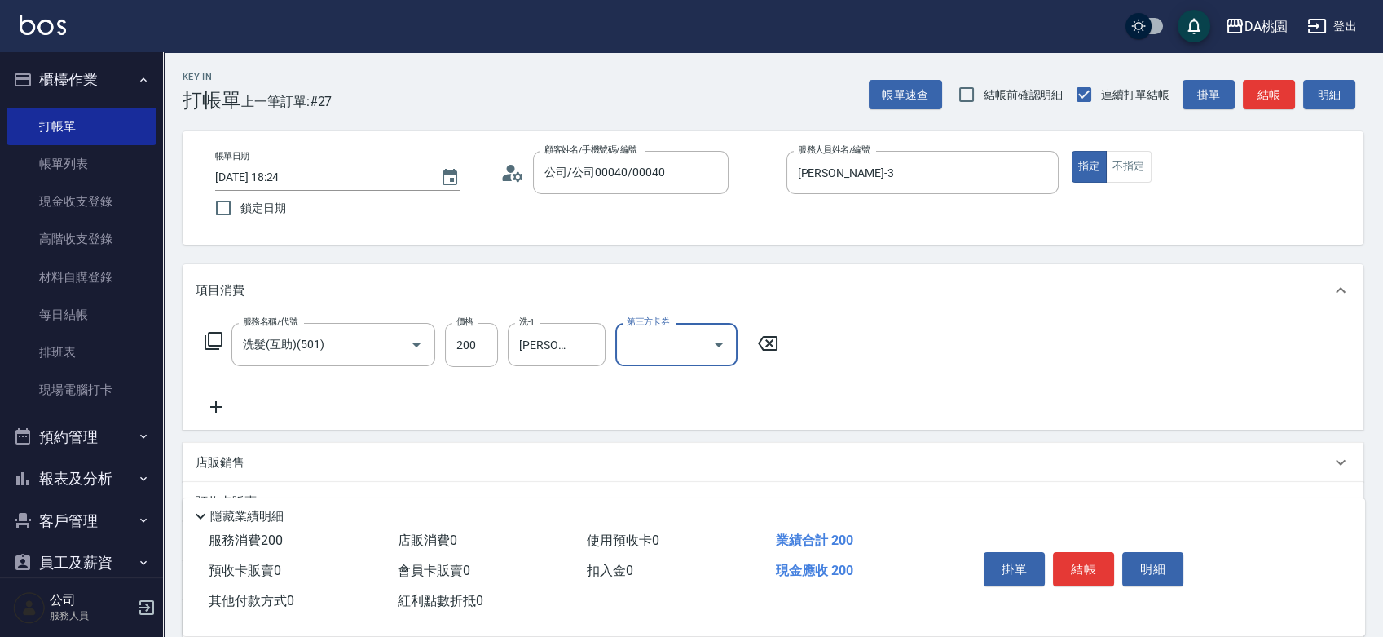
click at [211, 335] on icon at bounding box center [214, 341] width 20 height 20
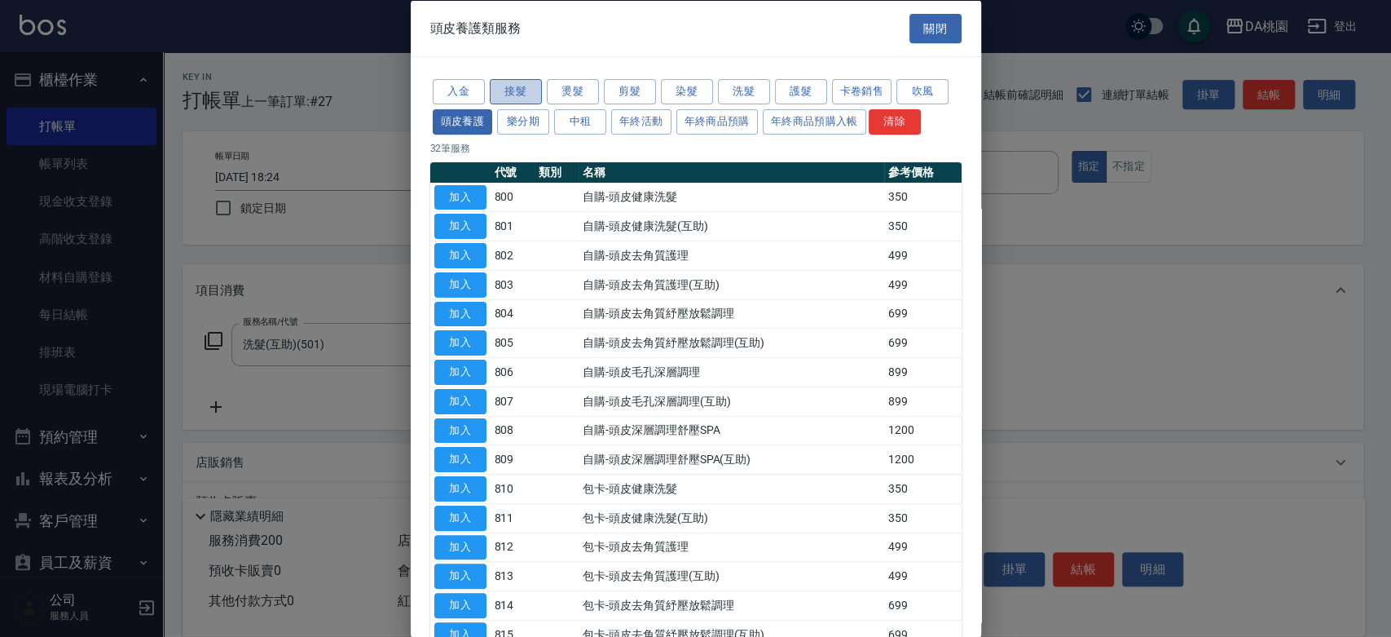
click at [523, 94] on button "接髮" at bounding box center [516, 91] width 52 height 25
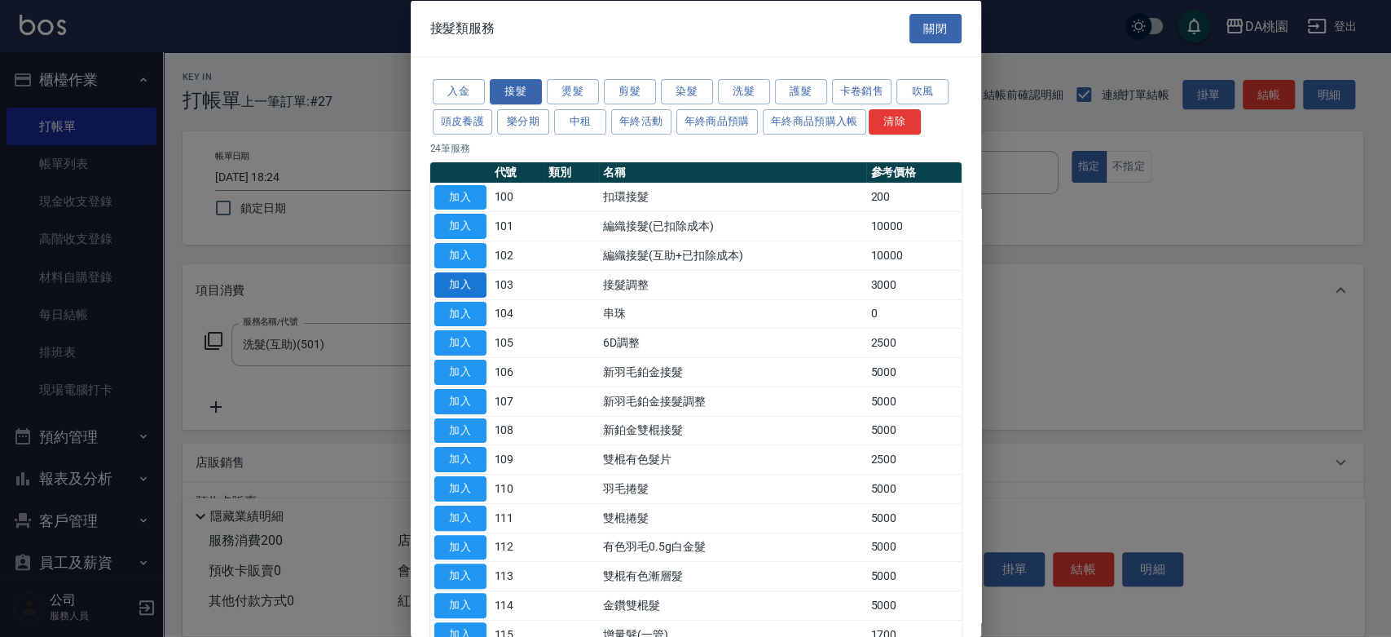
click at [470, 284] on button "加入" at bounding box center [460, 283] width 52 height 25
type input "320"
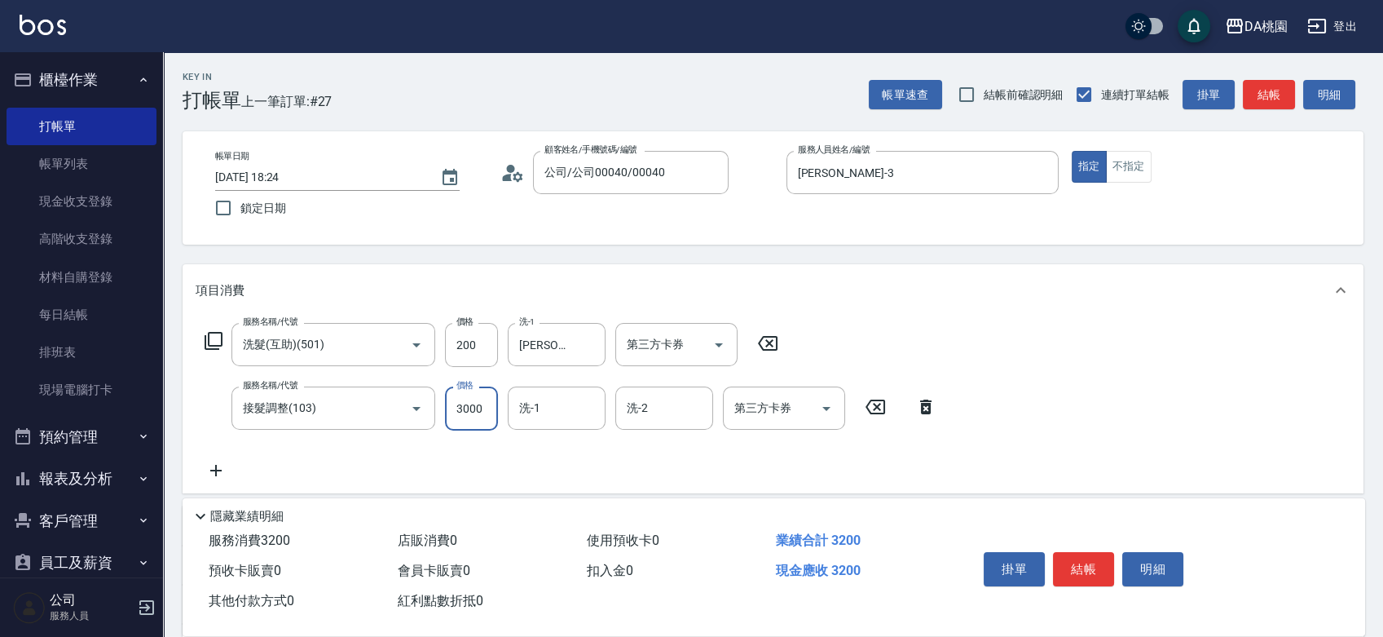
type input "8"
type input "20"
type input "800"
type input "100"
type input "800"
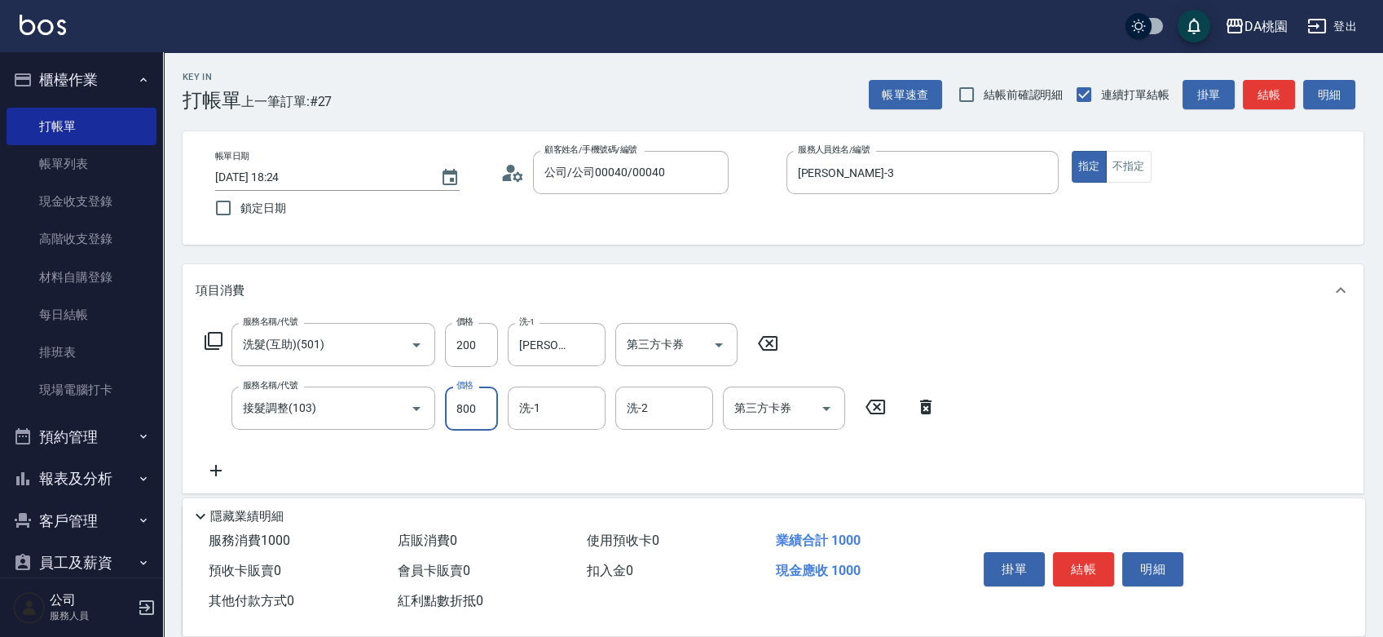
click at [210, 336] on icon at bounding box center [214, 341] width 20 height 20
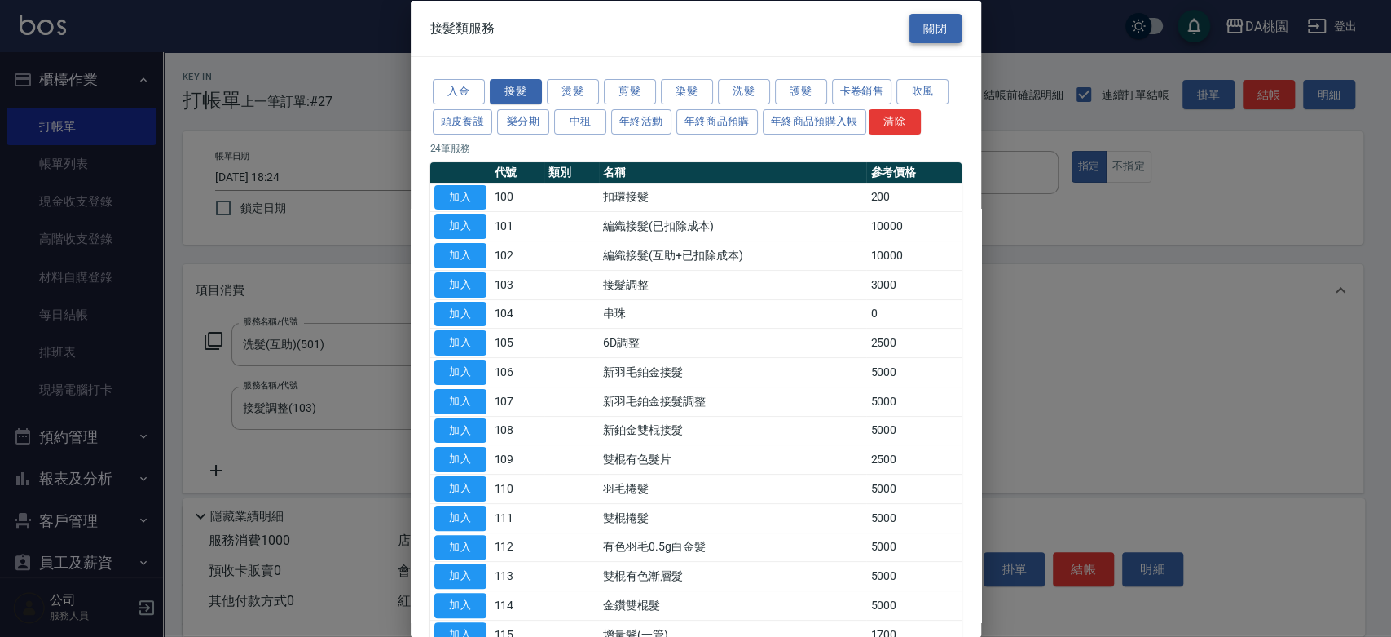
click at [910, 24] on button "關閉" at bounding box center [936, 28] width 52 height 30
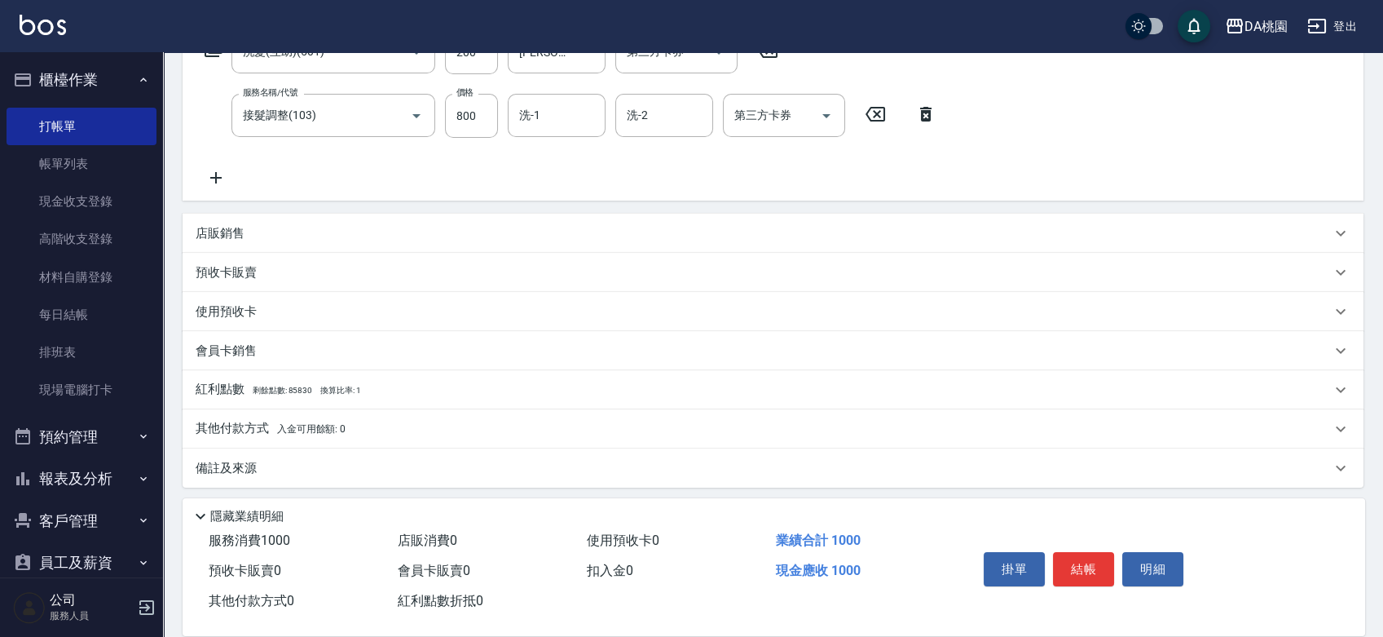
scroll to position [297, 0]
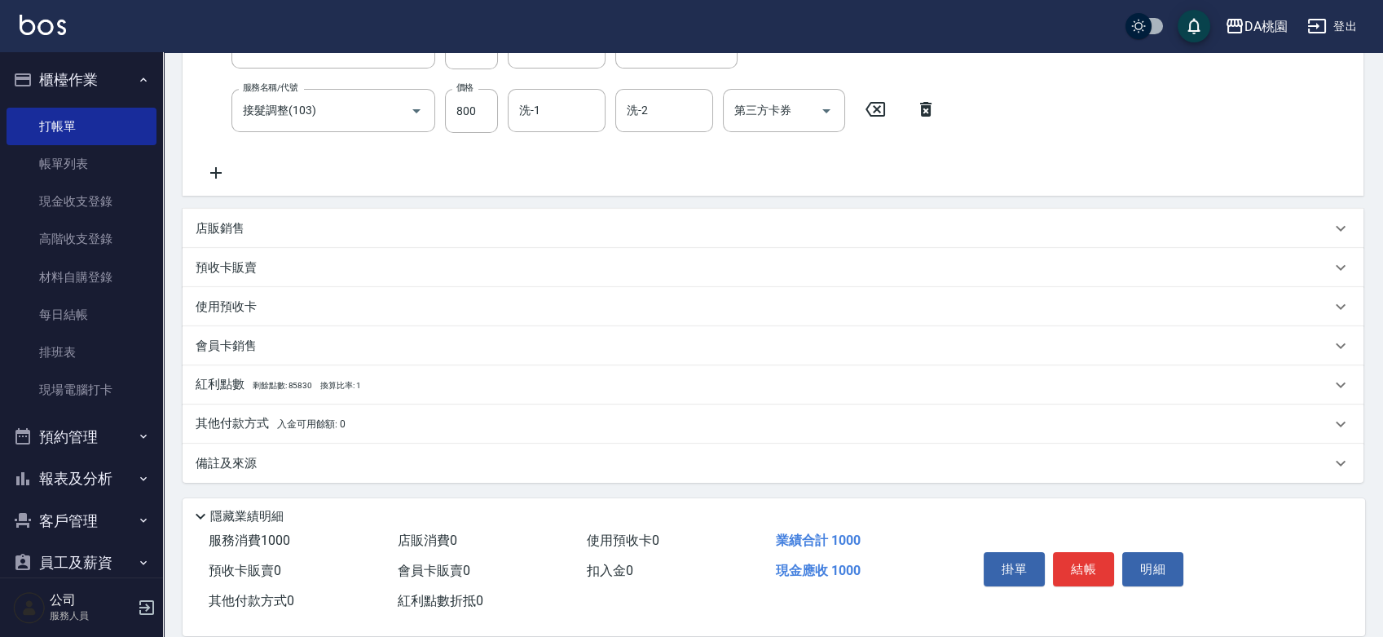
click at [475, 233] on div "店販銷售" at bounding box center [763, 228] width 1135 height 17
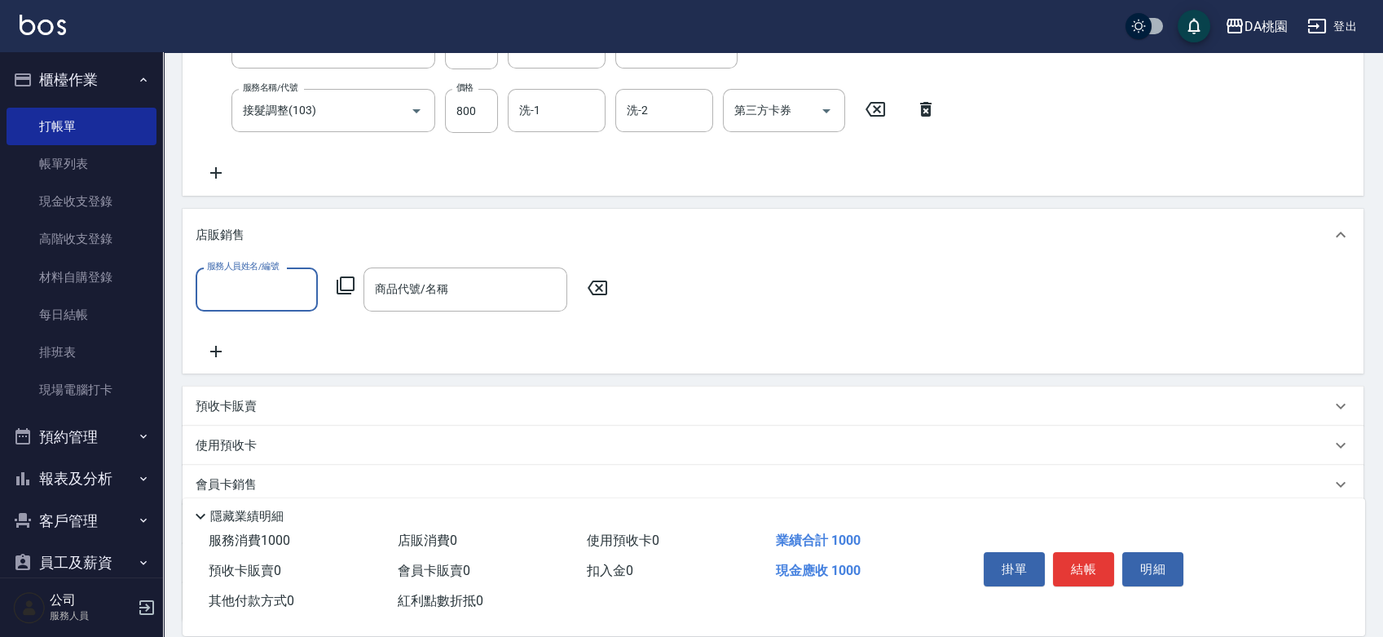
scroll to position [0, 0]
type input "小妤-18"
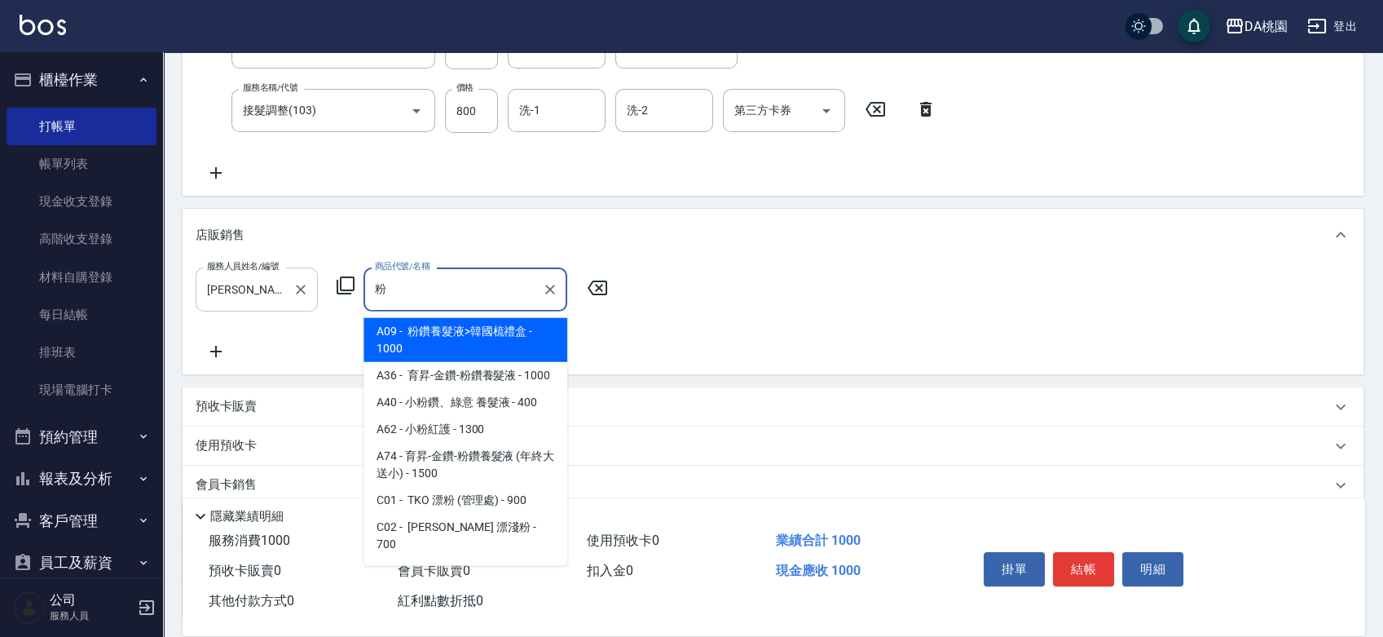
type input "粉鑽養髮液>韓國梳禮盒"
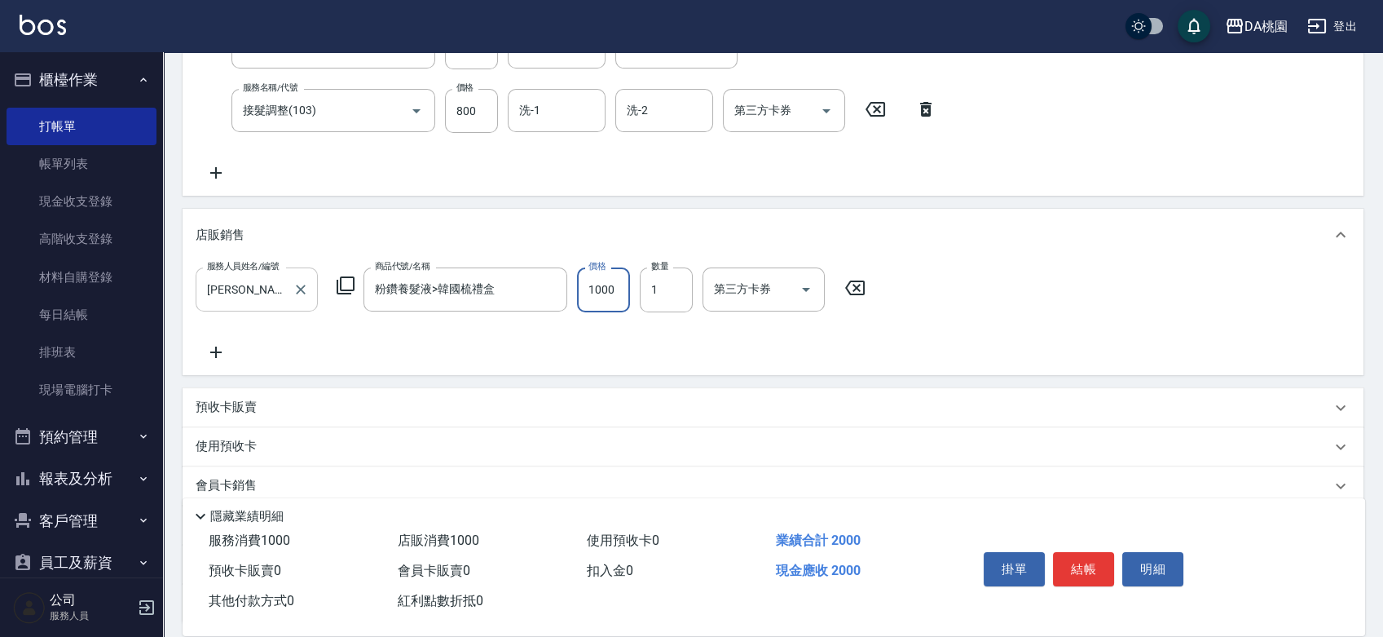
type input "200"
type input "1"
type input "100"
type input "150"
type input "110"
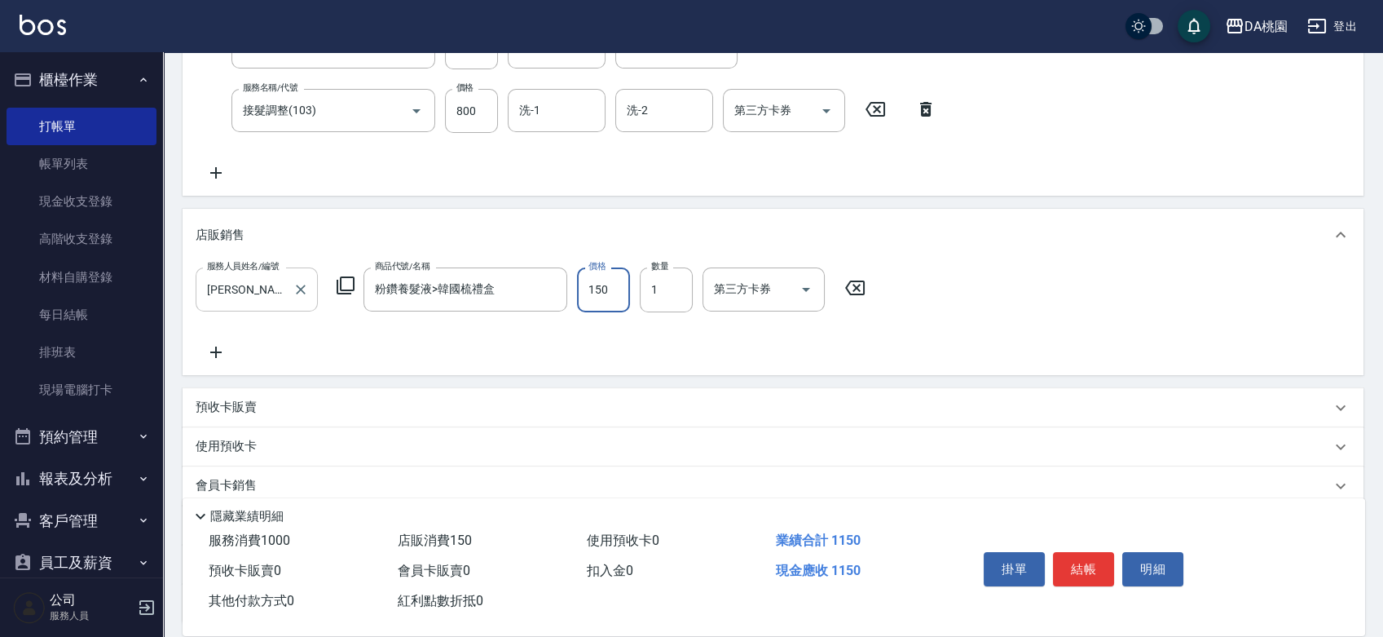
type input "1500"
type input "250"
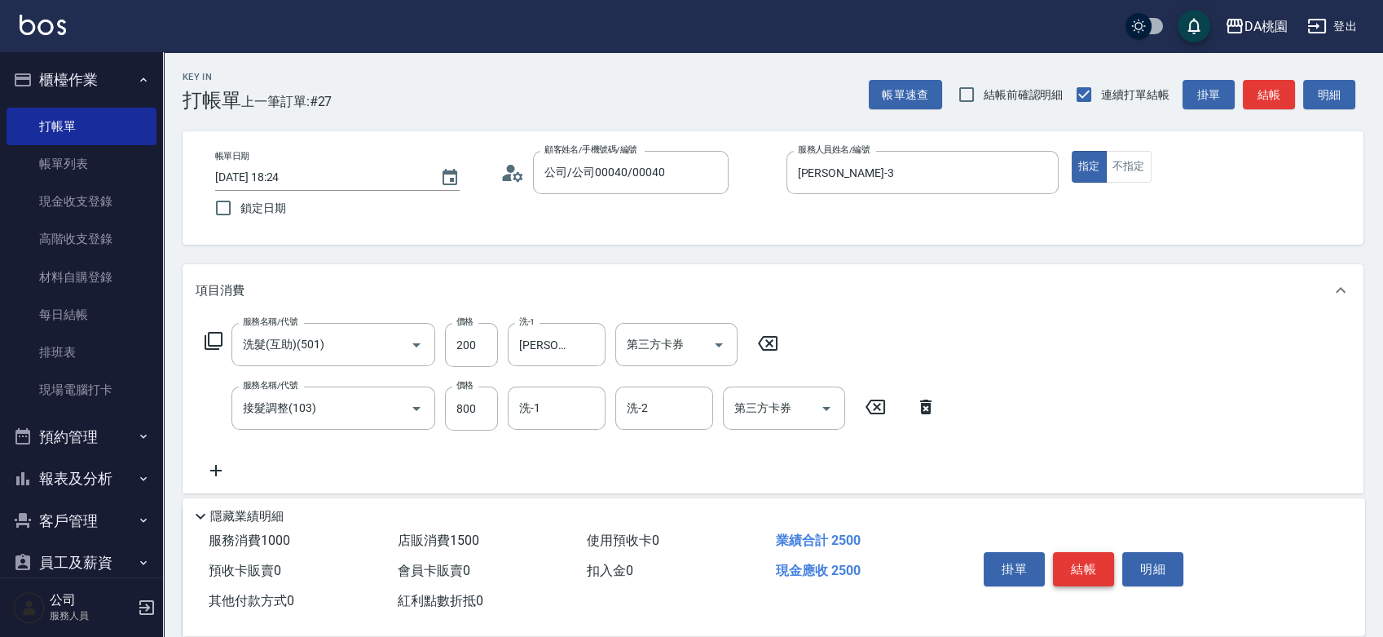
type input "1500"
click at [1077, 557] on button "結帳" at bounding box center [1083, 569] width 61 height 34
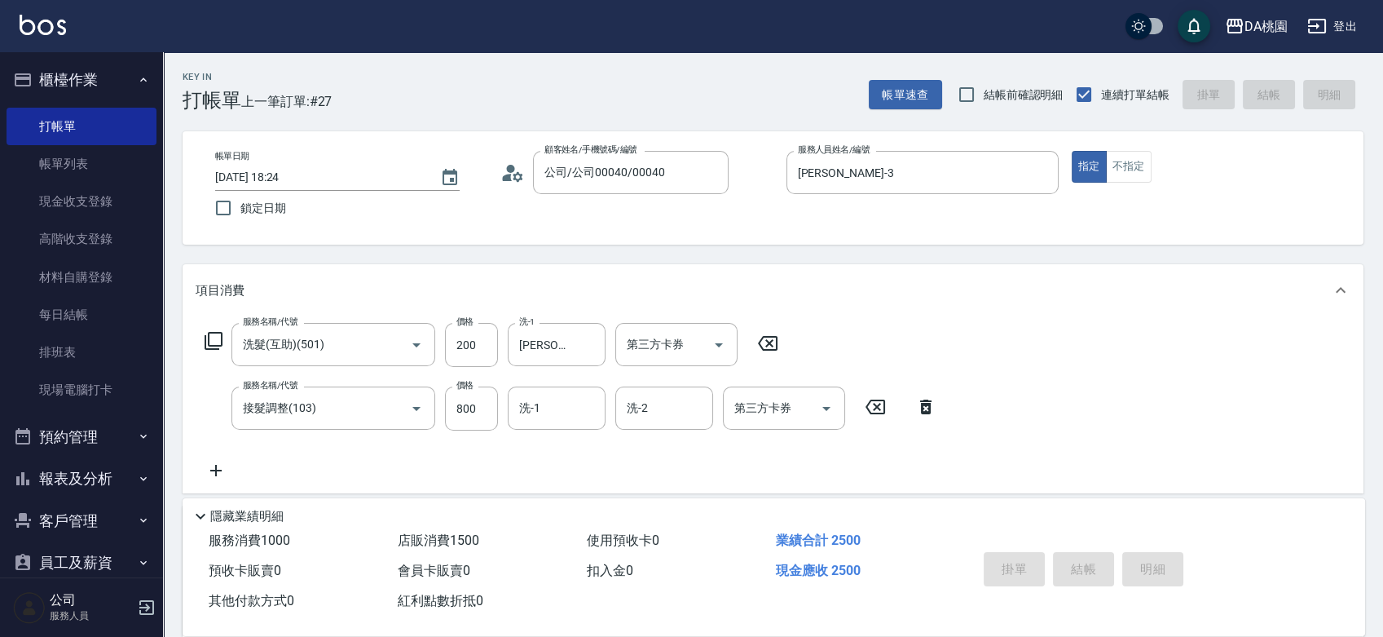
type input "2025/09/21 18:43"
type input "0"
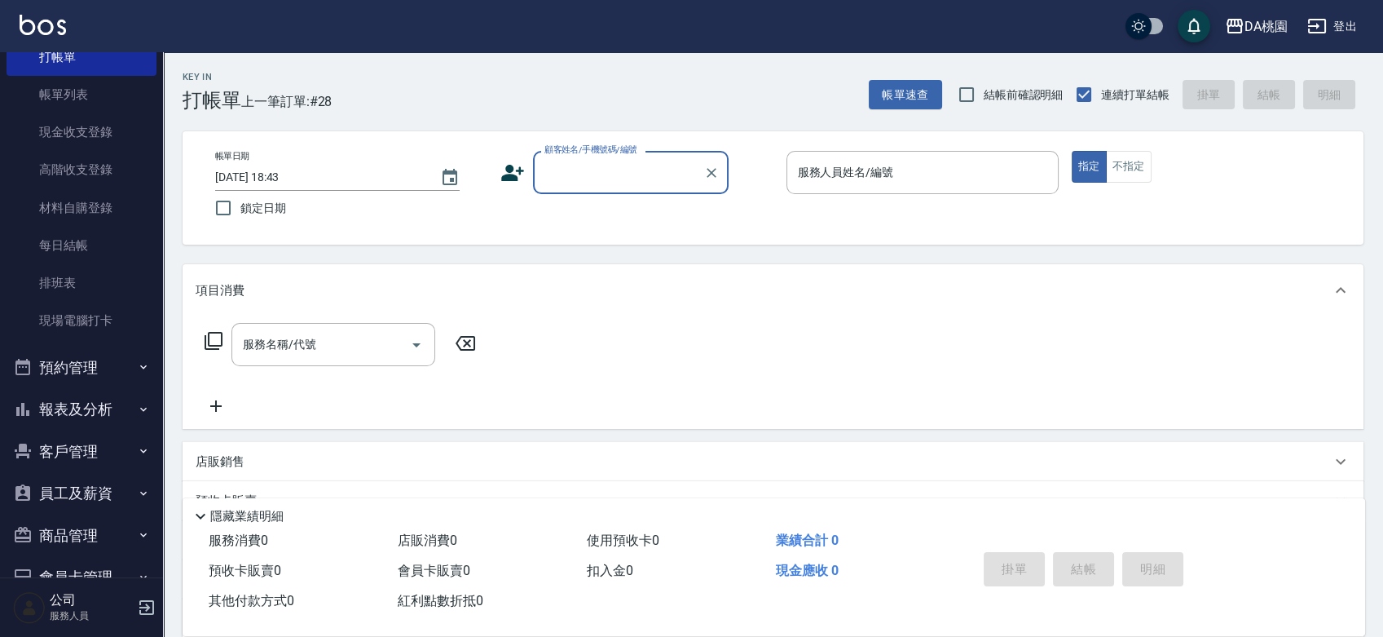
scroll to position [181, 0]
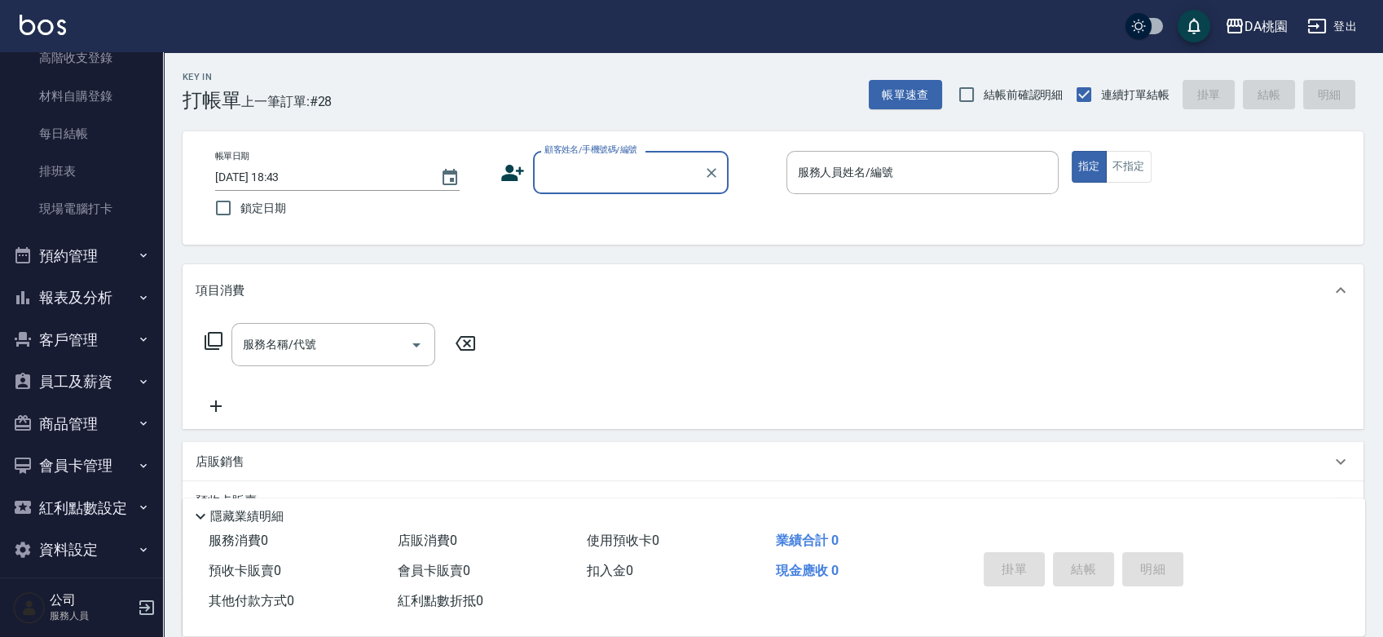
click at [82, 294] on button "報表及分析" at bounding box center [82, 297] width 150 height 42
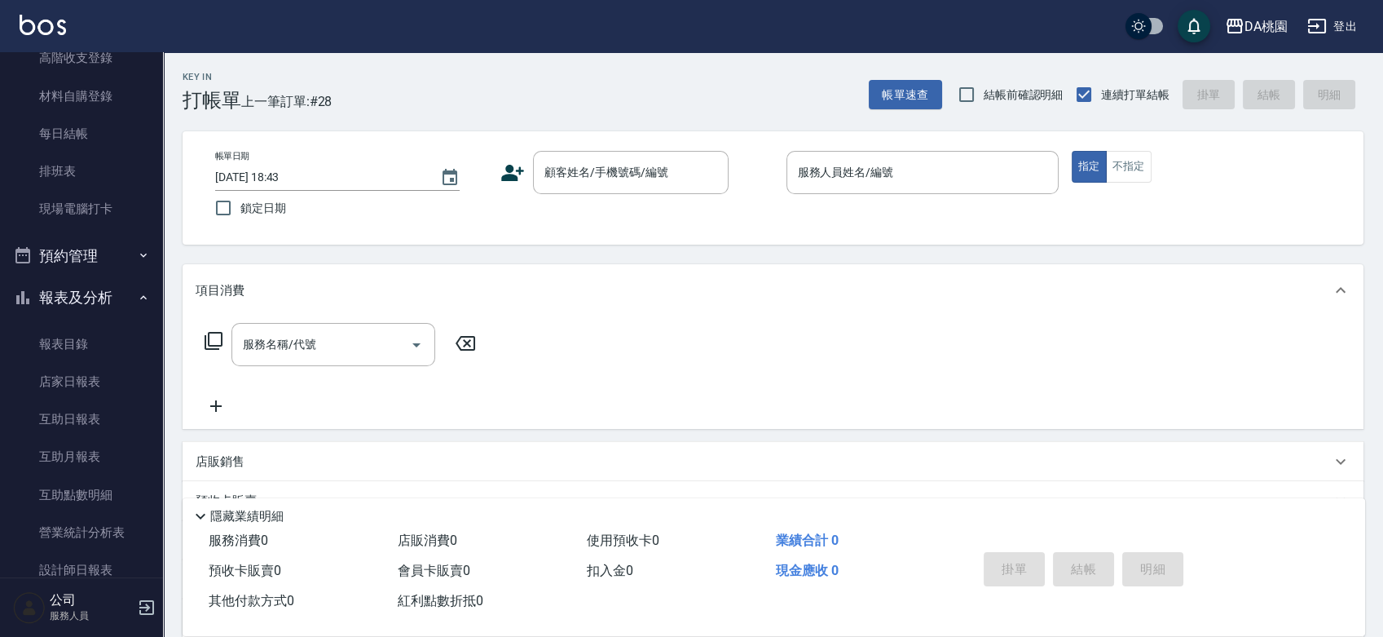
scroll to position [734, 0]
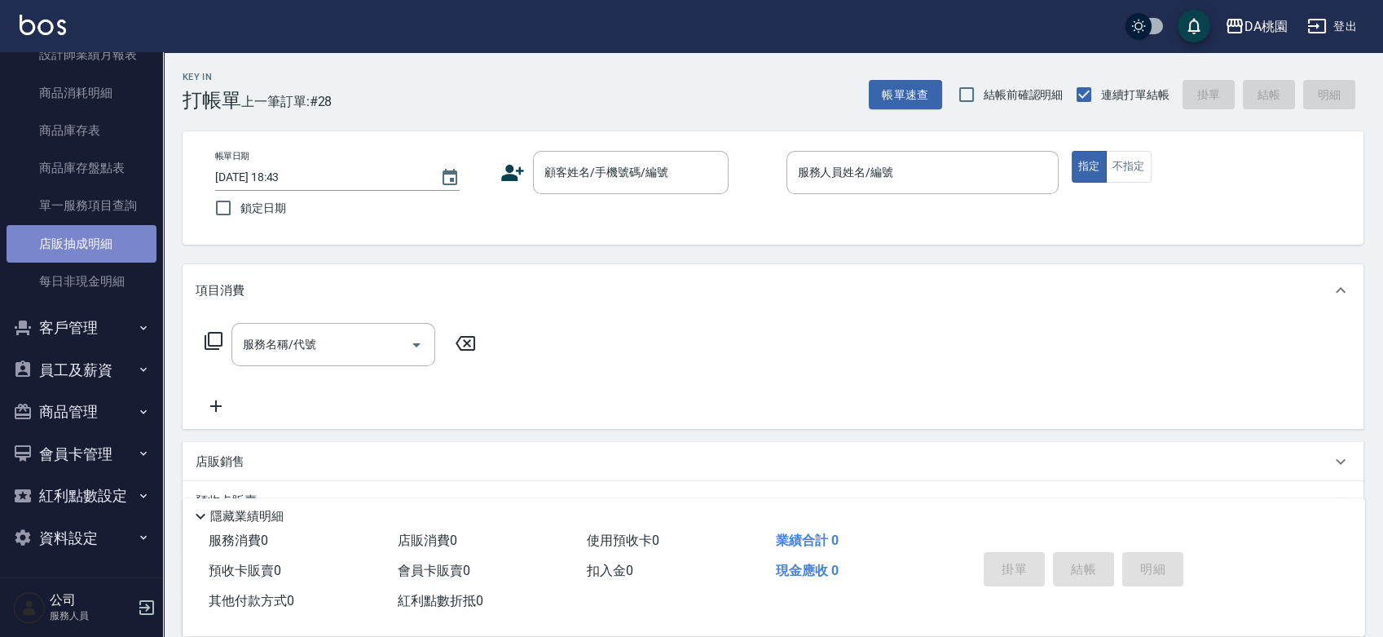
click at [102, 245] on link "店販抽成明細" at bounding box center [82, 243] width 150 height 37
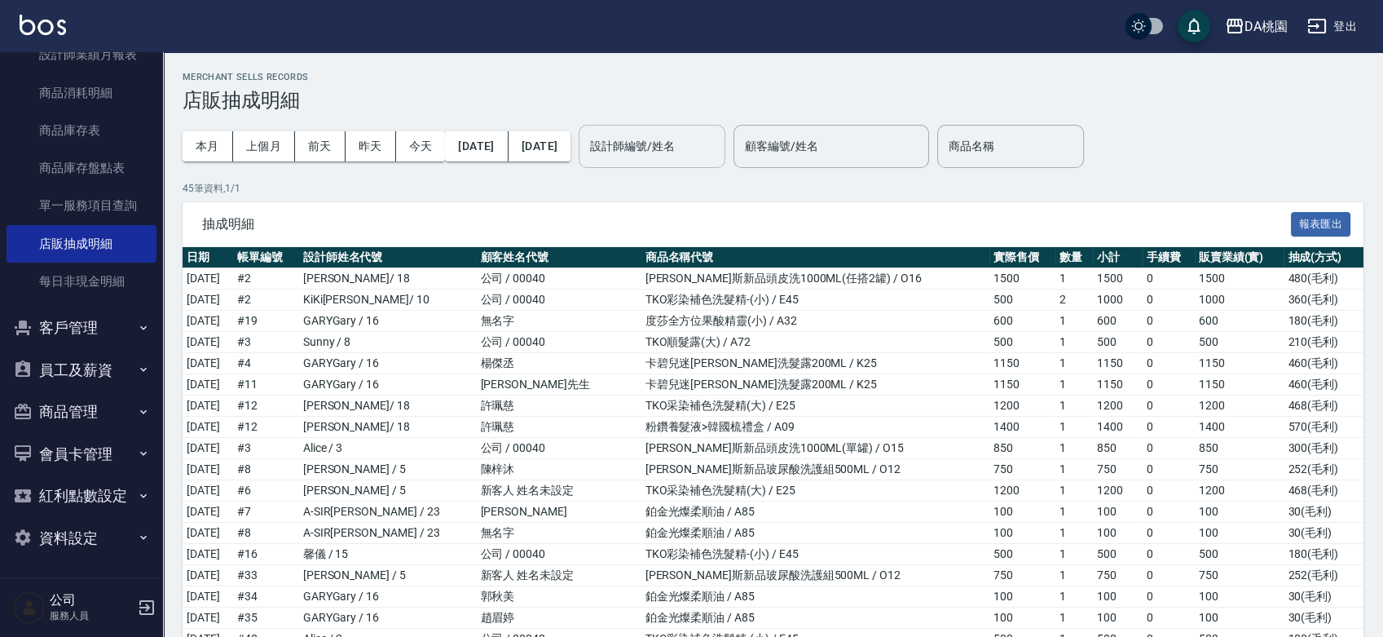
click at [691, 143] on input "設計師編號/姓名" at bounding box center [652, 146] width 132 height 29
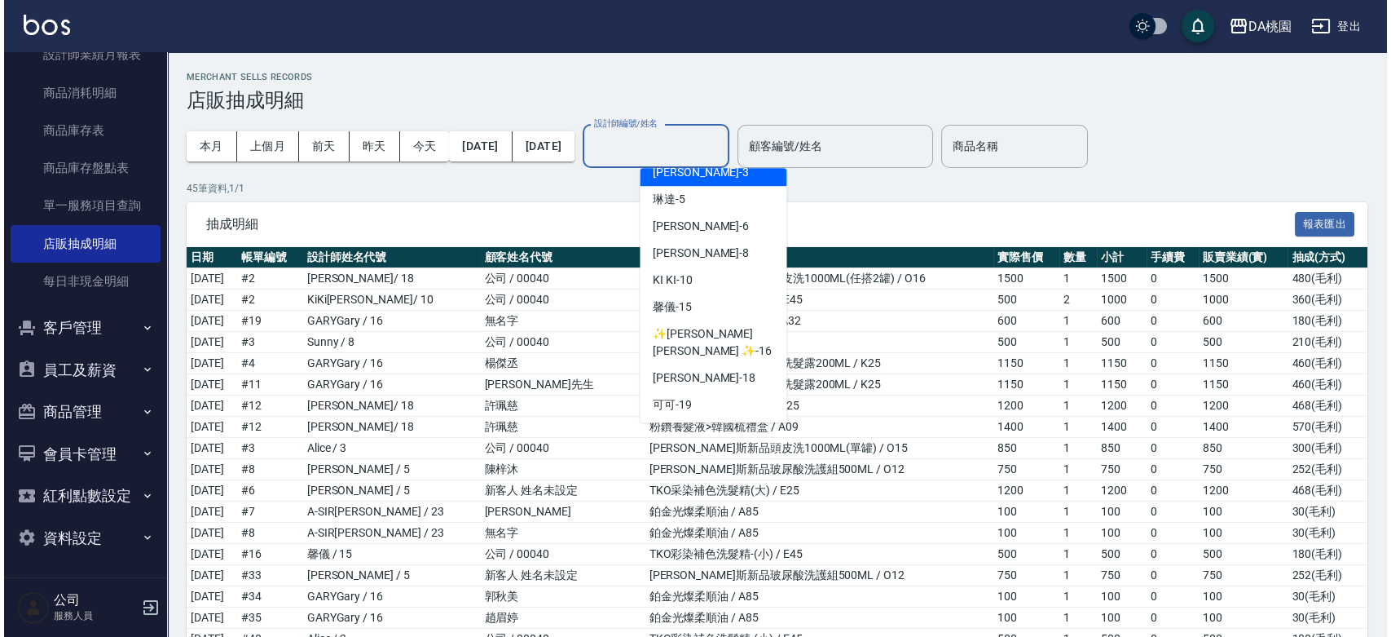
scroll to position [181, 0]
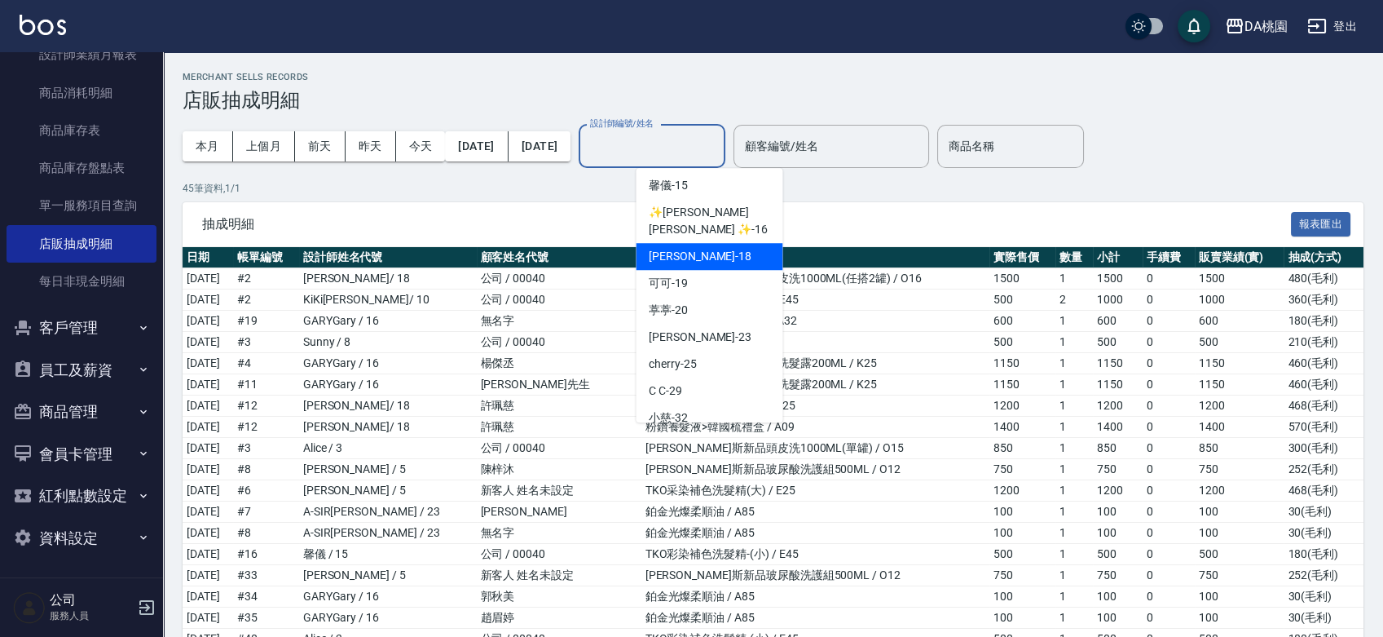
click at [712, 243] on div "小妤 -18" at bounding box center [709, 256] width 147 height 27
type input "小妤-18"
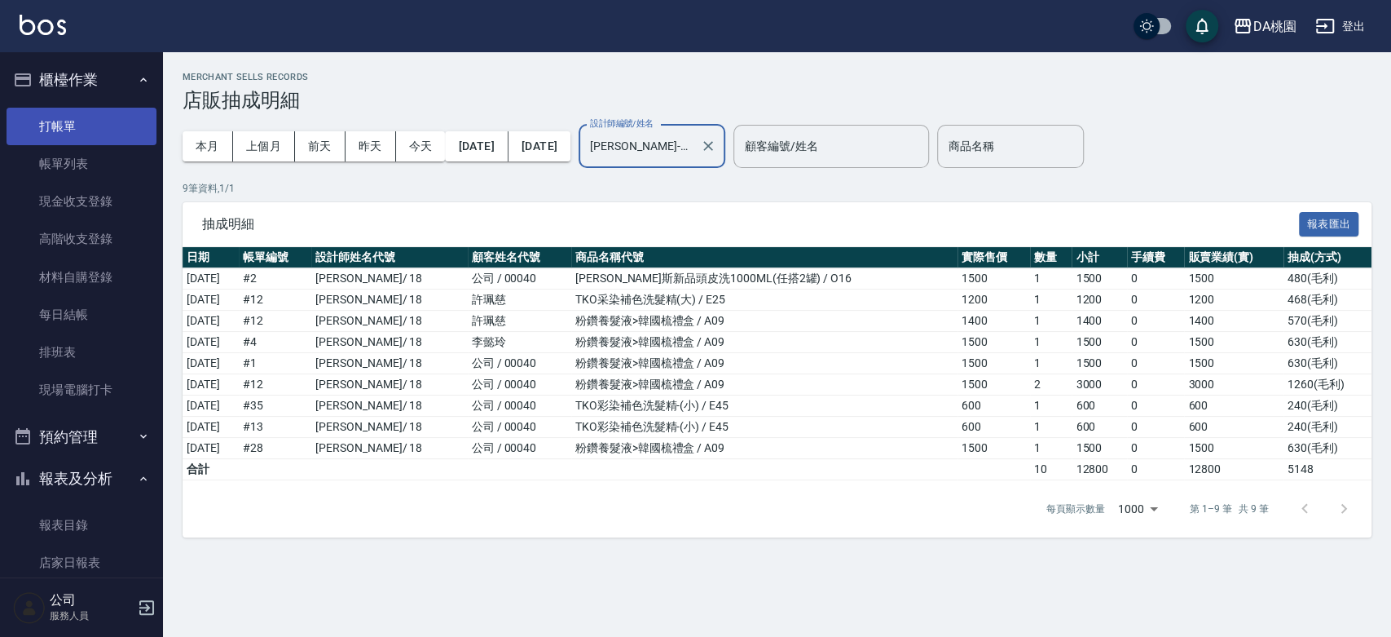
click at [59, 126] on link "打帳單" at bounding box center [82, 126] width 150 height 37
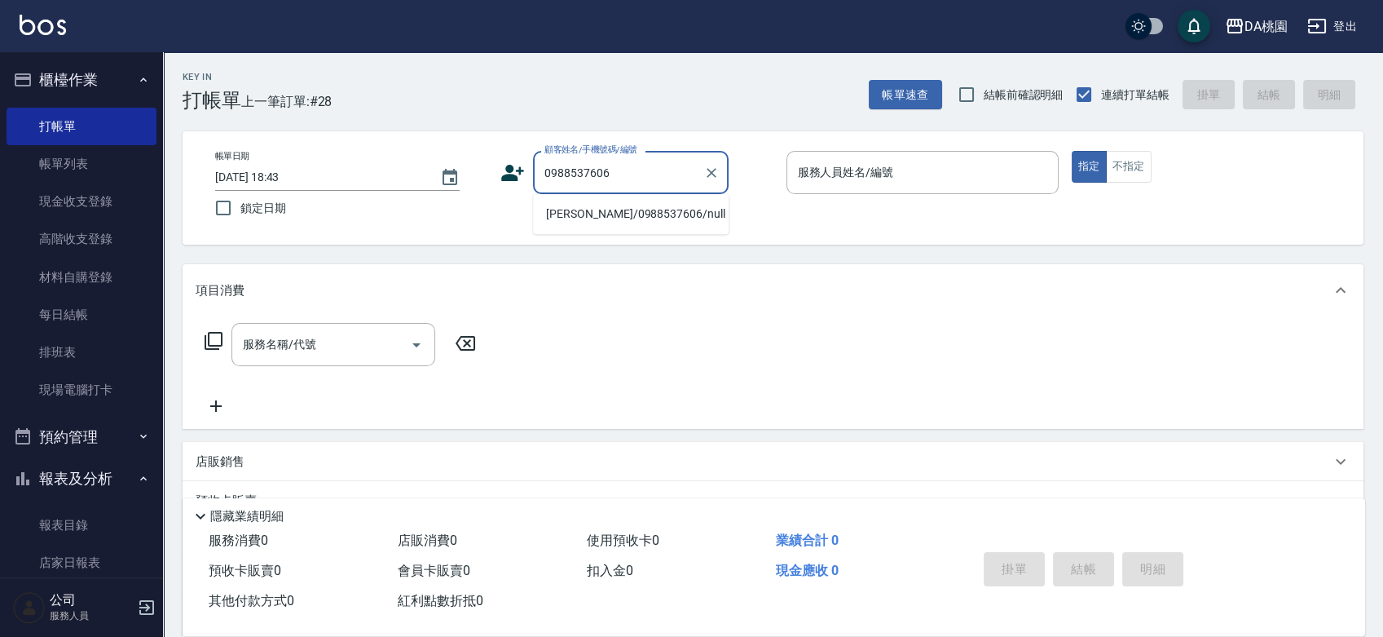
type input "蒙巧玉/0988537606/null"
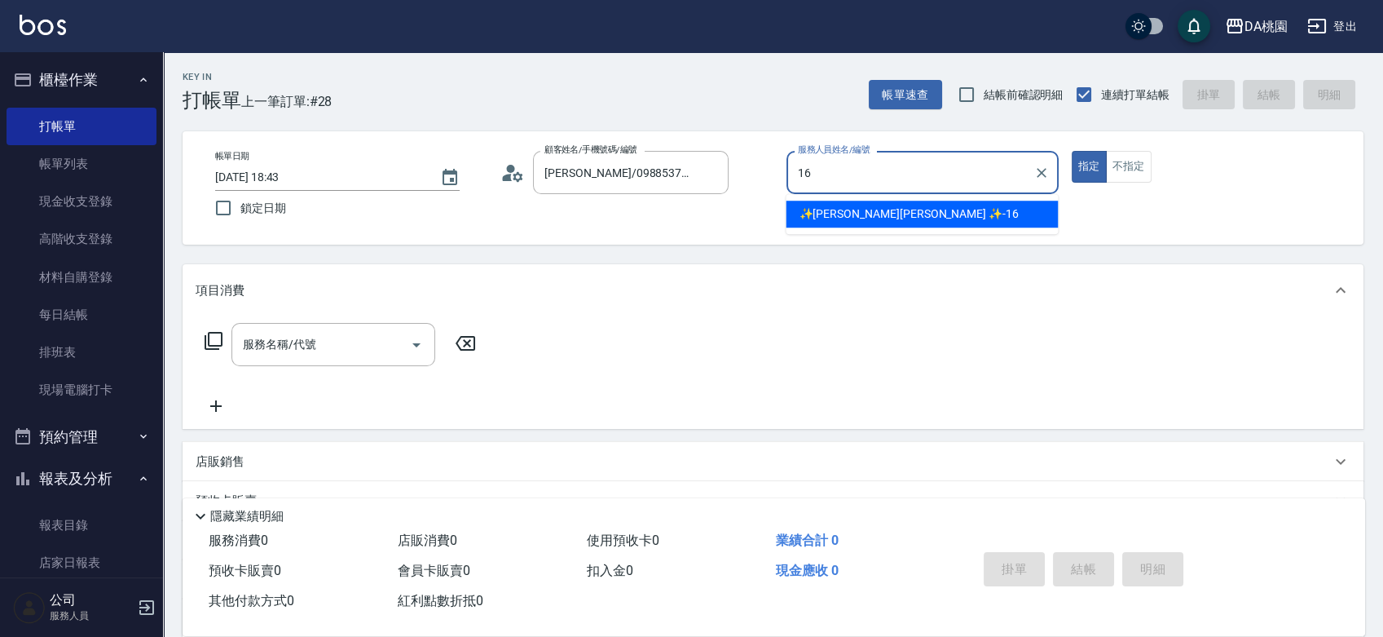
type input "✨GARY蓋瑞 ✨-16"
type button "true"
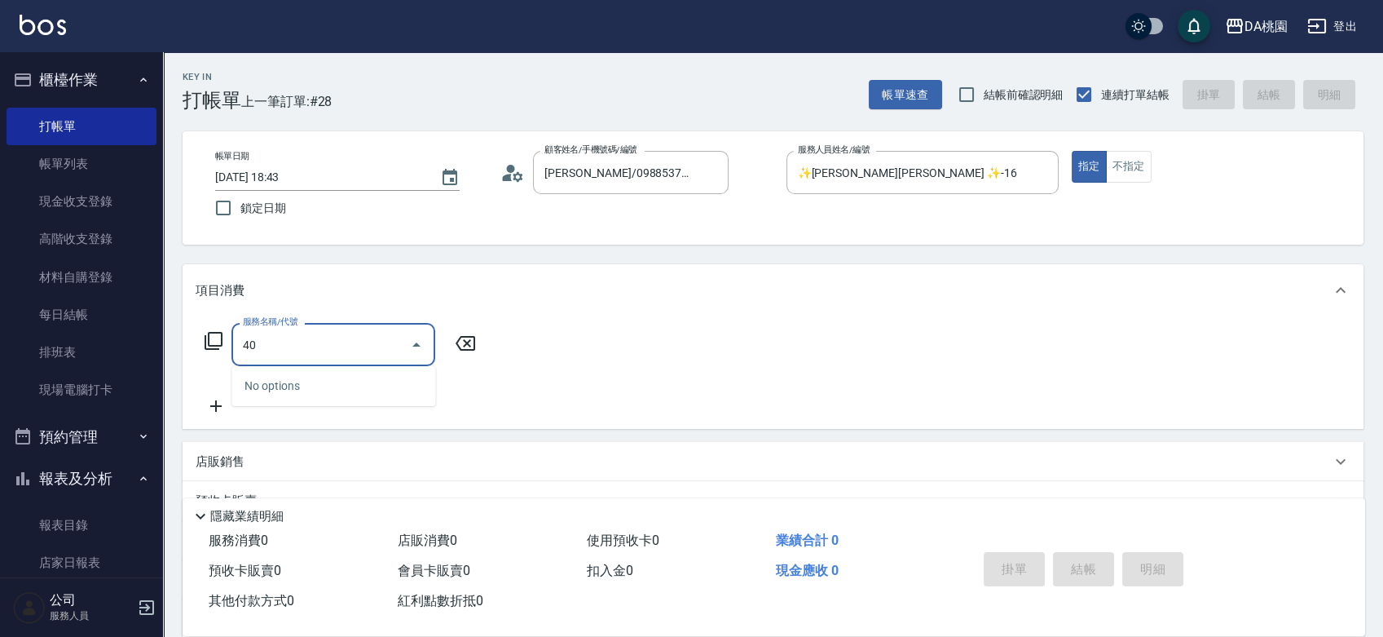
type input "401"
type input "150"
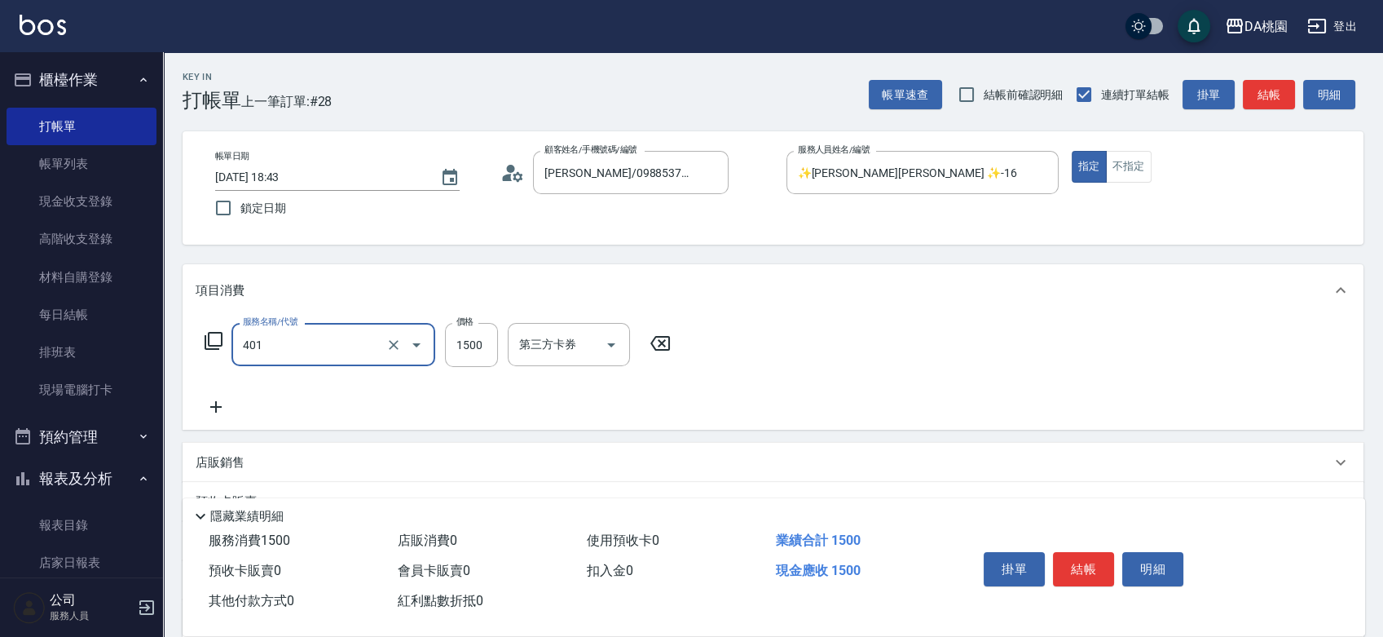
type input "染髮(互助)(401)"
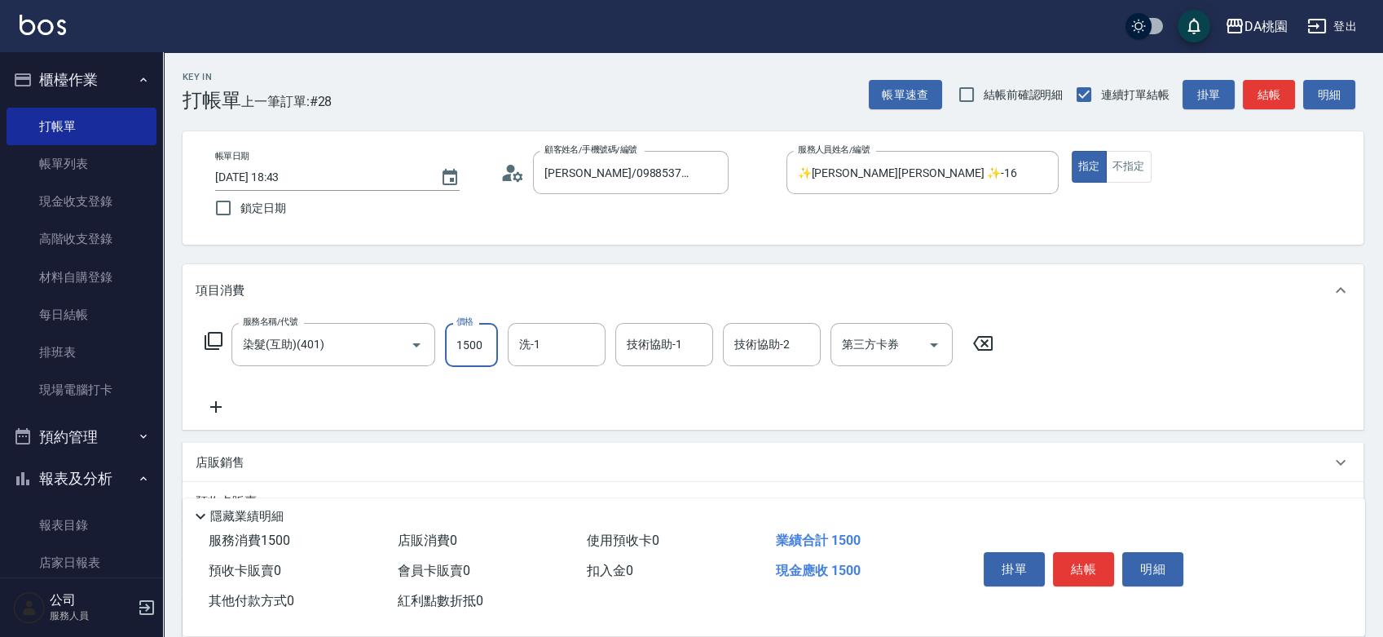
type input "1"
type input "0"
type input "130"
type input "10"
type input "1300"
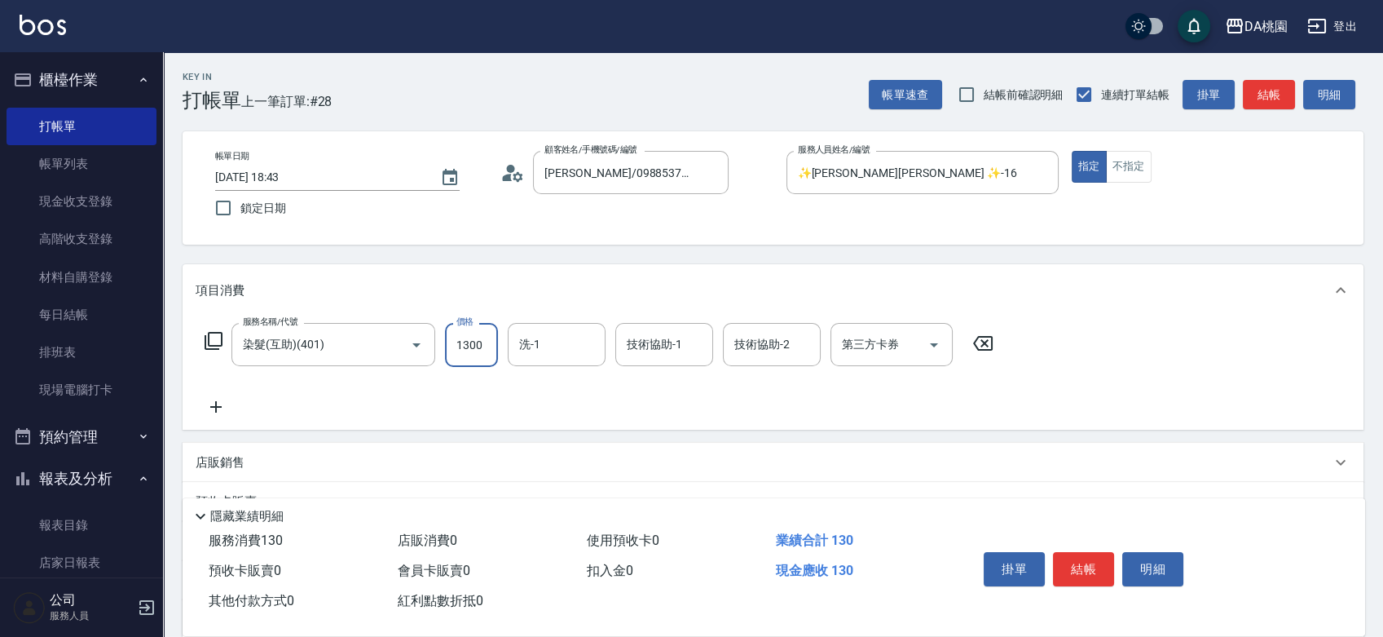
type input "130"
type input "1300"
type input "cherry-25"
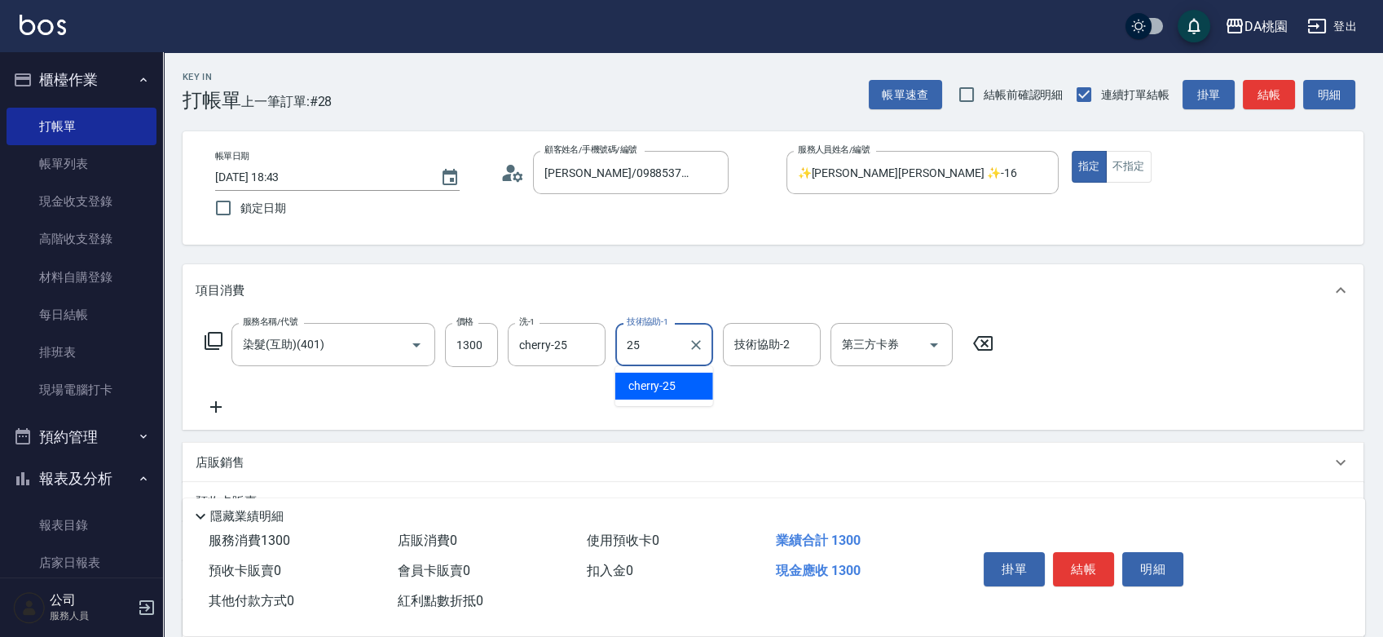
type input "cherry-25"
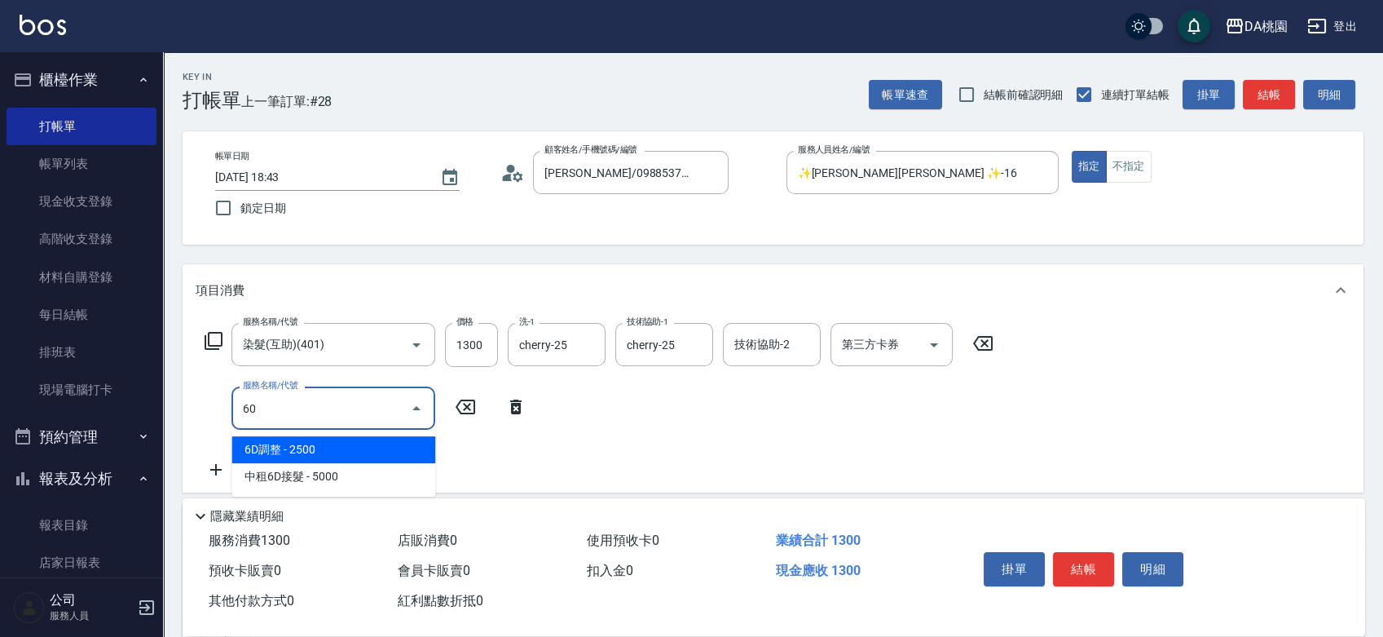
type input "609"
type input "250"
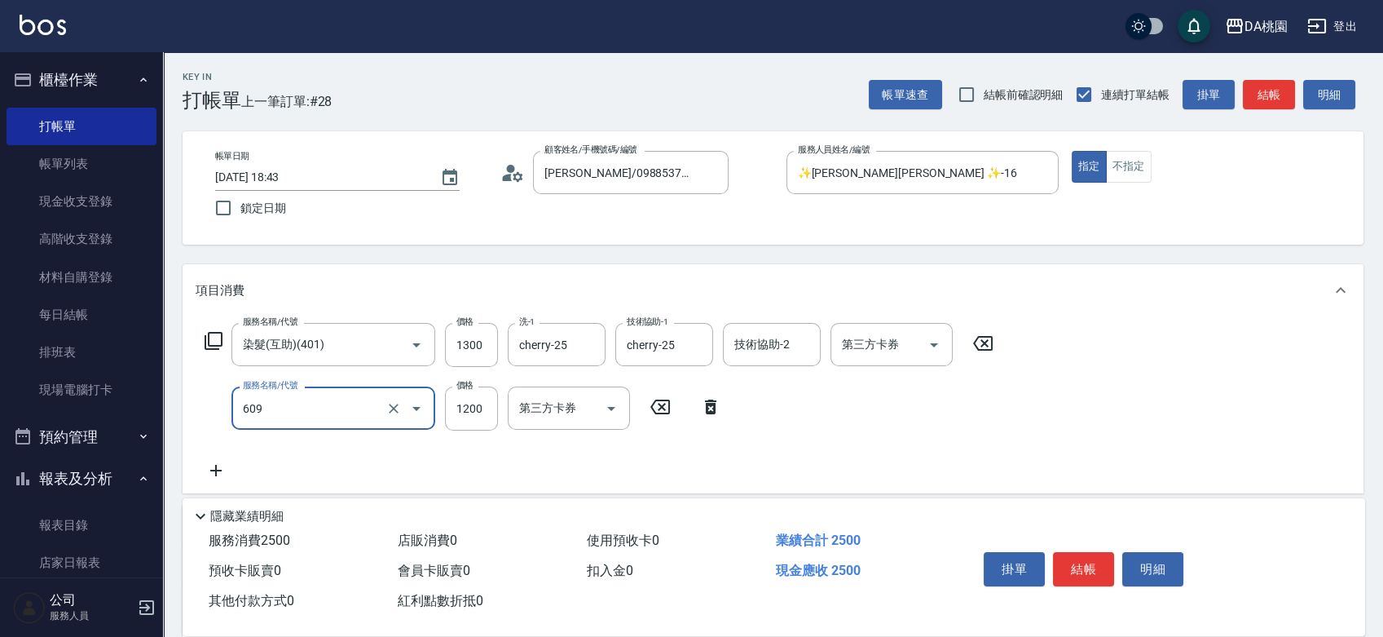
type input "鱗脂質護髮(互助)(609)"
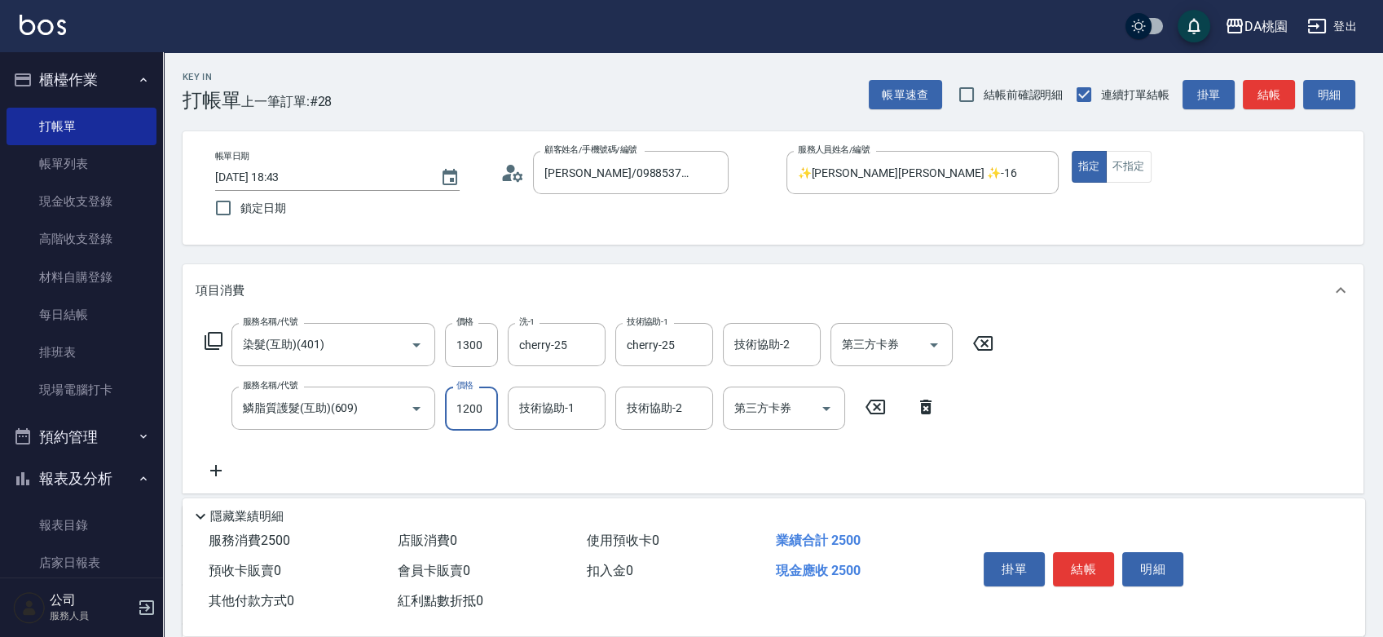
type input "2"
type input "130"
type input "200"
type input "150"
type input "2000"
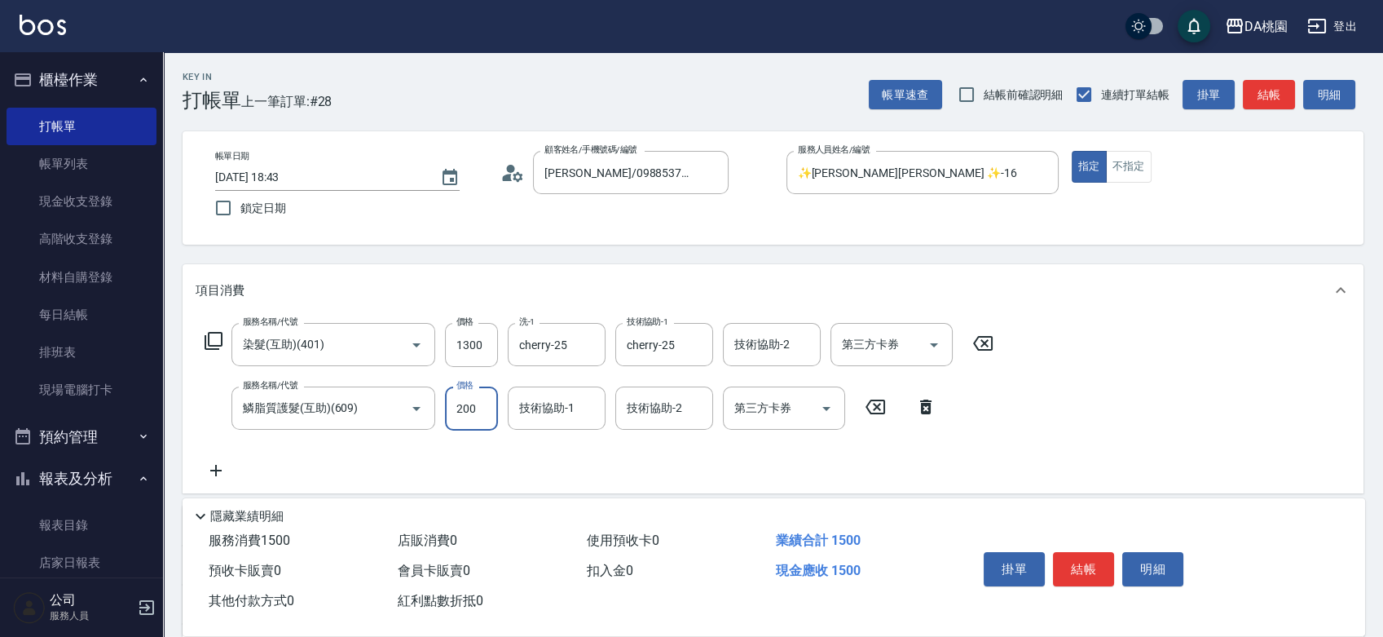
type input "330"
type input "2000"
type input "cherry-25"
type input "201"
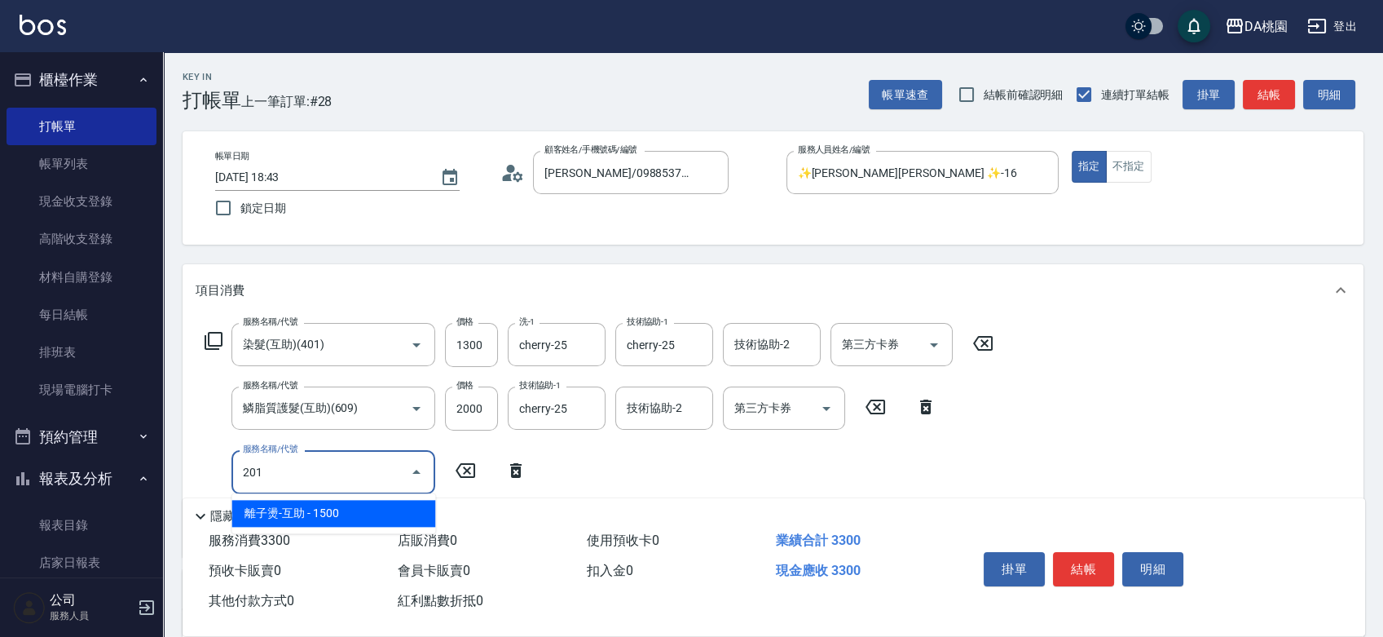
type input "480"
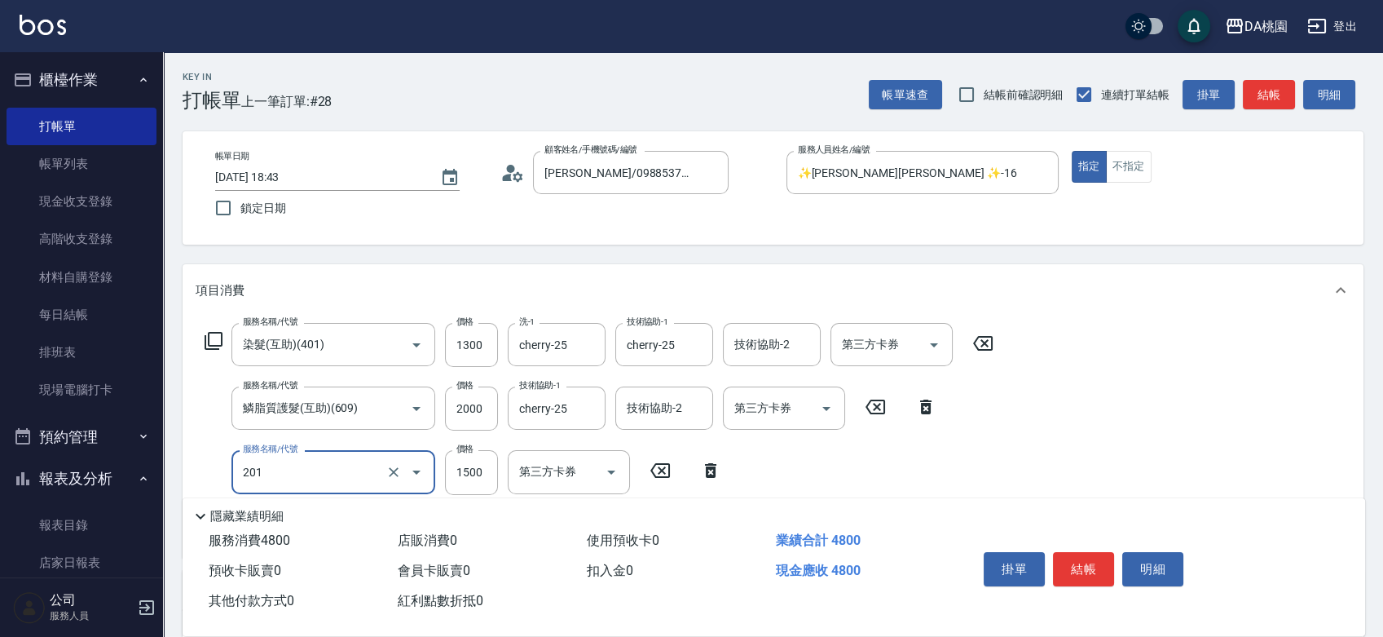
type input "離子燙-互助(201)"
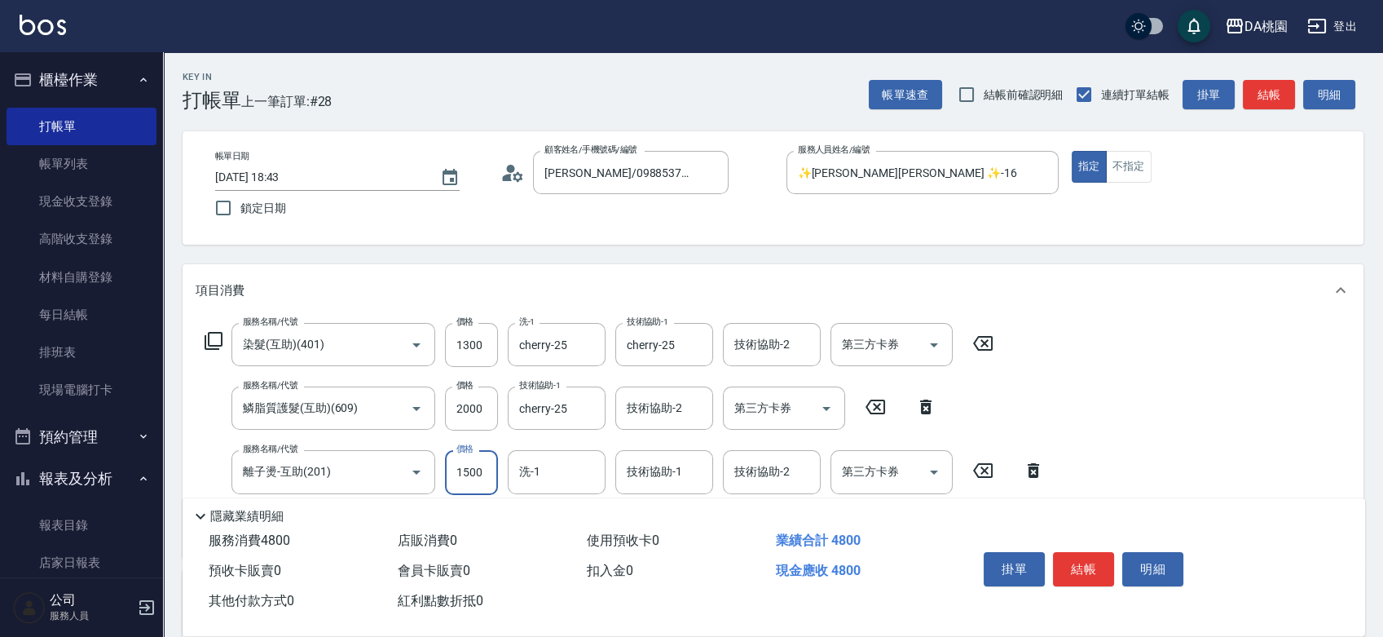
type input "4"
type input "330"
type input "420"
type input "370"
type input "4200"
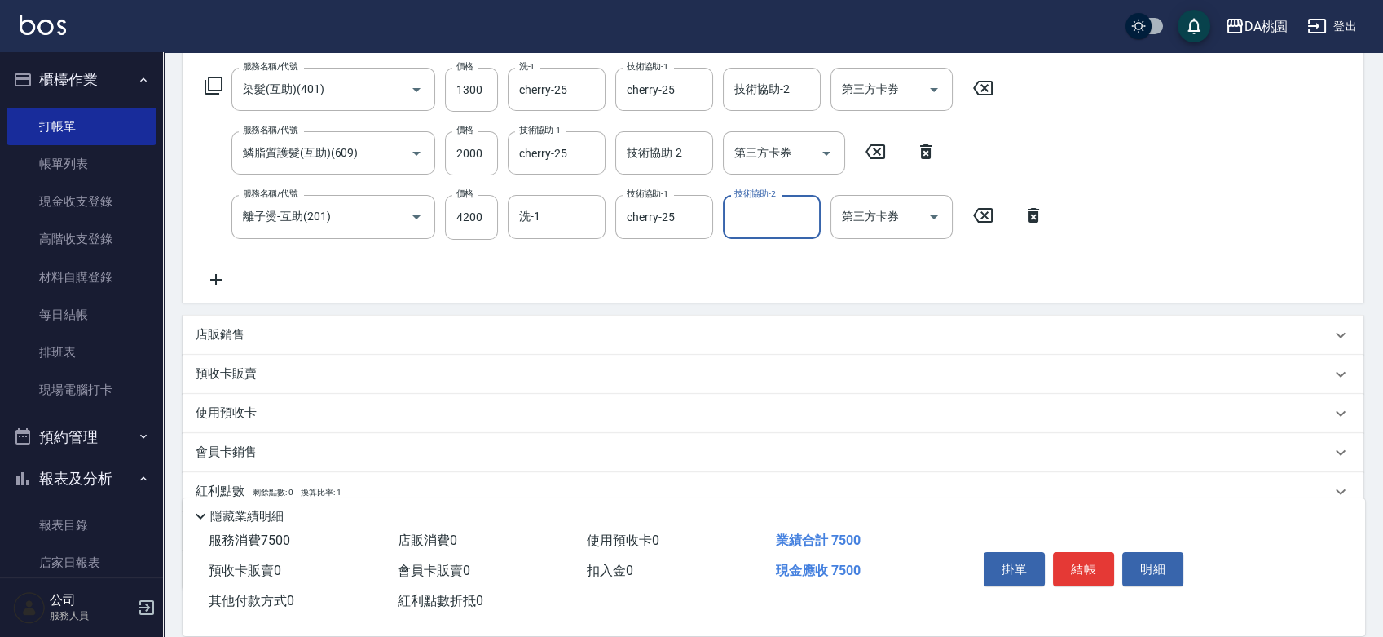
scroll to position [271, 0]
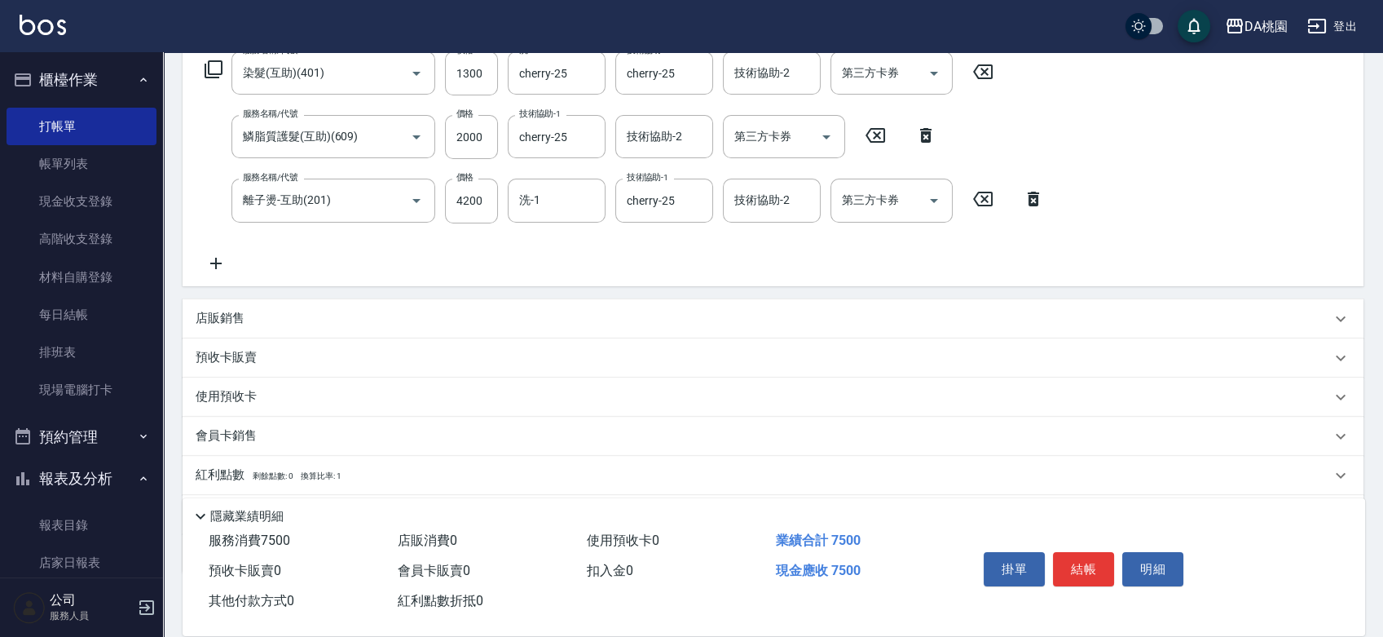
click at [897, 318] on div "店販銷售" at bounding box center [763, 318] width 1135 height 17
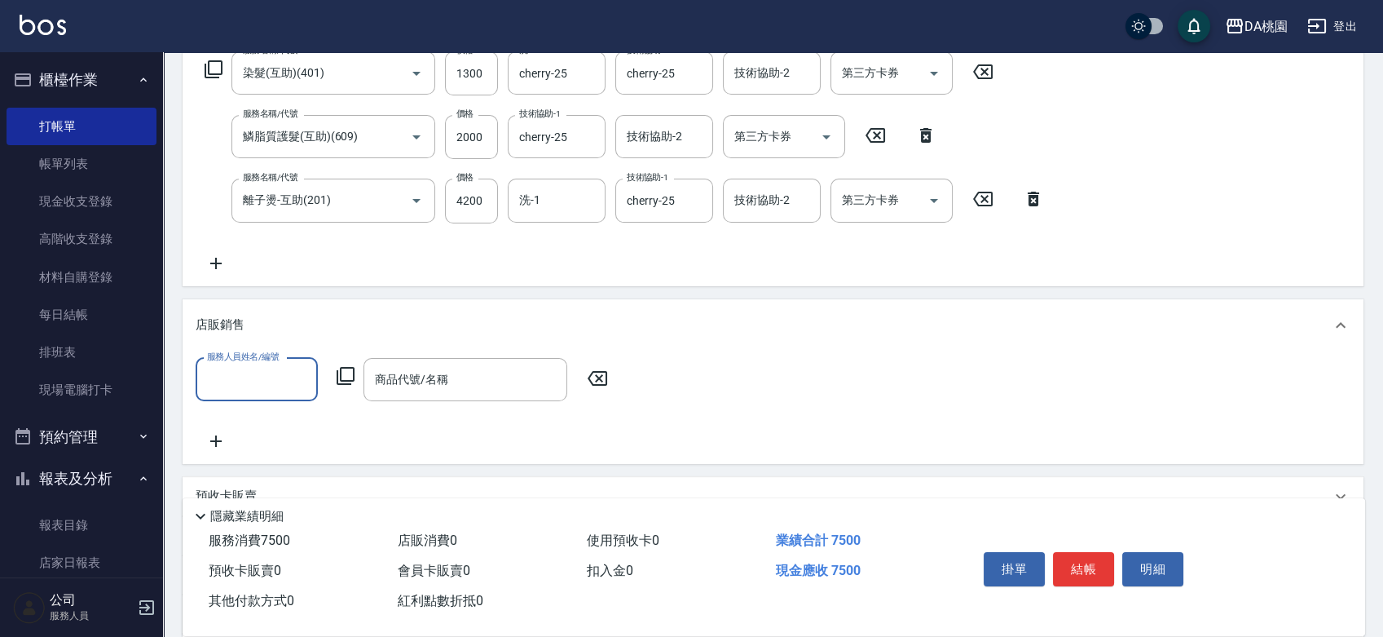
scroll to position [0, 0]
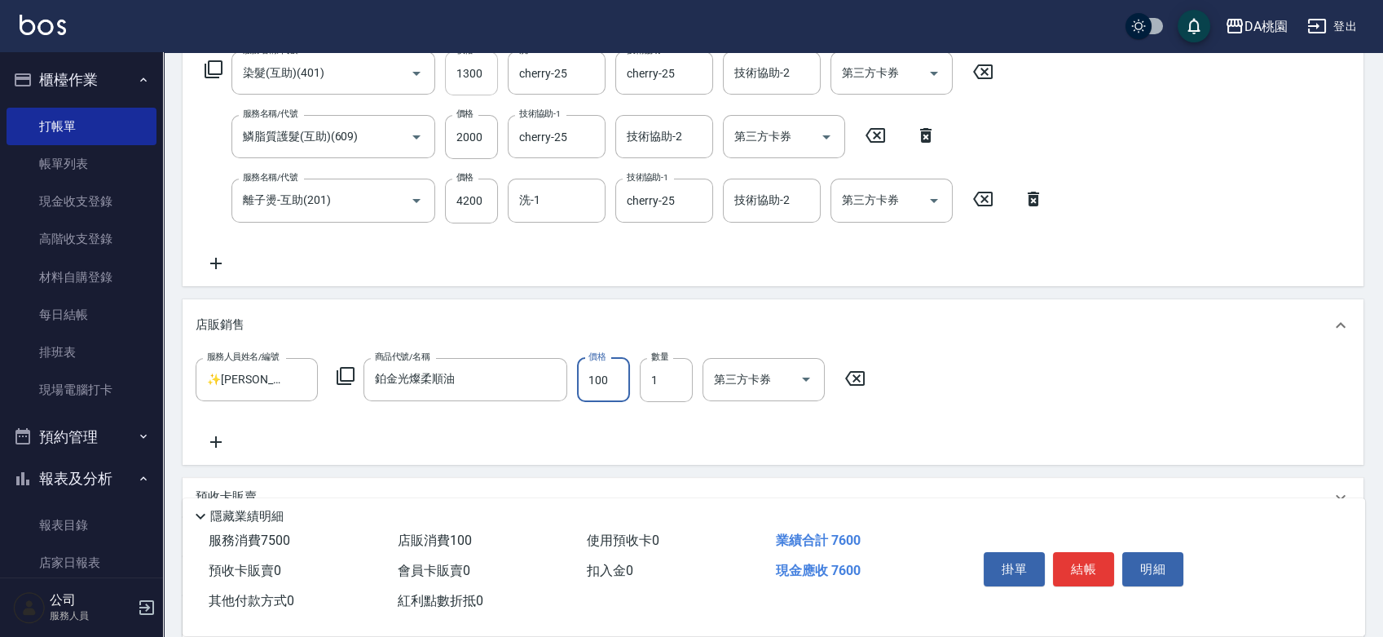
click at [476, 77] on input "1300" at bounding box center [471, 73] width 53 height 44
click at [474, 72] on input "1300" at bounding box center [471, 73] width 53 height 44
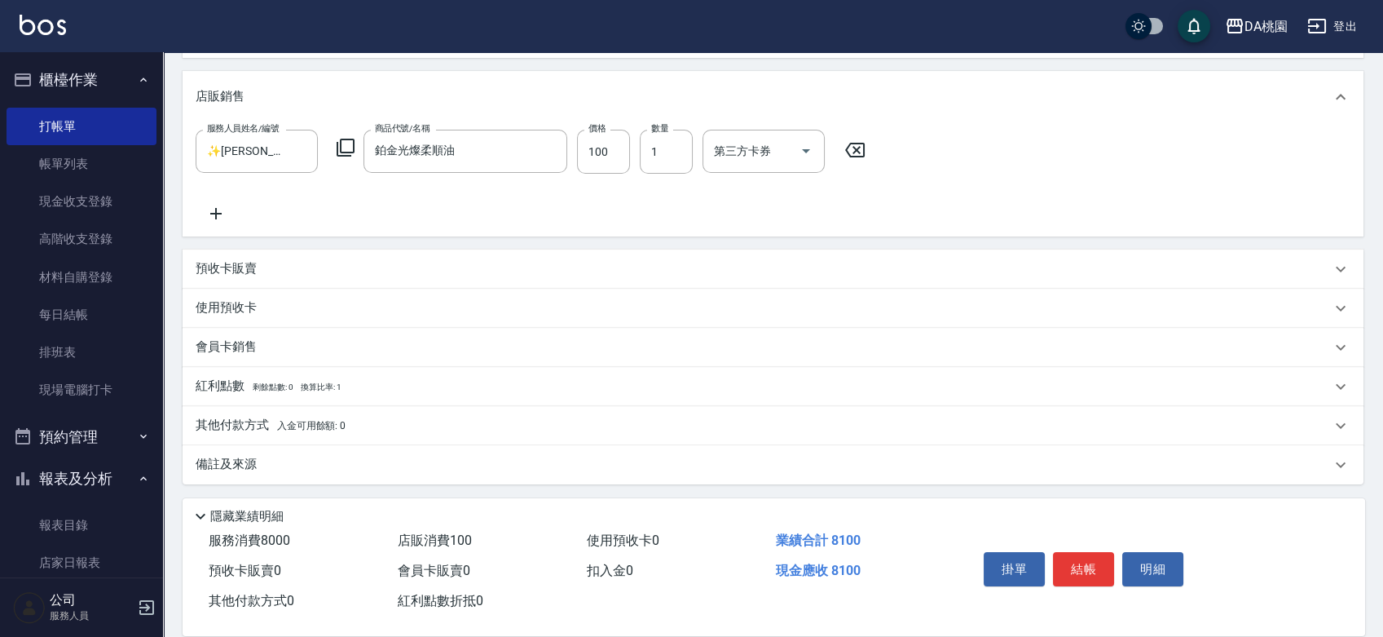
scroll to position [500, 0]
click at [436, 428] on div "其他付款方式 入金可用餘額: 0" at bounding box center [763, 425] width 1135 height 18
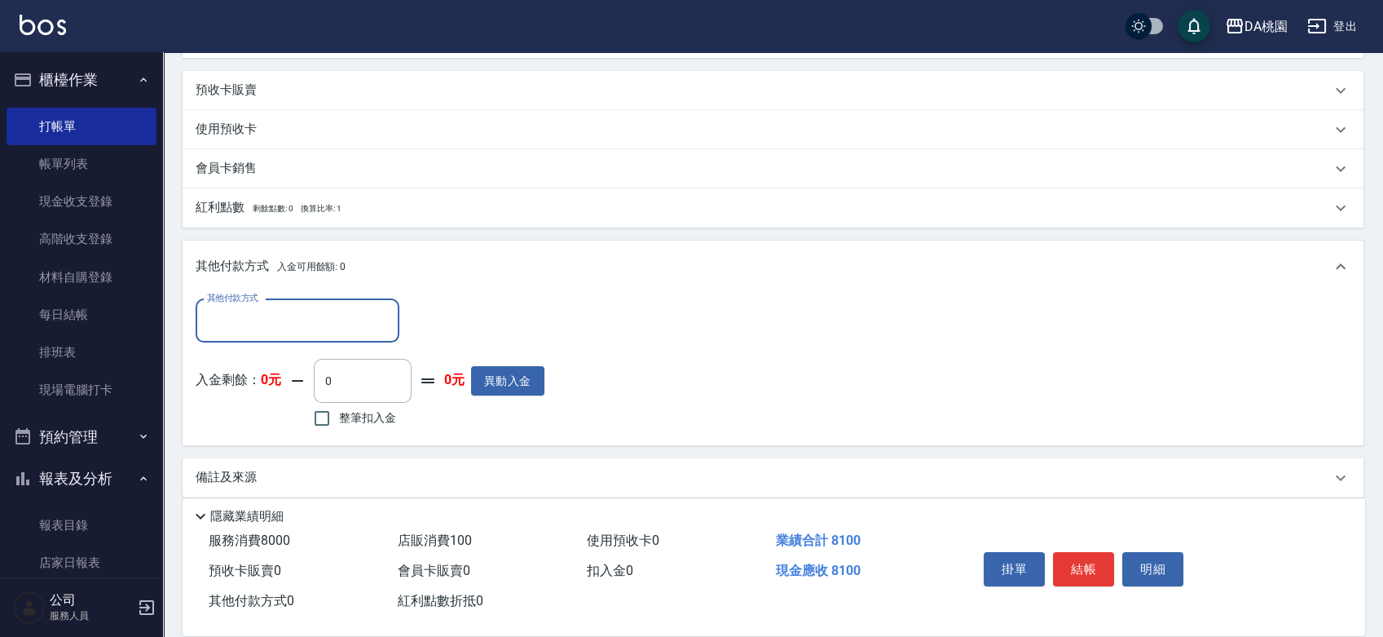
scroll to position [681, 0]
click at [293, 320] on input "其他付款方式" at bounding box center [297, 317] width 189 height 29
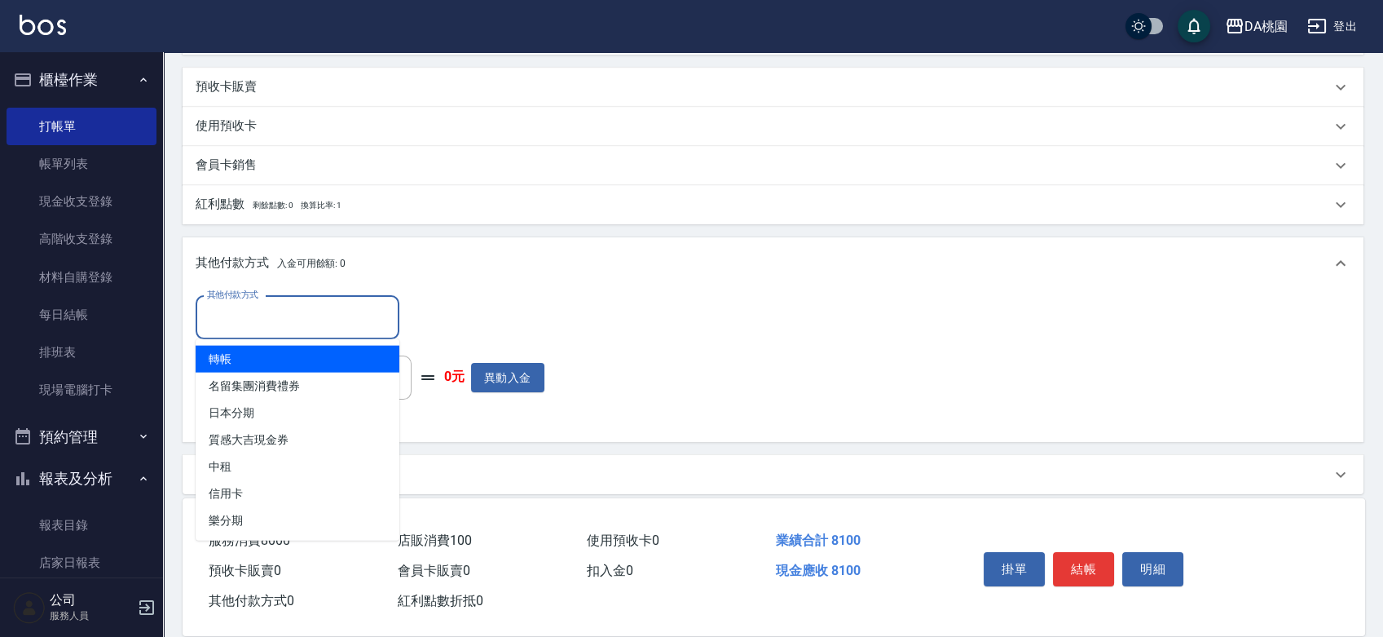
click at [280, 360] on span "轉帳" at bounding box center [298, 359] width 204 height 27
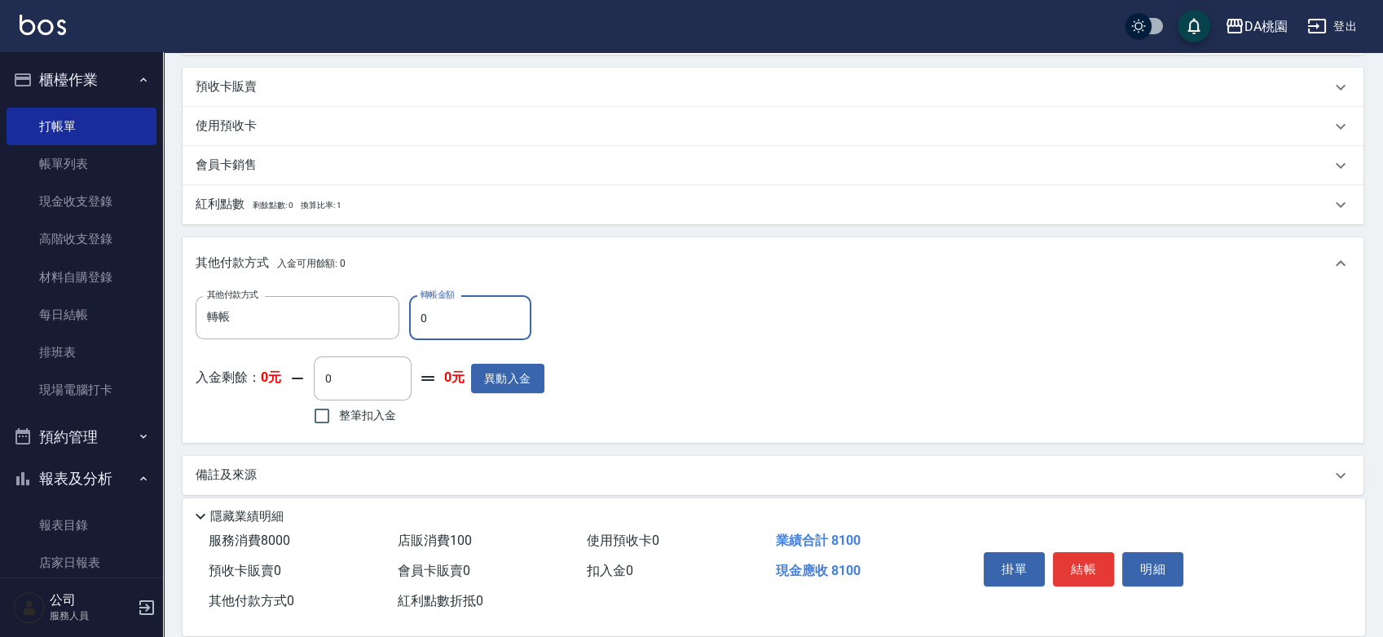
click at [411, 313] on input "0" at bounding box center [470, 318] width 122 height 44
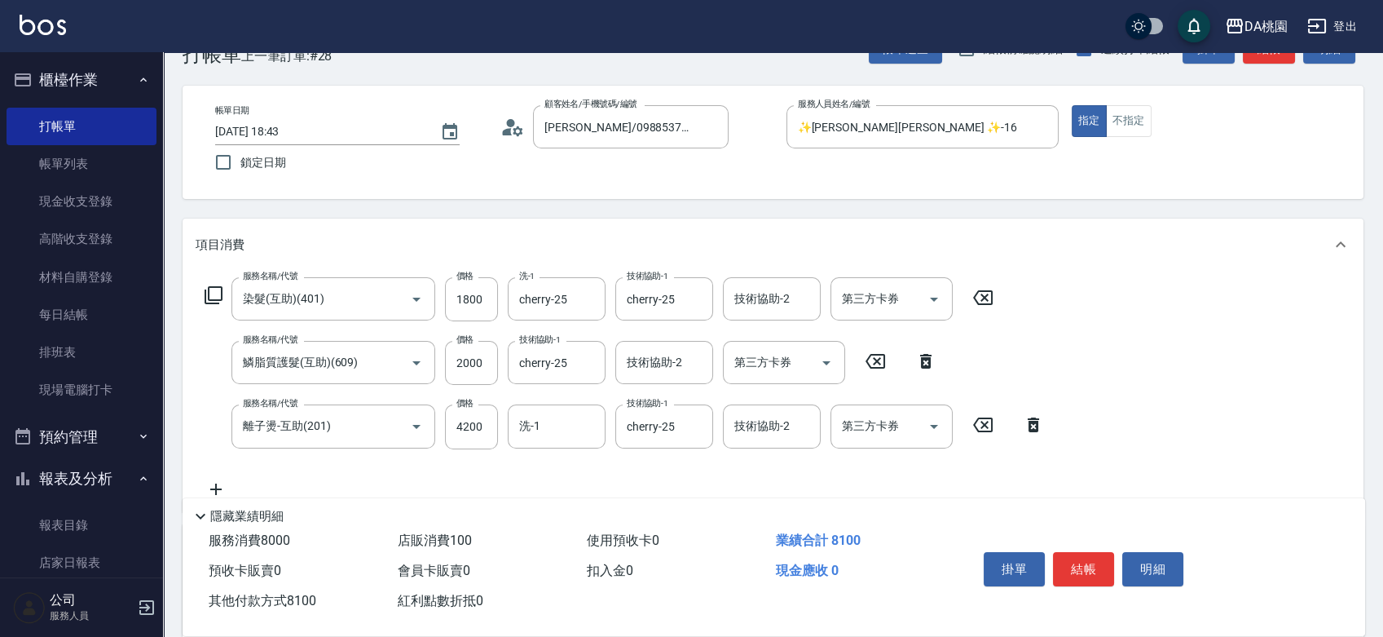
scroll to position [0, 0]
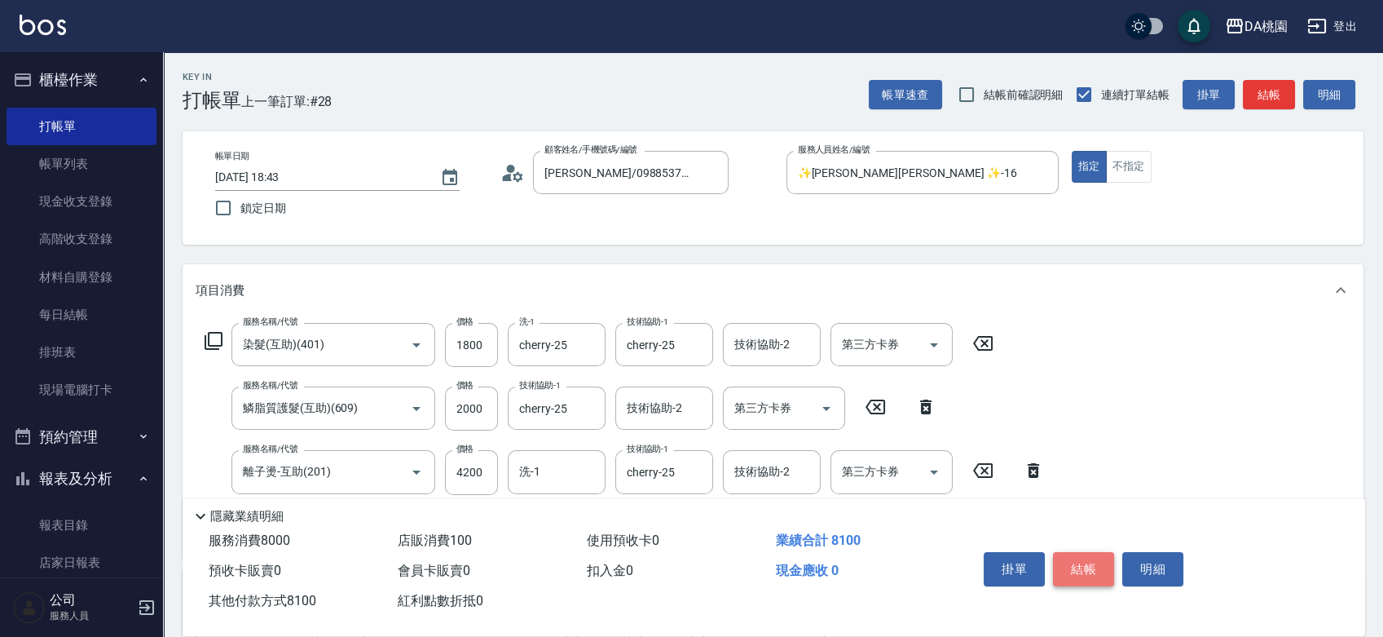
click at [1077, 557] on button "結帳" at bounding box center [1083, 569] width 61 height 34
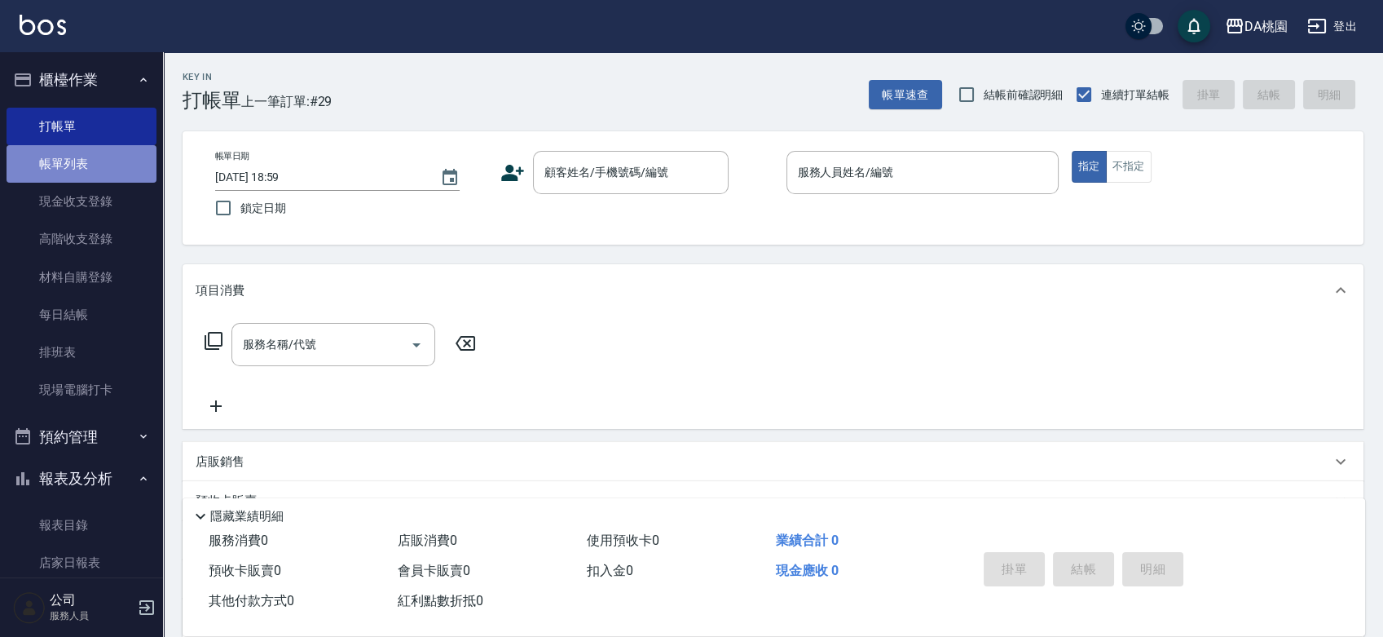
click at [85, 167] on link "帳單列表" at bounding box center [82, 163] width 150 height 37
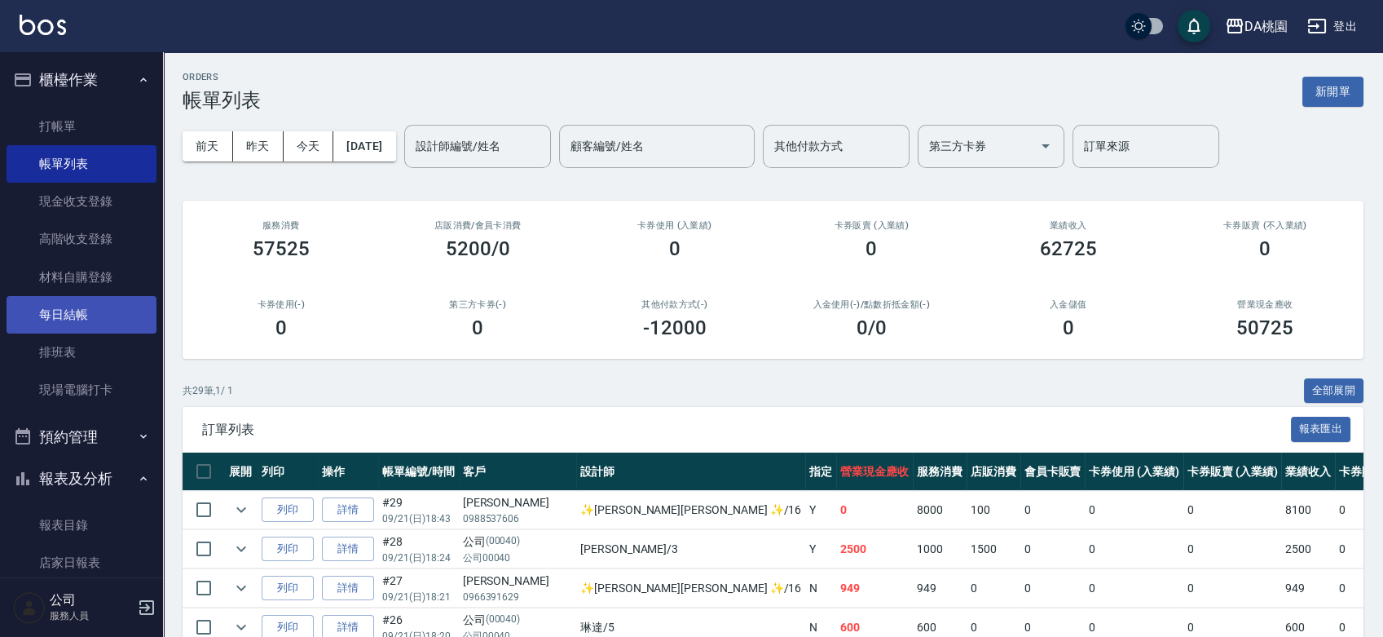
click at [103, 313] on link "每日結帳" at bounding box center [82, 314] width 150 height 37
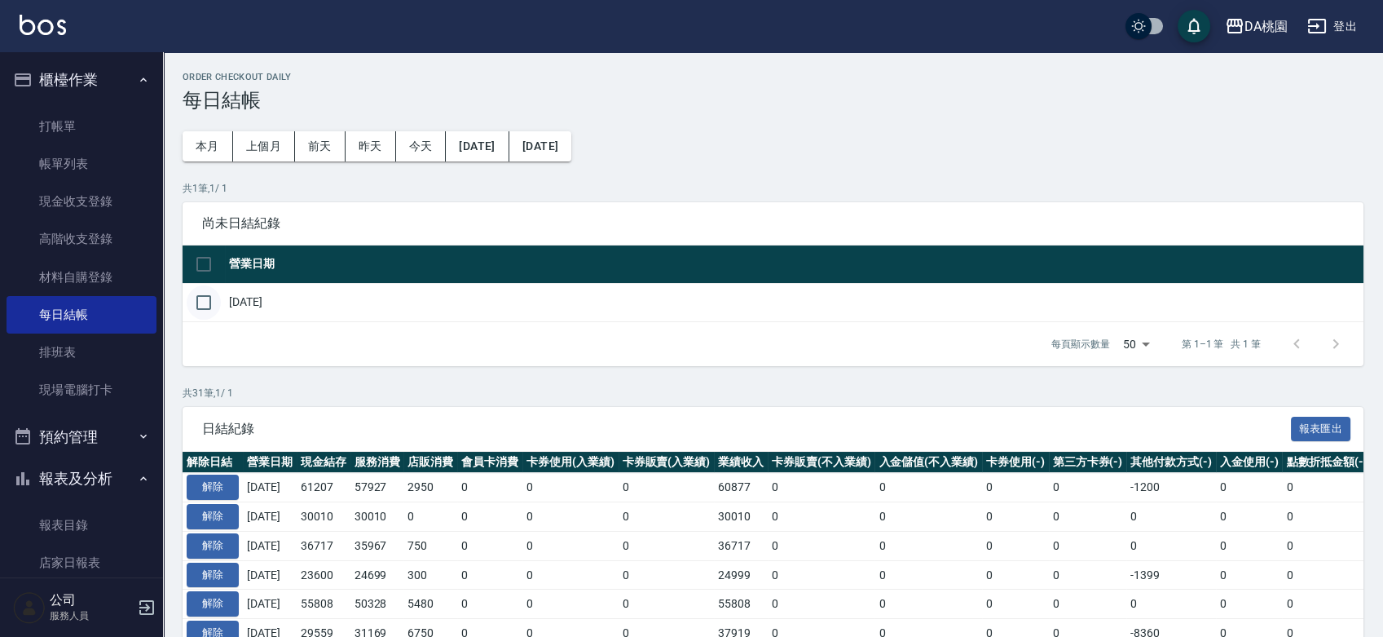
click at [207, 302] on input "checkbox" at bounding box center [204, 302] width 34 height 34
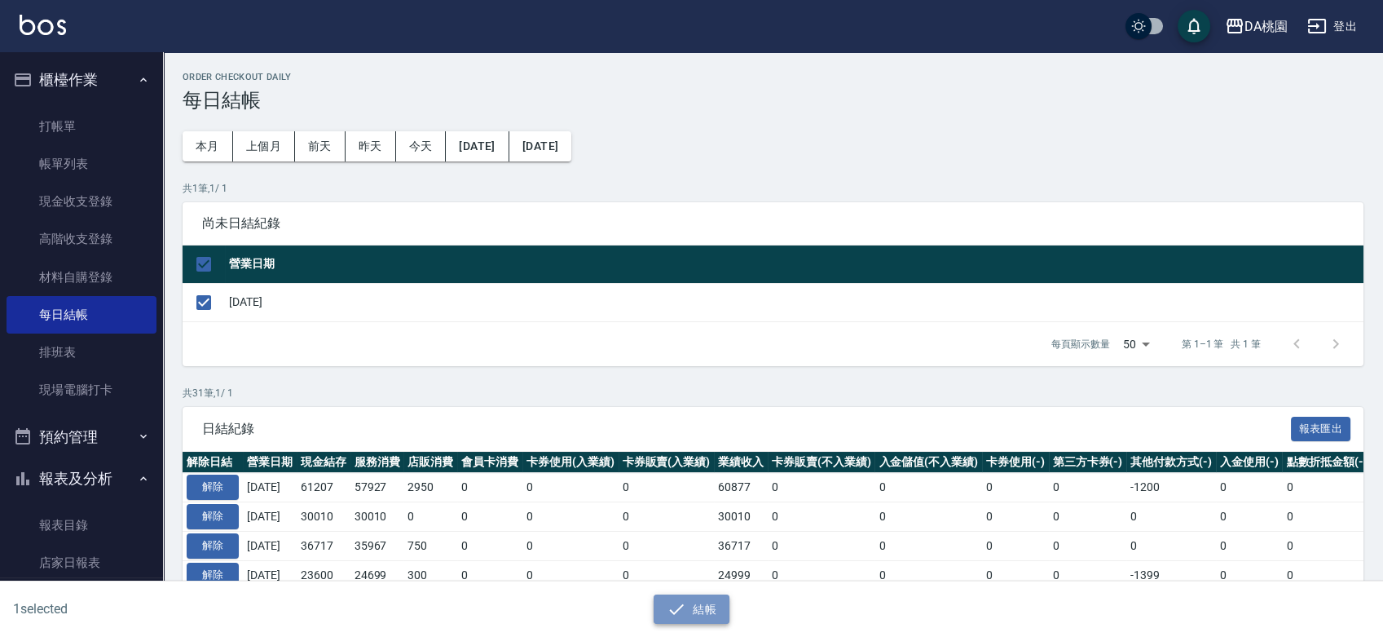
click at [668, 604] on icon "button" at bounding box center [677, 609] width 20 height 20
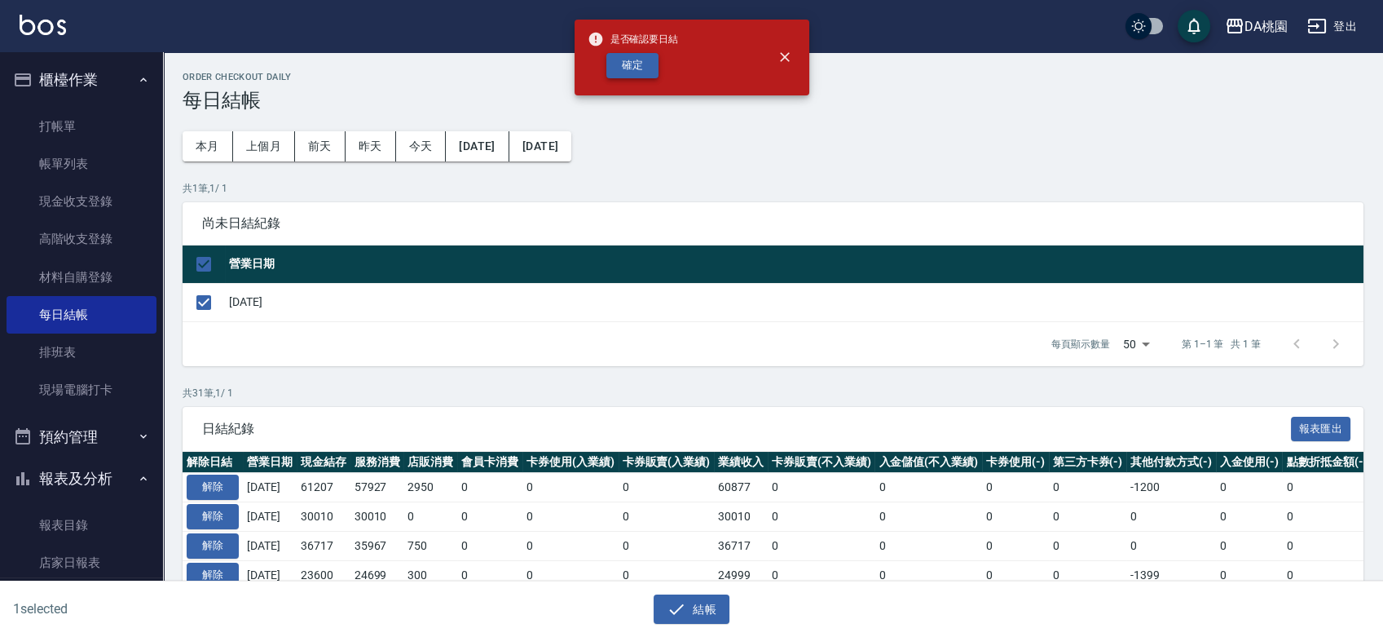
click at [648, 67] on button "確定" at bounding box center [632, 65] width 52 height 25
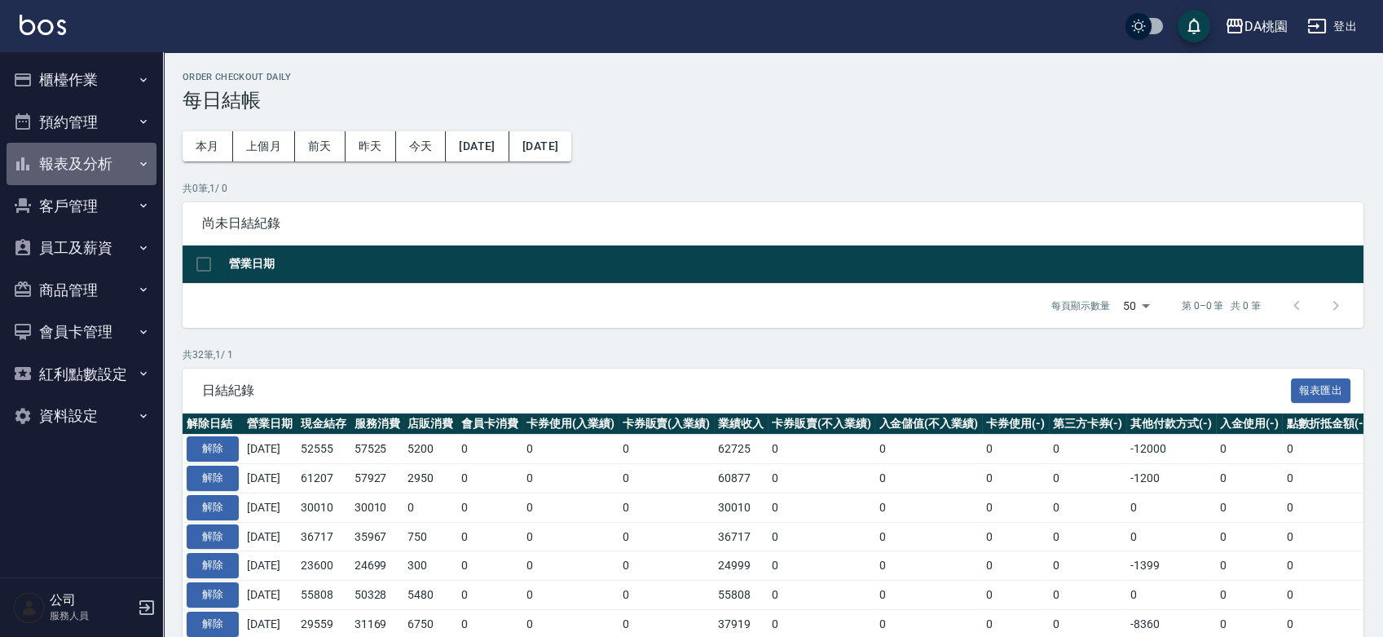
click at [56, 163] on button "報表及分析" at bounding box center [82, 164] width 150 height 42
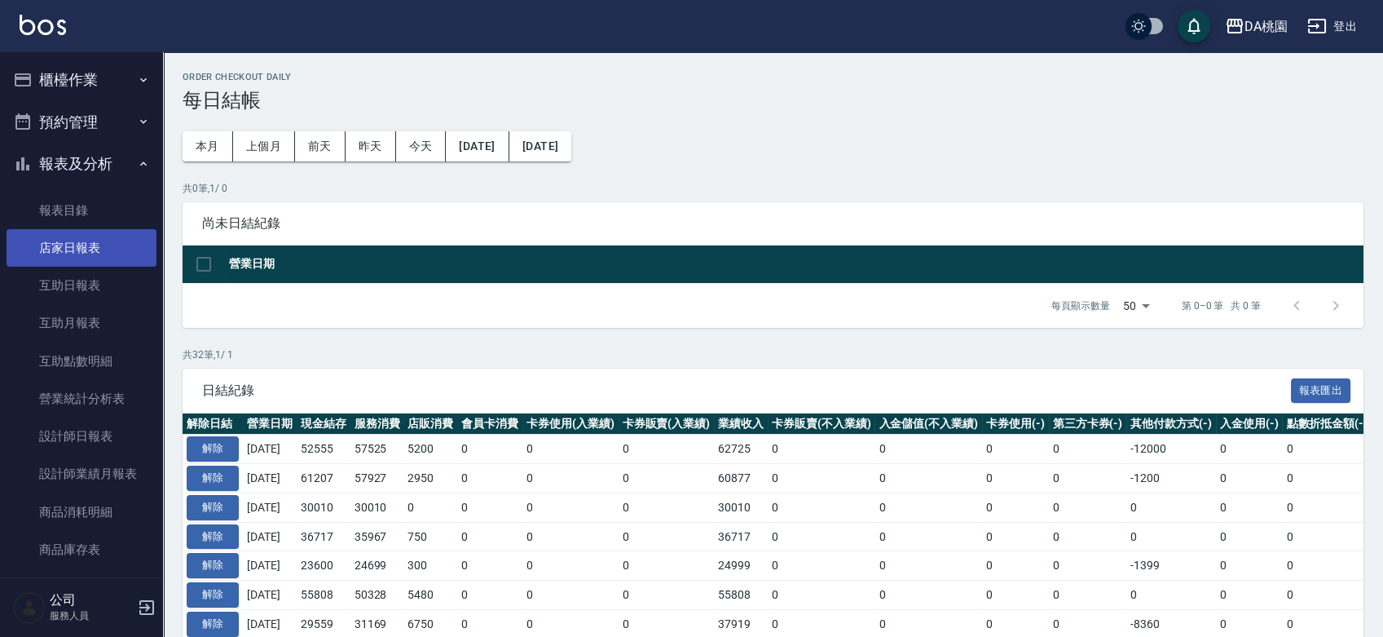
click at [60, 242] on link "店家日報表" at bounding box center [82, 247] width 150 height 37
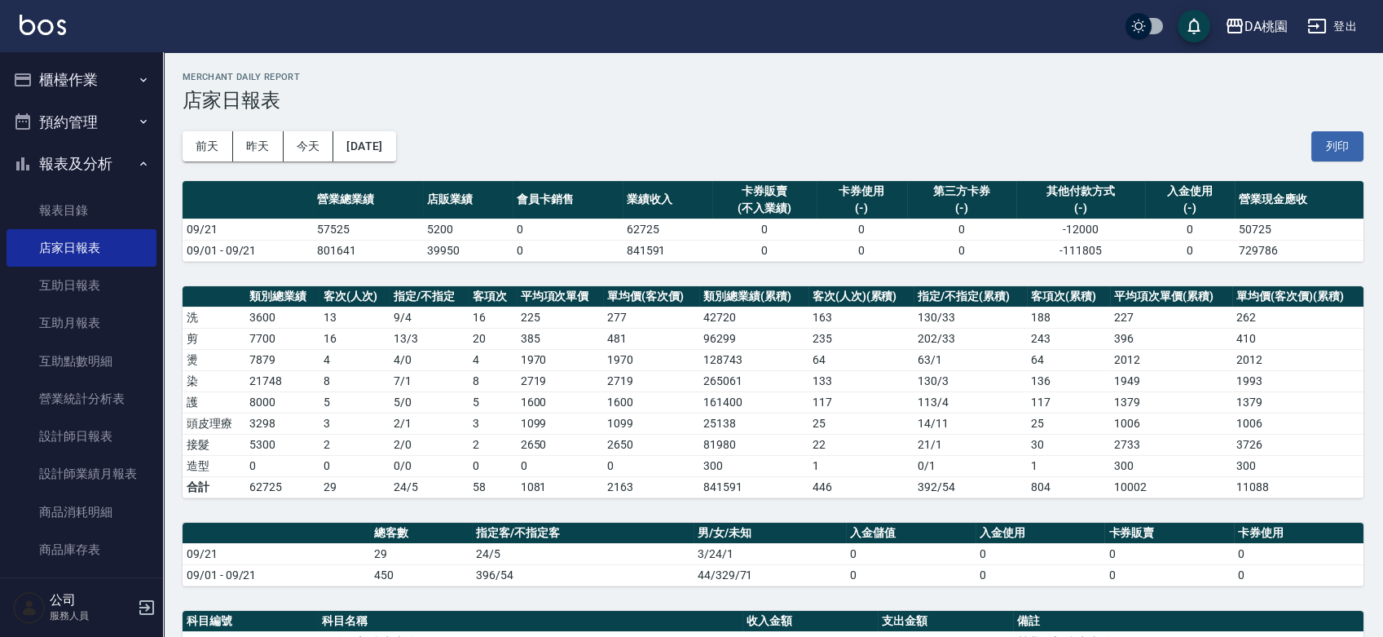
click at [80, 76] on button "櫃檯作業" at bounding box center [82, 80] width 150 height 42
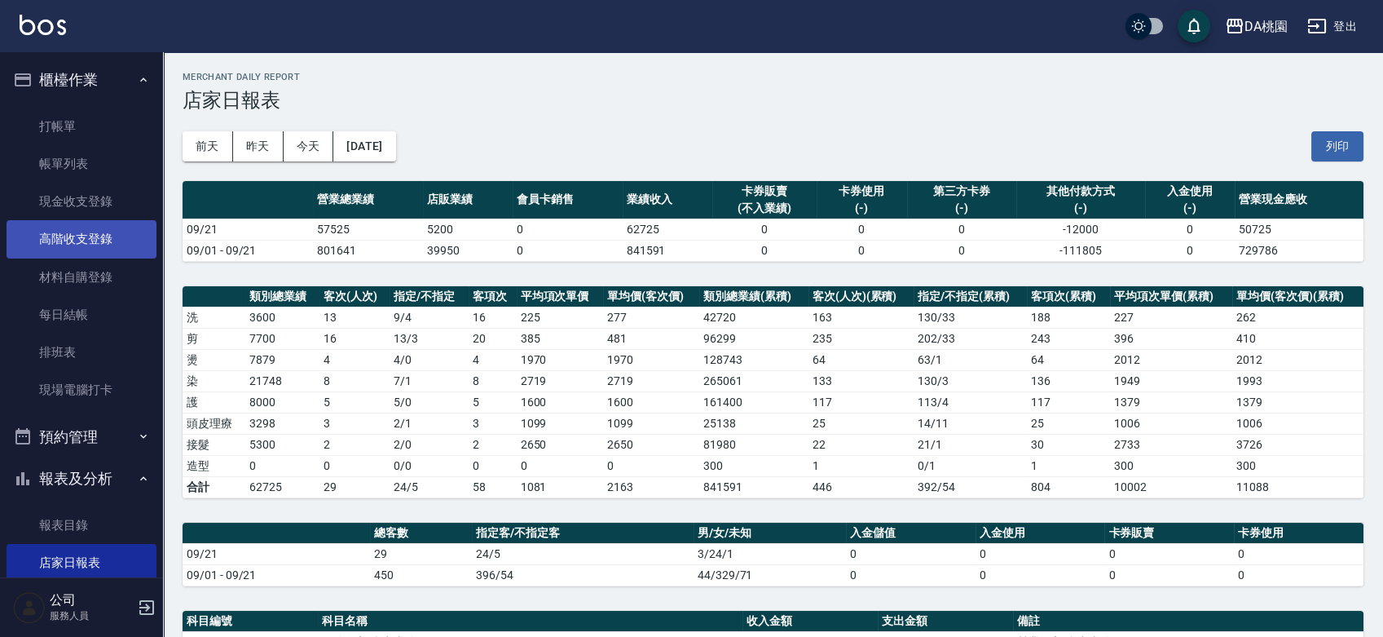
scroll to position [181, 0]
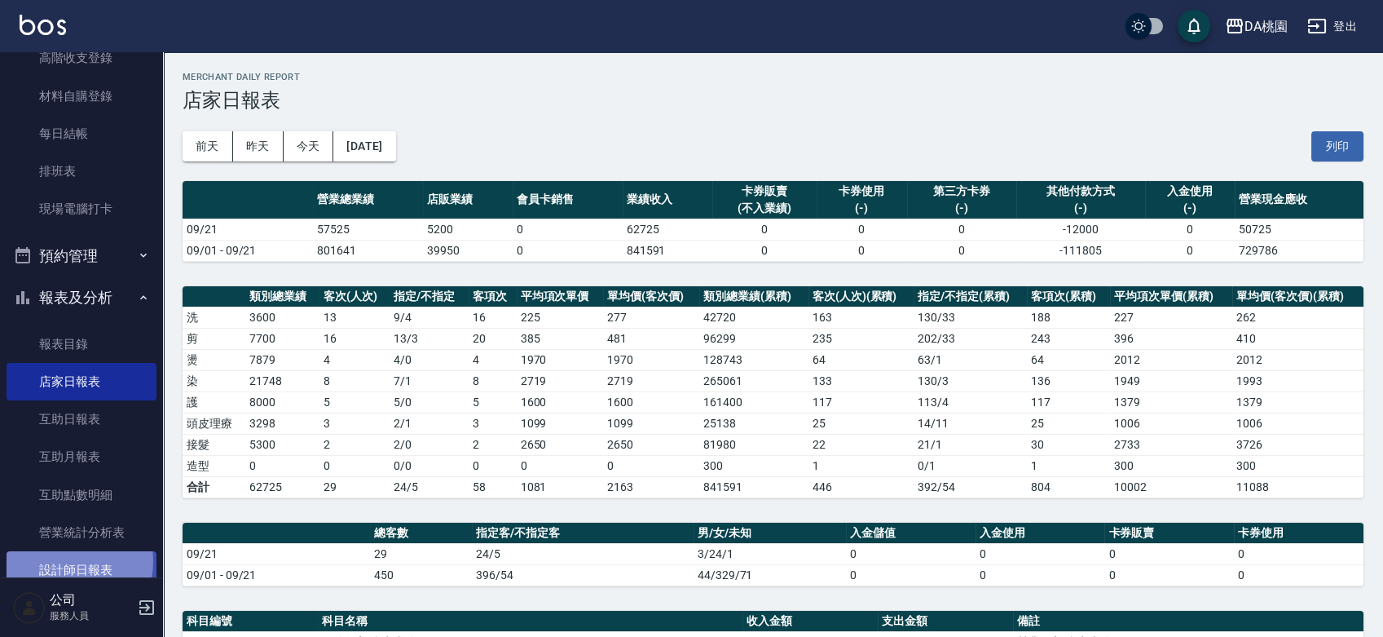
click at [59, 561] on link "設計師日報表" at bounding box center [82, 569] width 150 height 37
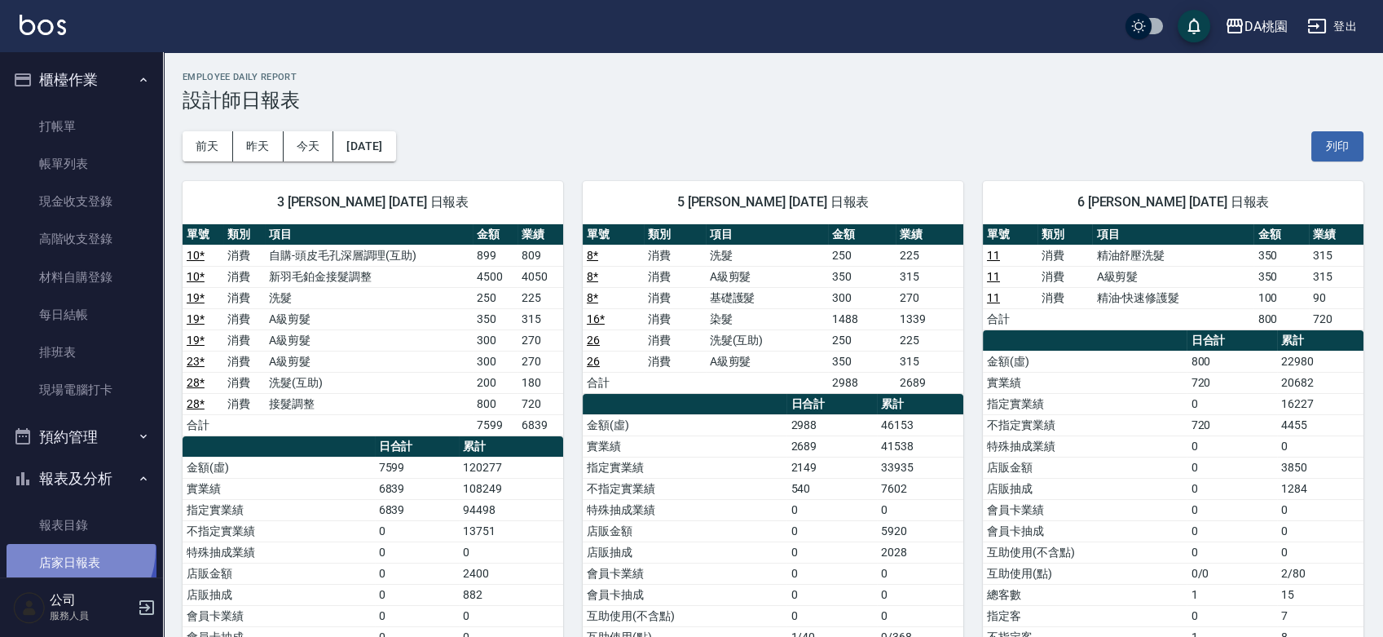
click at [68, 549] on link "店家日報表" at bounding box center [82, 562] width 150 height 37
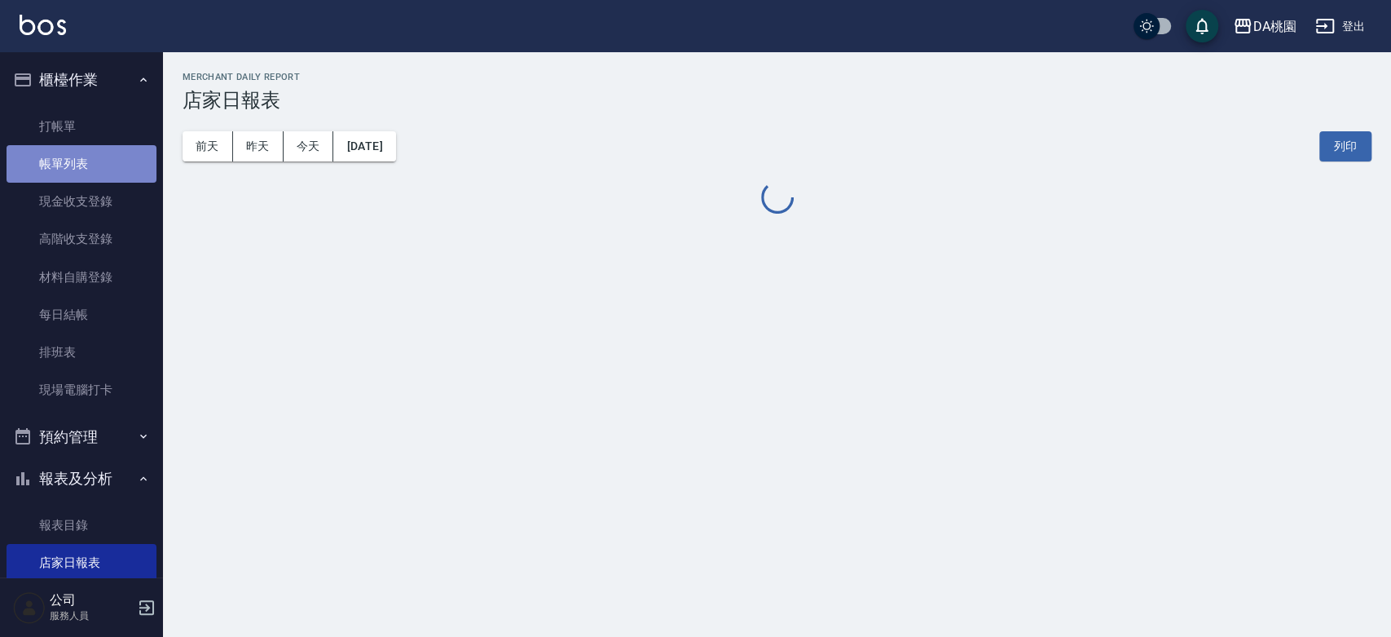
click at [96, 165] on link "帳單列表" at bounding box center [82, 163] width 150 height 37
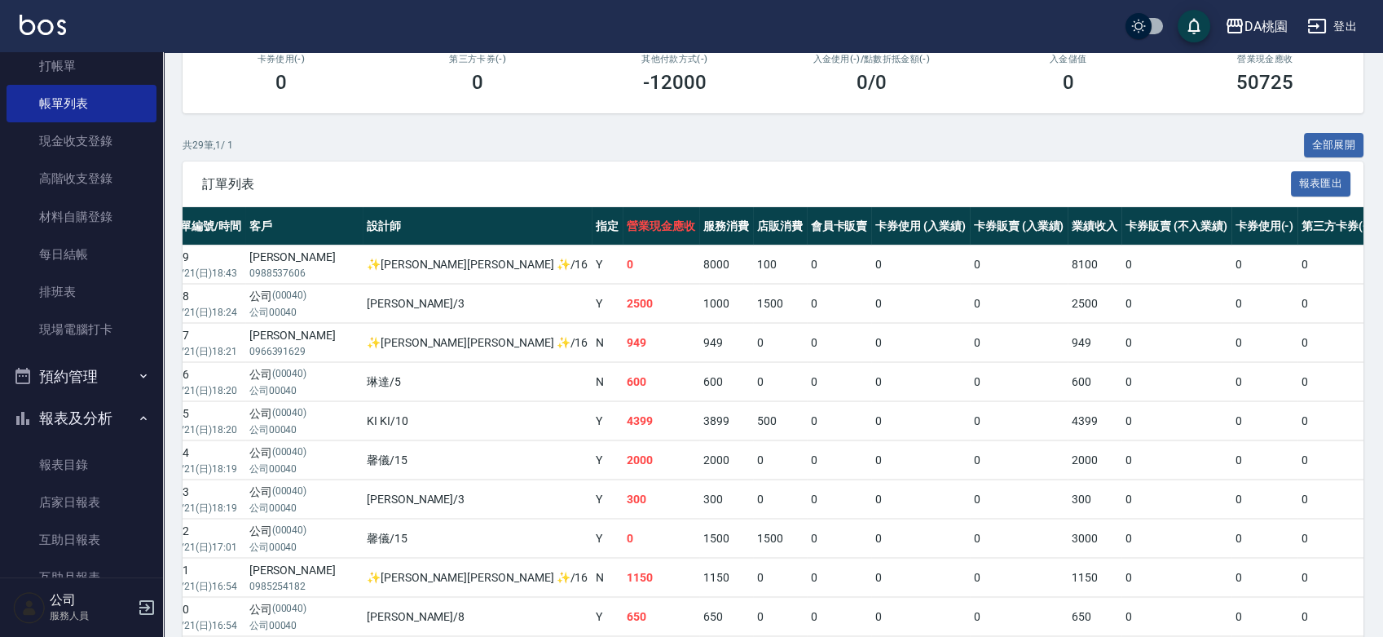
scroll to position [90, 0]
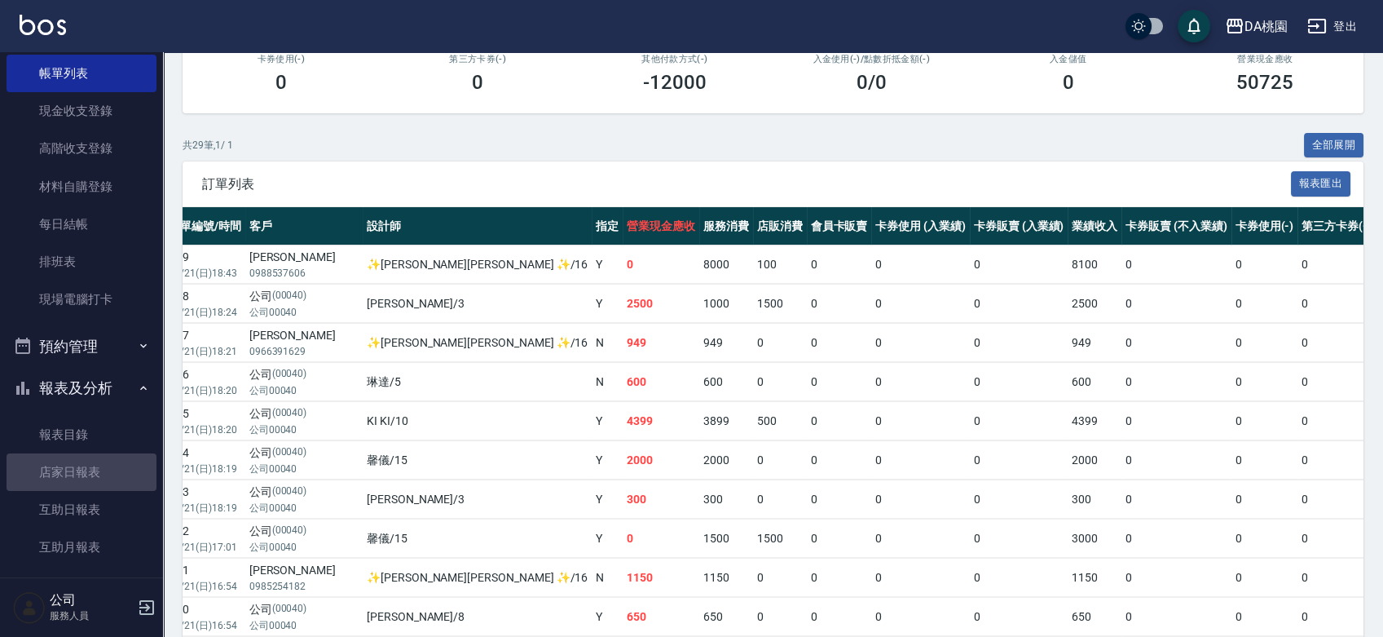
click at [88, 469] on link "店家日報表" at bounding box center [82, 471] width 150 height 37
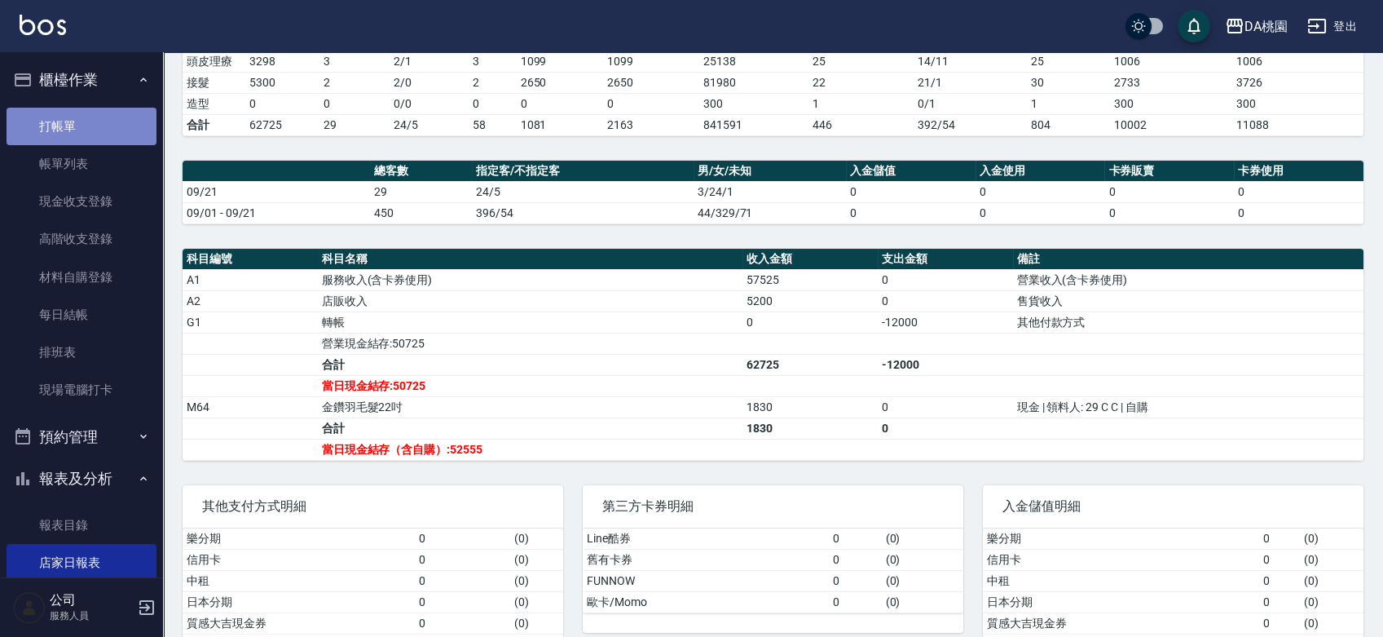
click at [87, 126] on link "打帳單" at bounding box center [82, 126] width 150 height 37
